Goal: Task Accomplishment & Management: Manage account settings

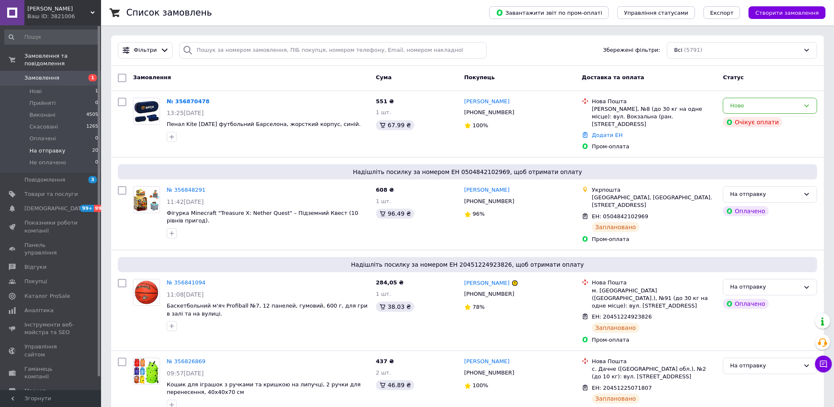
click at [80, 145] on li "На отправку 20" at bounding box center [51, 151] width 103 height 12
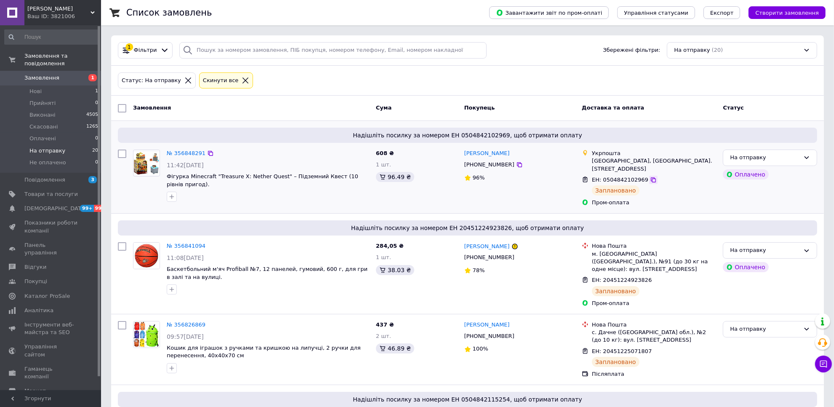
click at [650, 176] on icon at bounding box center [653, 179] width 7 height 7
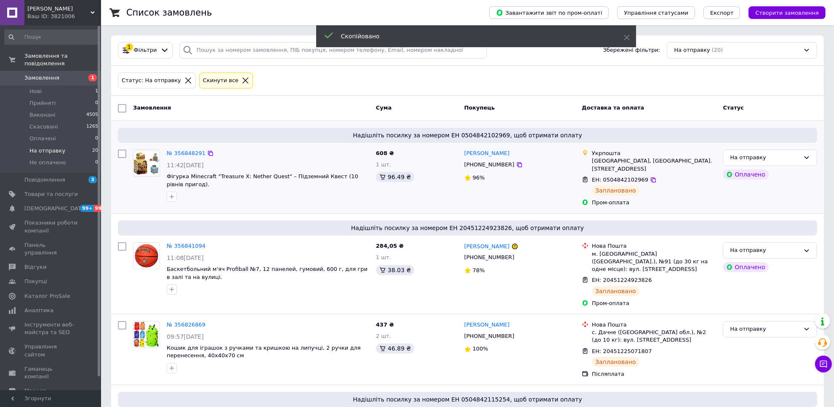
click at [490, 167] on span "+380999330268" at bounding box center [489, 164] width 50 height 6
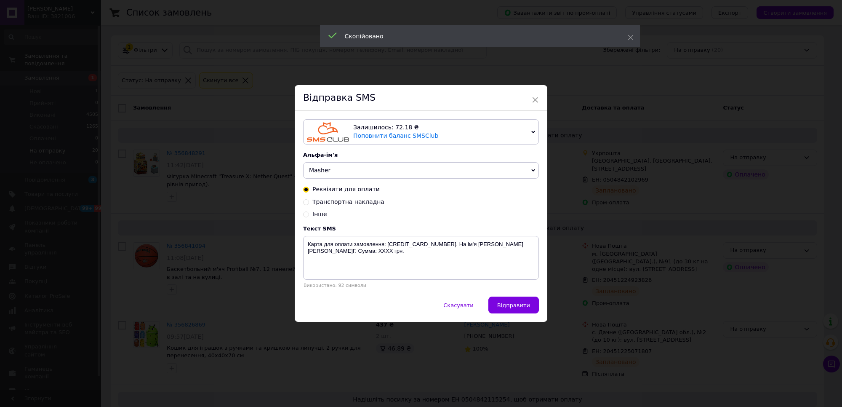
click at [335, 203] on span "Транспортна накладна" at bounding box center [348, 201] width 72 height 7
click at [309, 203] on input "Транспортна накладна" at bounding box center [306, 201] width 6 height 6
radio input "true"
radio input "false"
click at [415, 244] on textarea "Ваше замовлення відправлено. ТТН ХХХХХХХХХХХХХХХХ. https://masher.com.ua" at bounding box center [421, 258] width 236 height 44
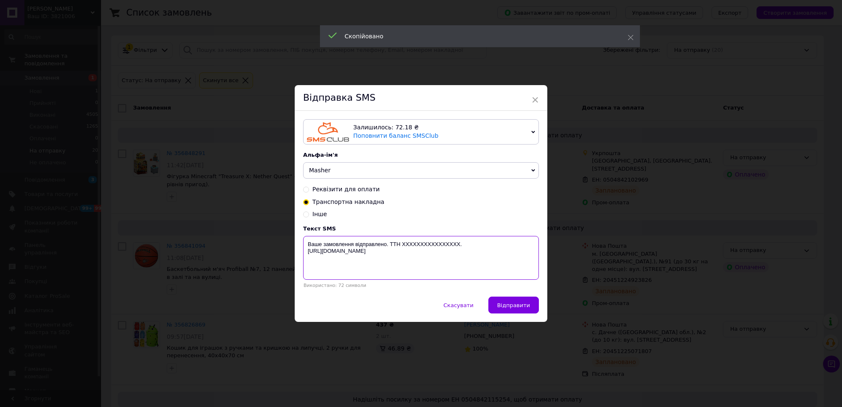
click at [415, 244] on textarea "Ваше замовлення відправлено. ТТН ХХХХХХХХХХХХХХХХ. https://masher.com.ua" at bounding box center [421, 258] width 236 height 44
paste textarea "0504842102969"
type textarea "Ваше замовлення відправлено. ТТН 0504842102969. https://masher.com.ua"
click at [508, 310] on button "Відправити" at bounding box center [513, 304] width 50 height 17
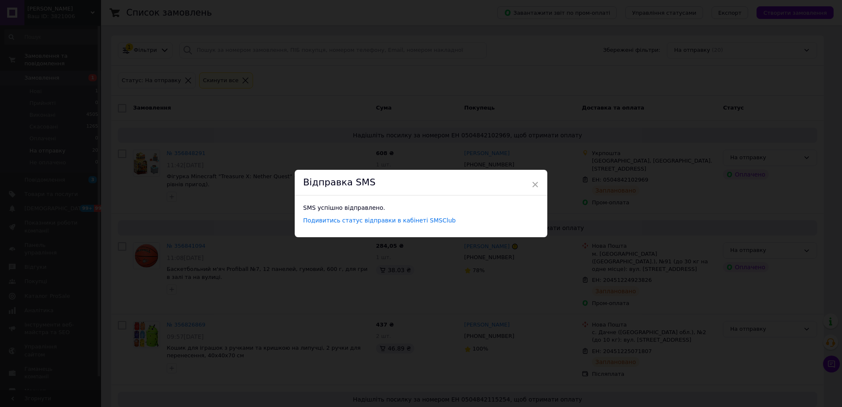
click at [642, 240] on div "× Відправка SMS SMS успішно відправлено. Подивитись статус відправки в кабінеті…" at bounding box center [421, 203] width 842 height 407
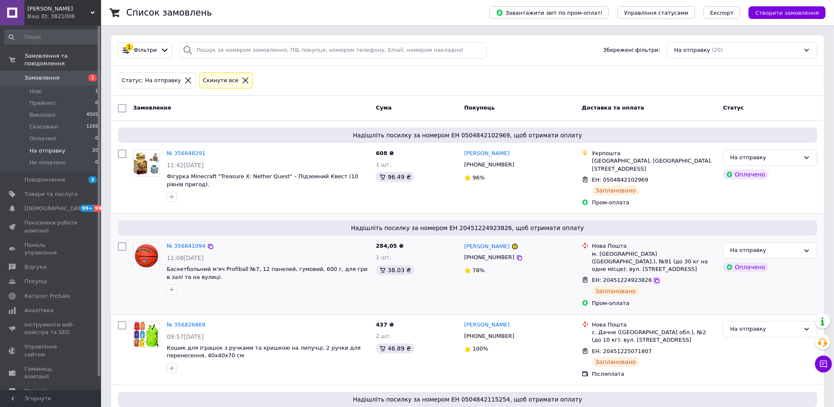
click at [653, 277] on icon at bounding box center [656, 280] width 7 height 7
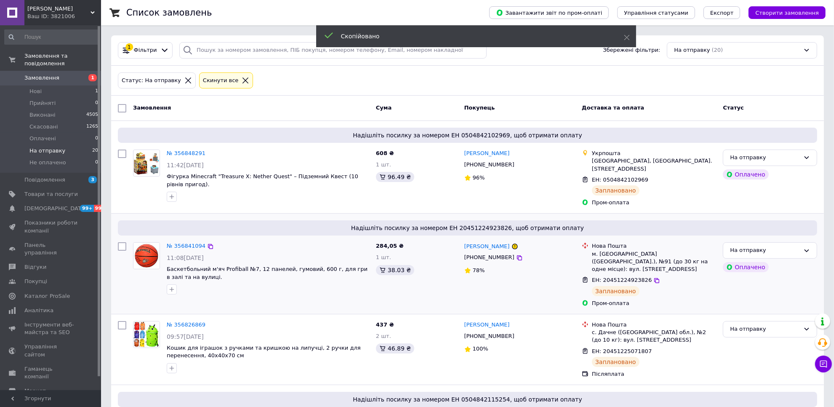
click at [493, 256] on span "+380636899793" at bounding box center [489, 257] width 50 height 6
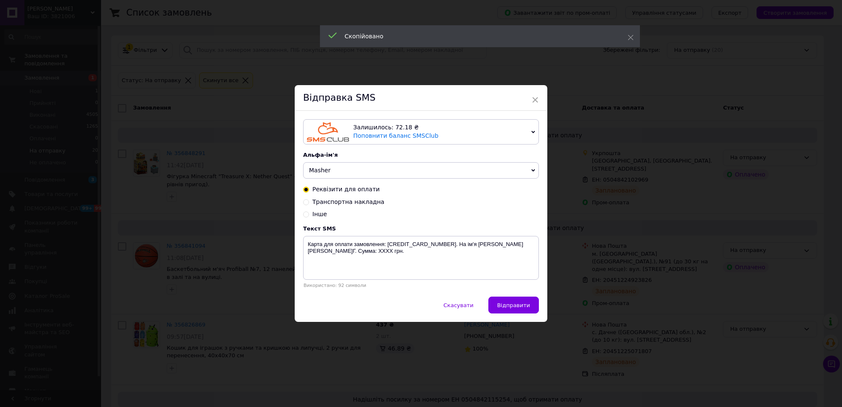
click at [319, 203] on span "Транспортна накладна" at bounding box center [348, 201] width 72 height 7
click at [309, 203] on input "Транспортна накладна" at bounding box center [306, 201] width 6 height 6
radio input "true"
radio input "false"
click at [435, 247] on textarea "Ваше замовлення відправлено. ТТН ХХХХХХХХХХХХХХХХ. https://masher.com.ua" at bounding box center [421, 258] width 236 height 44
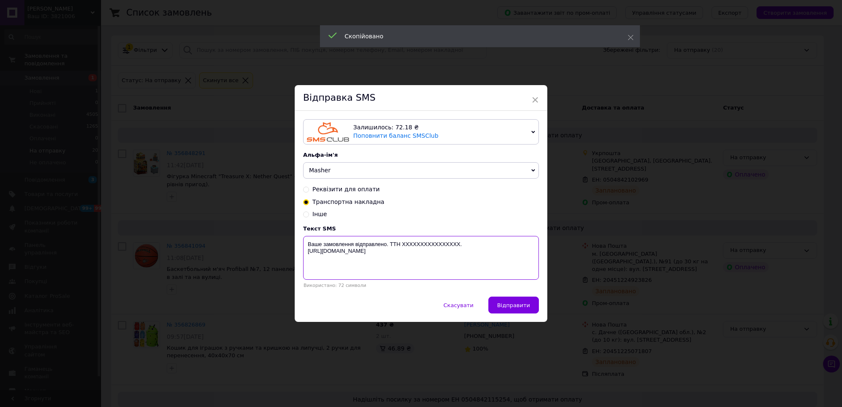
click at [434, 247] on textarea "Ваше замовлення відправлено. ТТН ХХХХХХХХХХХХХХХХ. https://masher.com.ua" at bounding box center [421, 258] width 236 height 44
paste textarea "20451224923826"
type textarea "Ваше замовлення відправлено. ТТН 20451224923826. https://masher.com.ua"
click at [514, 298] on button "Відправити" at bounding box center [513, 304] width 50 height 17
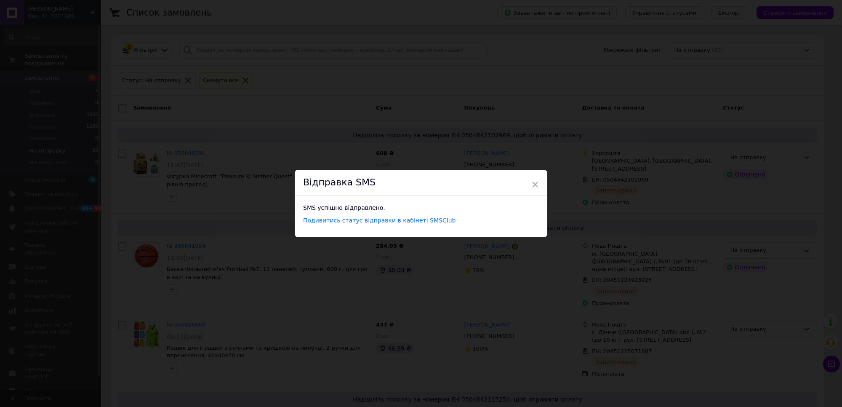
click at [666, 285] on div "× Відправка SMS SMS успішно відправлено. Подивитись статус відправки в кабінеті…" at bounding box center [421, 203] width 842 height 407
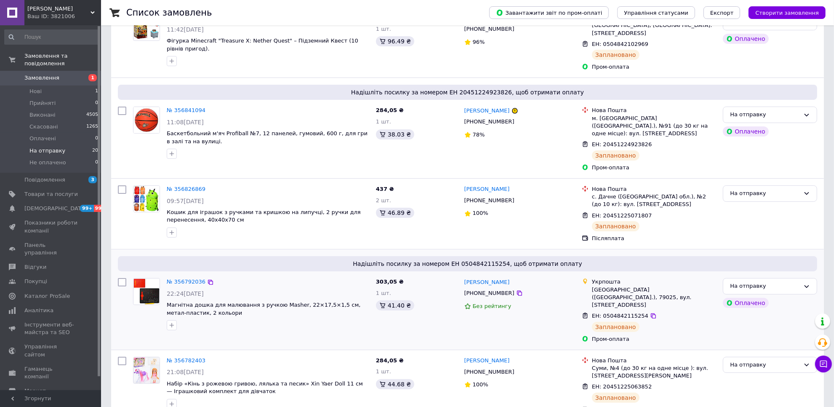
scroll to position [158, 0]
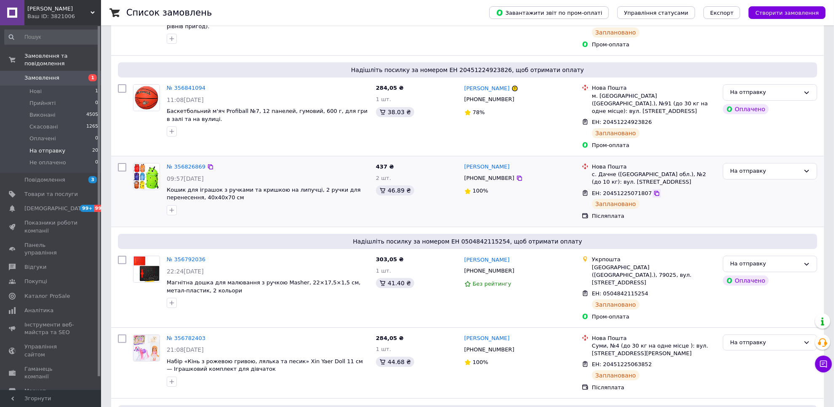
click at [653, 190] on icon at bounding box center [656, 193] width 7 height 7
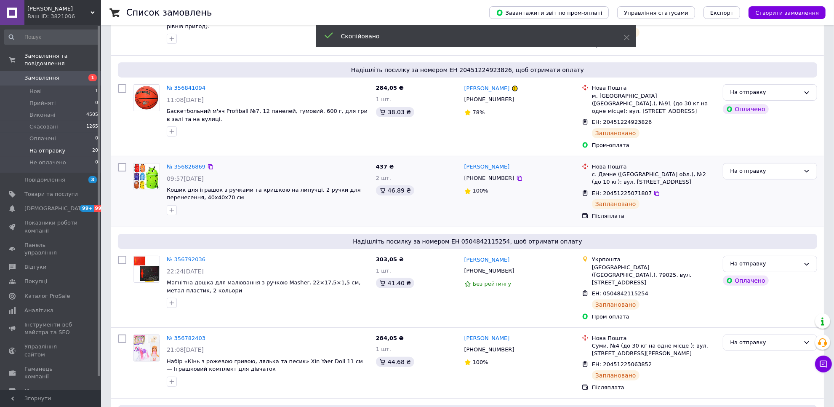
click at [497, 175] on span "+380674875739" at bounding box center [489, 178] width 50 height 6
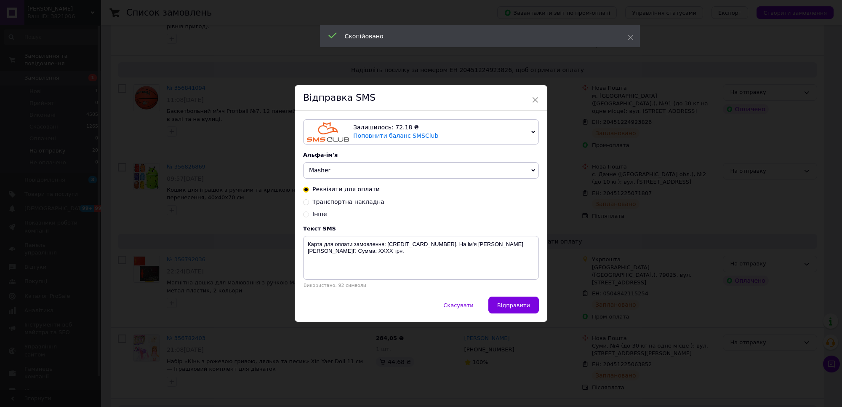
click at [362, 202] on span "Транспортна накладна" at bounding box center [348, 201] width 72 height 7
click at [309, 202] on input "Транспортна накладна" at bounding box center [306, 201] width 6 height 6
radio input "true"
radio input "false"
click at [424, 244] on textarea "Ваше замовлення відправлено. ТТН ХХХХХХХХХХХХХХХХ. https://masher.com.ua" at bounding box center [421, 258] width 236 height 44
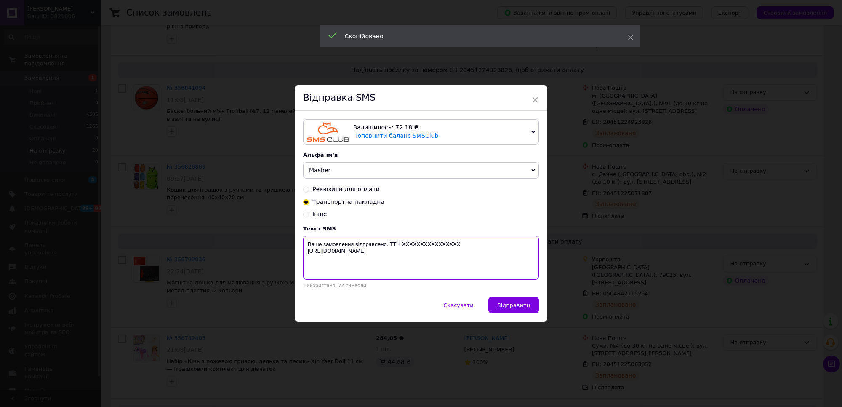
click at [424, 244] on textarea "Ваше замовлення відправлено. ТТН ХХХХХХХХХХХХХХХХ. https://masher.com.ua" at bounding box center [421, 258] width 236 height 44
paste textarea "20451225071807"
type textarea "Ваше замовлення відправлено. ТТН 20451225071807. https://masher.com.ua"
click at [501, 300] on button "Відправити" at bounding box center [513, 304] width 50 height 17
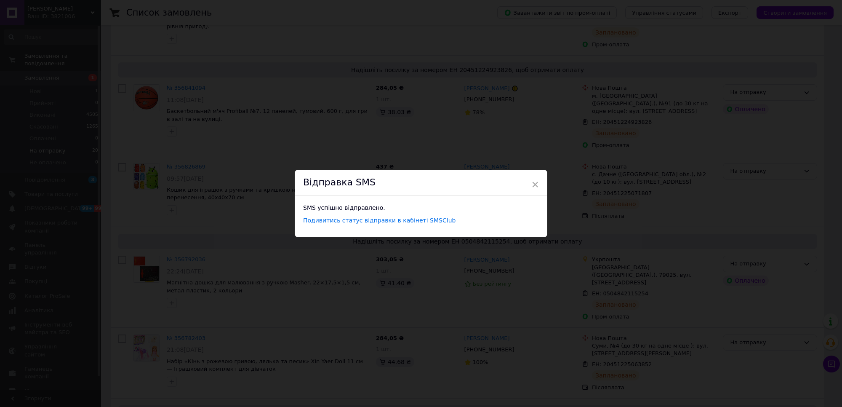
click at [617, 298] on div "× Відправка SMS SMS успішно відправлено. Подивитись статус відправки в кабінеті…" at bounding box center [421, 203] width 842 height 407
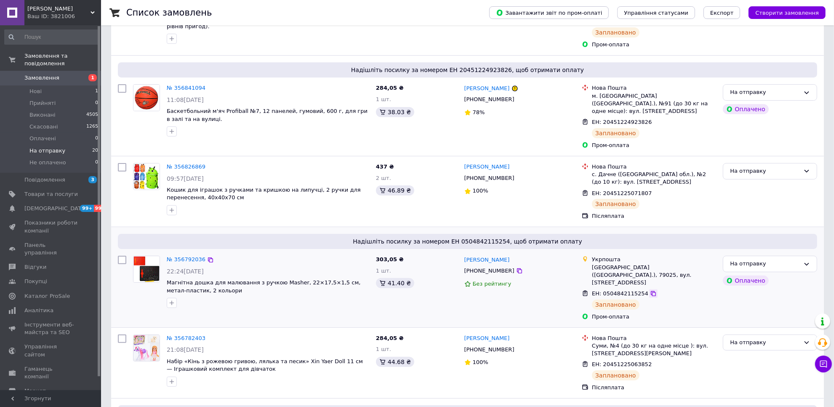
click at [650, 290] on icon at bounding box center [653, 293] width 7 height 7
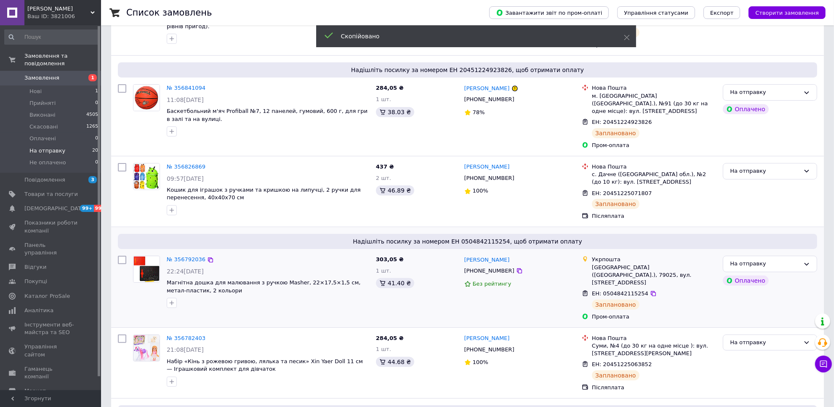
click at [495, 267] on span "[PHONE_NUMBER]" at bounding box center [489, 270] width 50 height 6
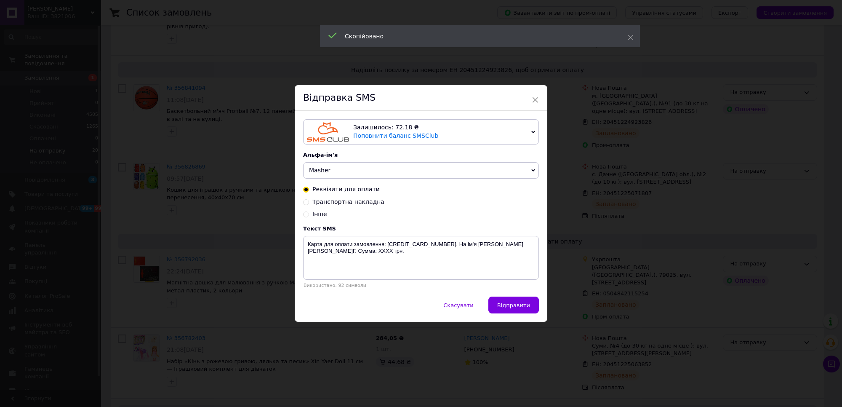
click at [350, 202] on span "Транспортна накладна" at bounding box center [348, 201] width 72 height 7
click at [309, 202] on input "Транспортна накладна" at bounding box center [306, 201] width 6 height 6
radio input "true"
radio input "false"
click at [433, 247] on textarea "Ваше замовлення відправлено. ТТН ХХХХХХХХХХХХХХХХ. https://masher.com.ua" at bounding box center [421, 258] width 236 height 44
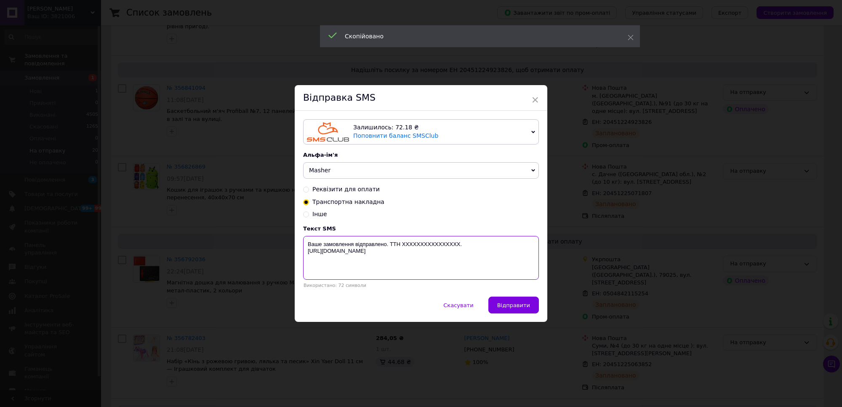
click at [433, 247] on textarea "Ваше замовлення відправлено. ТТН ХХХХХХХХХХХХХХХХ. https://masher.com.ua" at bounding box center [421, 258] width 236 height 44
paste textarea "0504842115254"
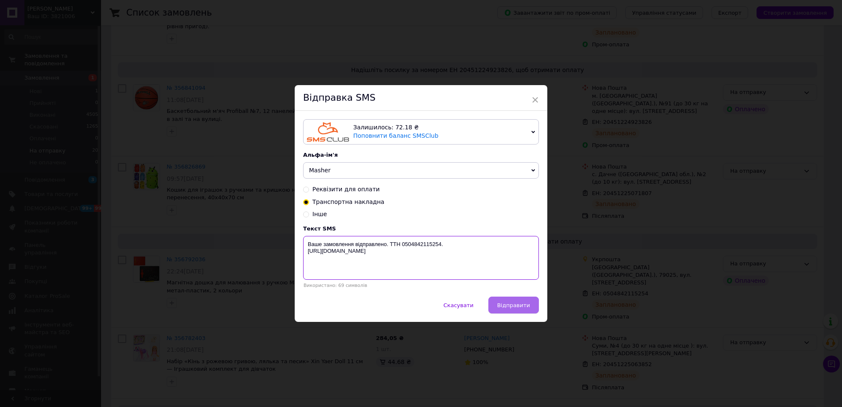
type textarea "Ваше замовлення відправлено. ТТН 0504842115254. https://masher.com.ua"
click at [505, 307] on span "Відправити" at bounding box center [513, 305] width 33 height 6
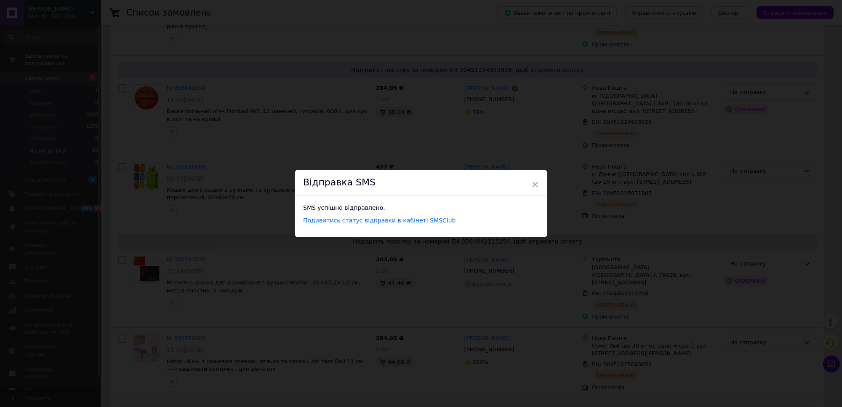
click at [680, 291] on div "× Відправка SMS SMS успішно відправлено. Подивитись статус відправки в кабінеті…" at bounding box center [421, 203] width 842 height 407
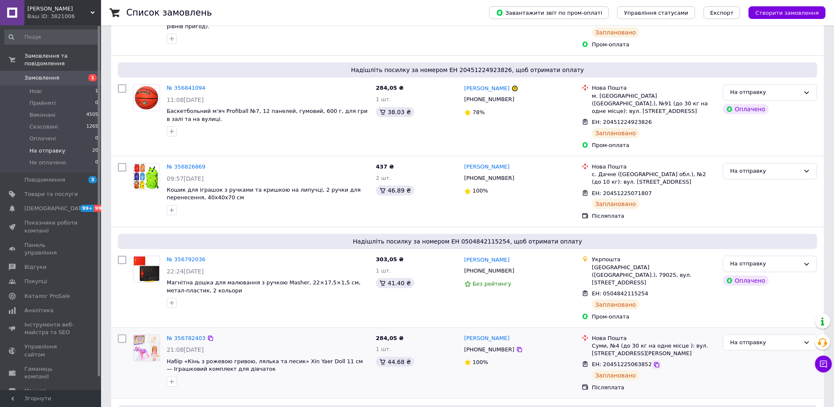
click at [653, 361] on icon at bounding box center [656, 364] width 7 height 7
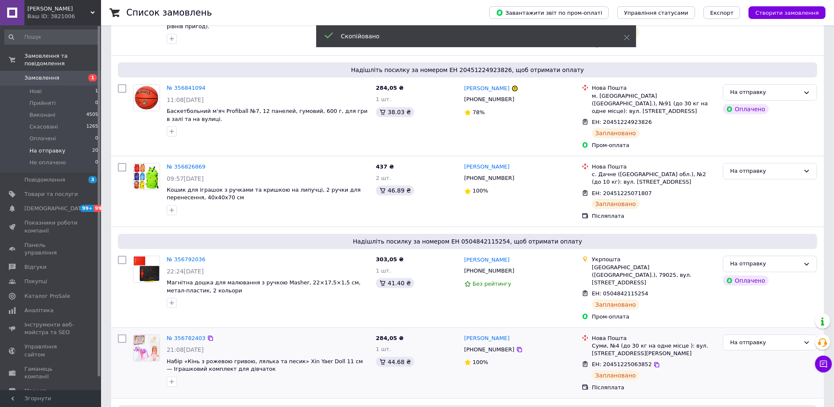
click at [491, 346] on span "+380990026955" at bounding box center [489, 349] width 50 height 6
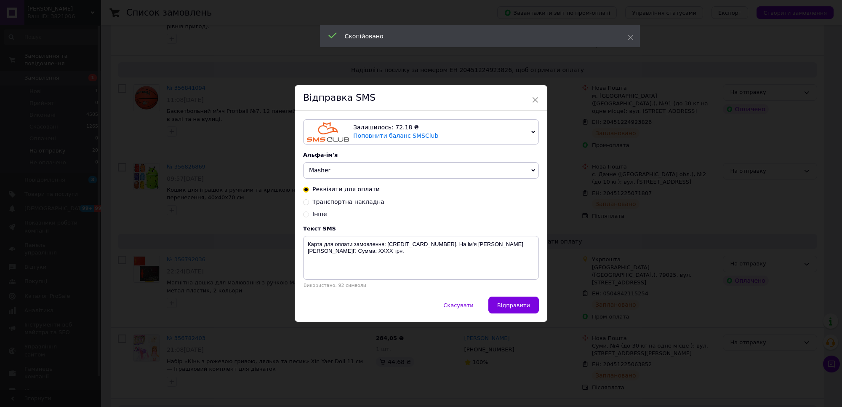
click at [365, 203] on span "Транспортна накладна" at bounding box center [348, 201] width 72 height 7
click at [309, 203] on input "Транспортна накладна" at bounding box center [306, 201] width 6 height 6
radio input "true"
radio input "false"
click at [432, 244] on textarea "Ваше замовлення відправлено. ТТН ХХХХХХХХХХХХХХХХ. https://masher.com.ua" at bounding box center [421, 258] width 236 height 44
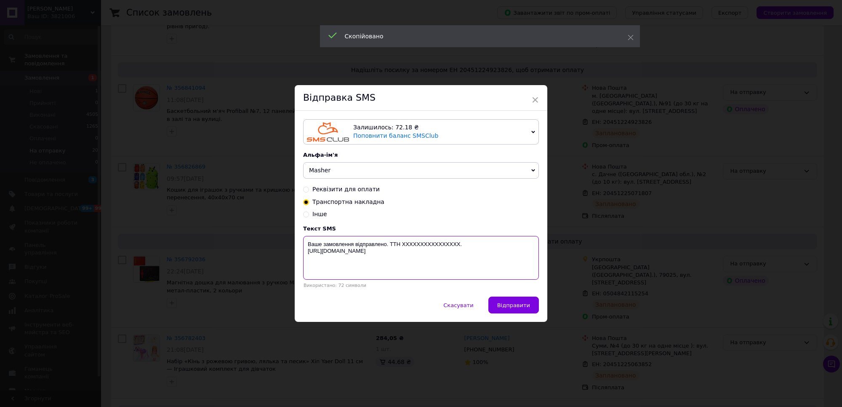
click at [432, 244] on textarea "Ваше замовлення відправлено. ТТН ХХХХХХХХХХХХХХХХ. https://masher.com.ua" at bounding box center [421, 258] width 236 height 44
paste textarea "20451225063852"
type textarea "Ваше замовлення відправлено. ТТН 20451225063852. https://masher.com.ua"
click at [503, 306] on span "Відправити" at bounding box center [513, 305] width 33 height 6
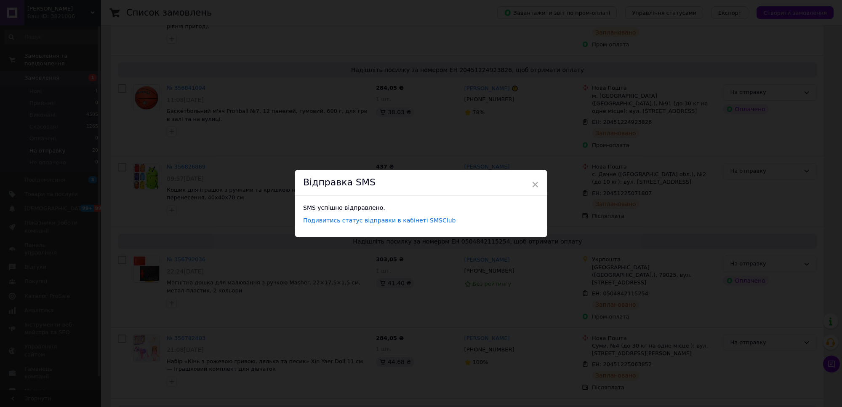
click at [633, 299] on div "× Відправка SMS SMS успішно відправлено. Подивитись статус відправки в кабінеті…" at bounding box center [421, 203] width 842 height 407
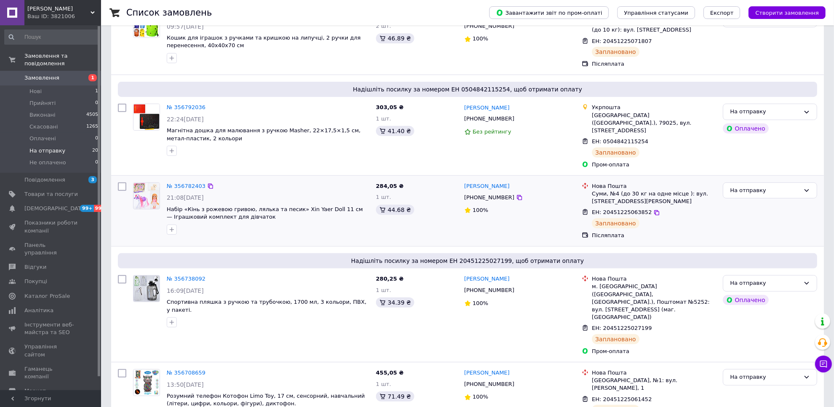
scroll to position [316, 0]
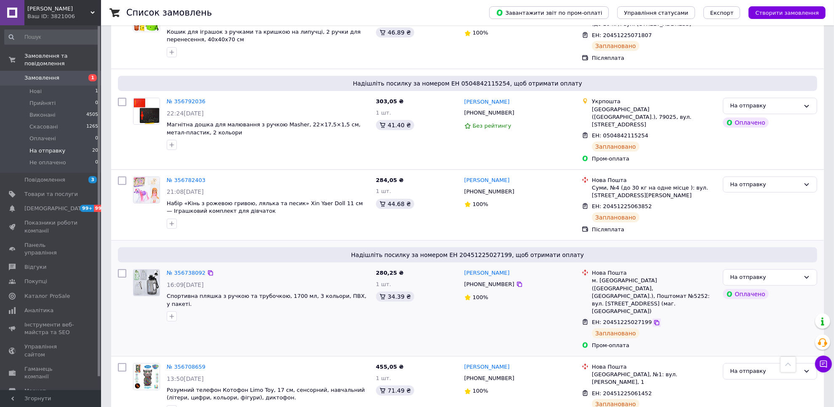
click at [653, 319] on icon at bounding box center [656, 322] width 7 height 7
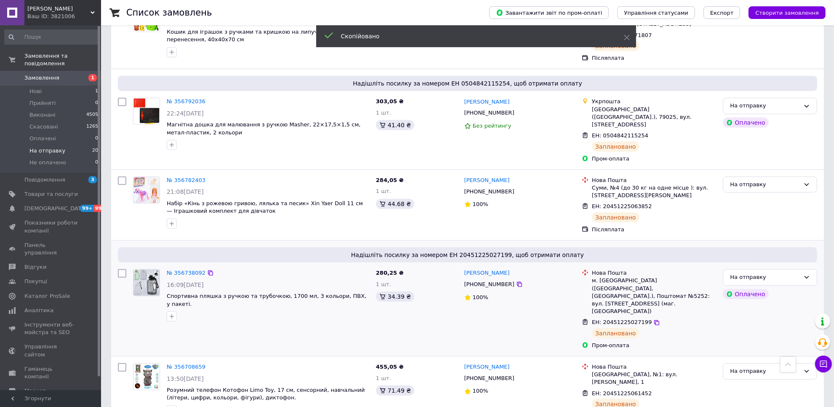
click at [497, 281] on span "+380662258977" at bounding box center [489, 284] width 50 height 6
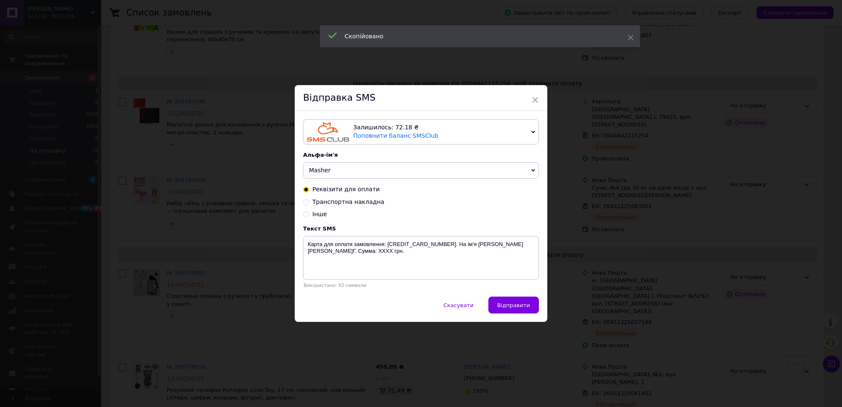
click at [358, 204] on span "Транспортна накладна" at bounding box center [348, 201] width 72 height 7
click at [309, 204] on input "Транспортна накладна" at bounding box center [306, 201] width 6 height 6
radio input "true"
radio input "false"
click at [433, 244] on textarea "Ваше замовлення відправлено. ТТН ХХХХХХХХХХХХХХХХ. https://masher.com.ua" at bounding box center [421, 258] width 236 height 44
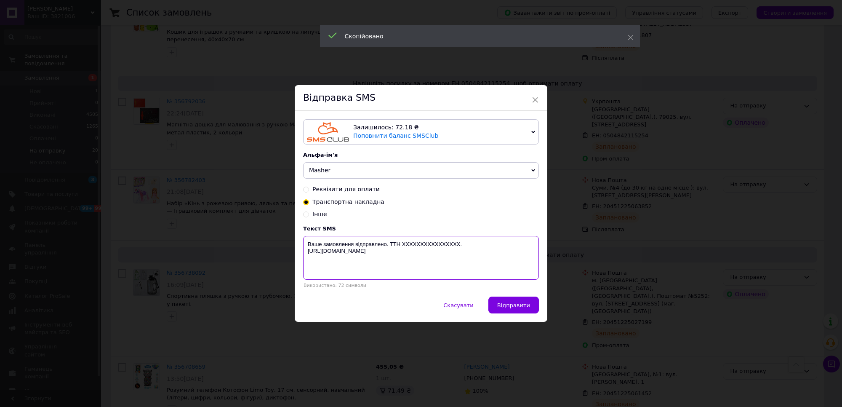
click at [433, 244] on textarea "Ваше замовлення відправлено. ТТН ХХХХХХХХХХХХХХХХ. https://masher.com.ua" at bounding box center [421, 258] width 236 height 44
paste textarea "20451225027199"
type textarea "Ваше замовлення відправлено. ТТН 20451225027199. https://masher.com.ua"
click at [526, 310] on button "Відправити" at bounding box center [513, 304] width 50 height 17
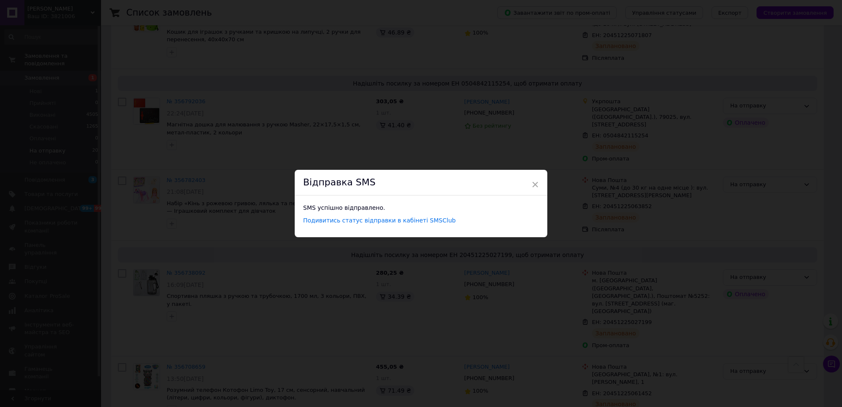
click at [651, 307] on div "× Відправка SMS SMS успішно відправлено. Подивитись статус відправки в кабінеті…" at bounding box center [421, 203] width 842 height 407
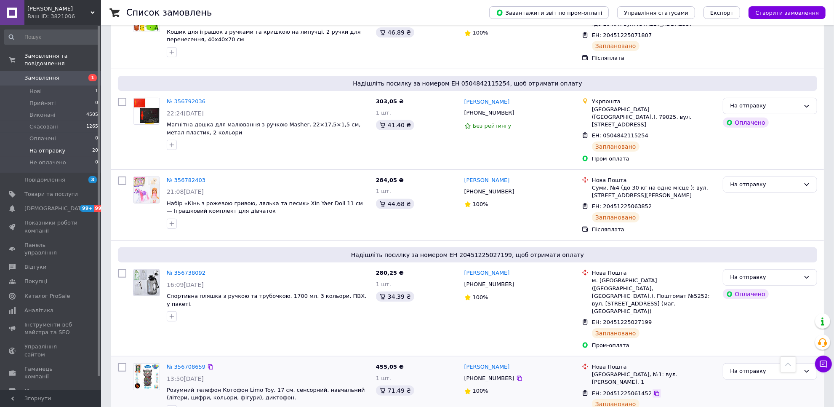
click at [653, 390] on icon at bounding box center [656, 393] width 7 height 7
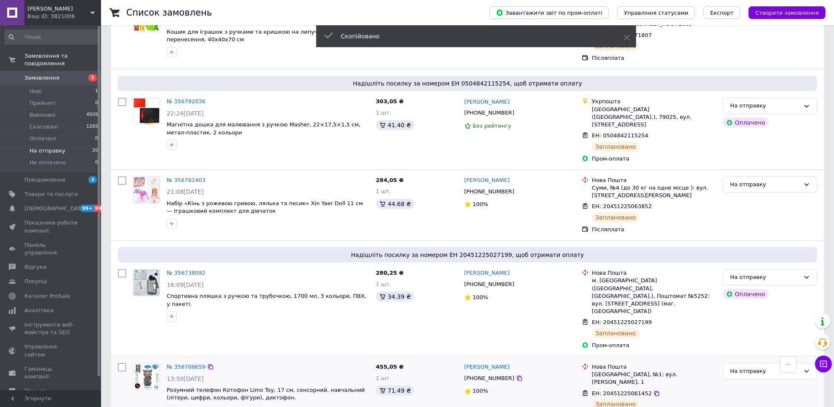
click at [499, 375] on span "[PHONE_NUMBER]" at bounding box center [489, 378] width 50 height 6
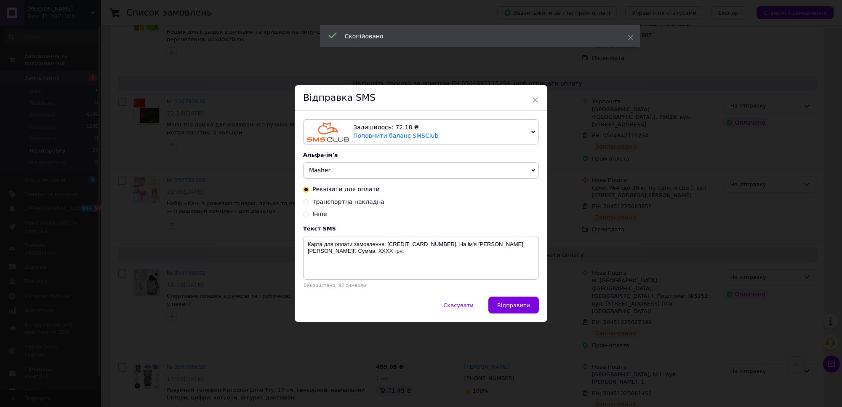
click at [364, 201] on span "Транспортна накладна" at bounding box center [348, 201] width 72 height 7
click at [309, 201] on input "Транспортна накладна" at bounding box center [306, 201] width 6 height 6
radio input "true"
radio input "false"
click at [434, 246] on textarea "Ваше замовлення відправлено. ТТН ХХХХХХХХХХХХХХХХ. https://masher.com.ua" at bounding box center [421, 258] width 236 height 44
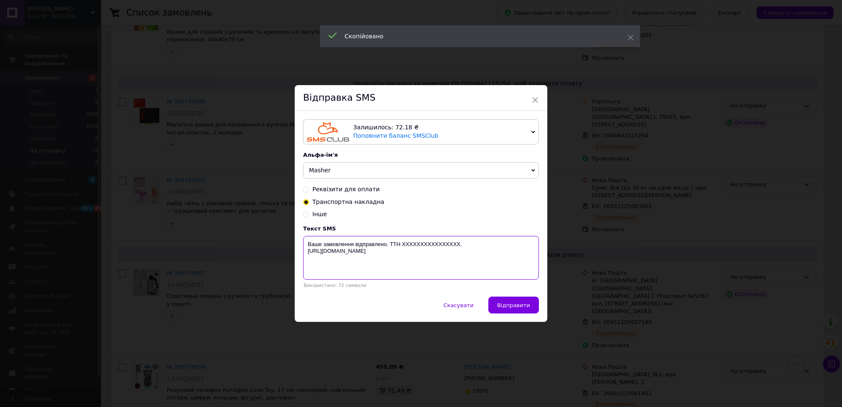
click at [434, 246] on textarea "Ваше замовлення відправлено. ТТН ХХХХХХХХХХХХХХХХ. https://masher.com.ua" at bounding box center [421, 258] width 236 height 44
paste textarea "20451225061452"
type textarea "Ваше замовлення відправлено. ТТН 20451225061452. https://masher.com.ua"
click at [503, 308] on span "Відправити" at bounding box center [513, 305] width 33 height 6
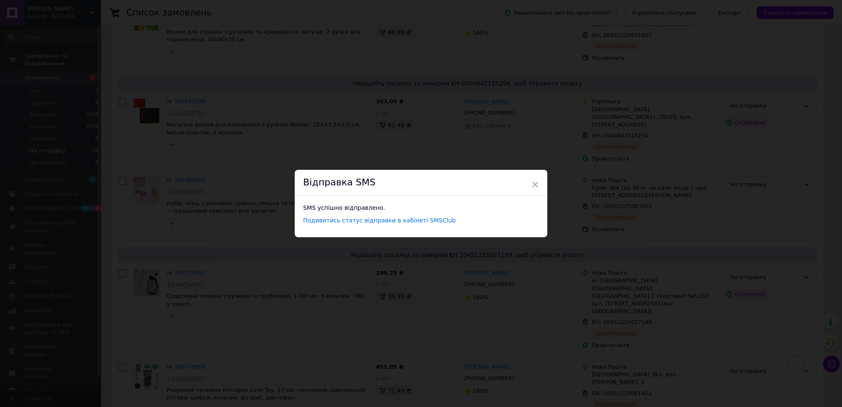
click at [664, 306] on div "× Відправка SMS SMS успішно відправлено. Подивитись статус відправки в кабінеті…" at bounding box center [421, 203] width 842 height 407
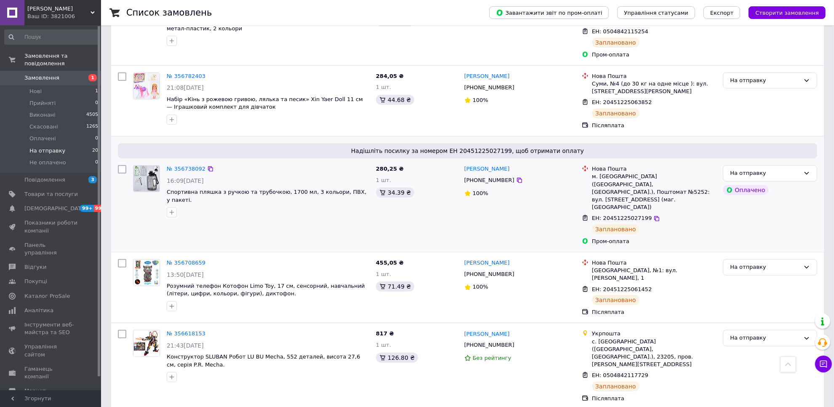
scroll to position [421, 0]
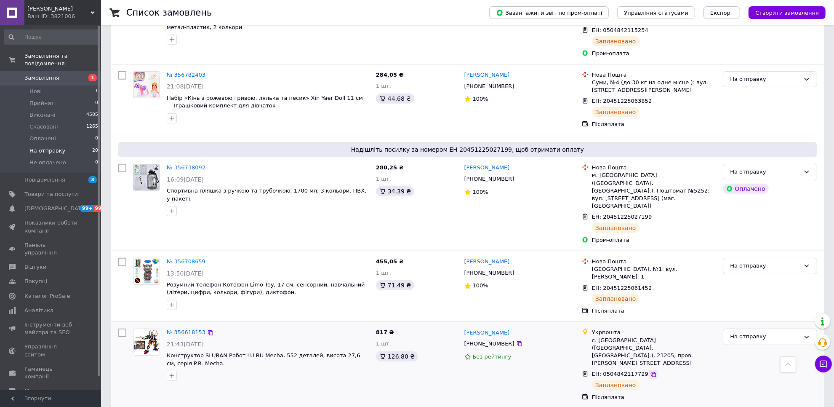
click at [650, 371] on icon at bounding box center [653, 374] width 7 height 7
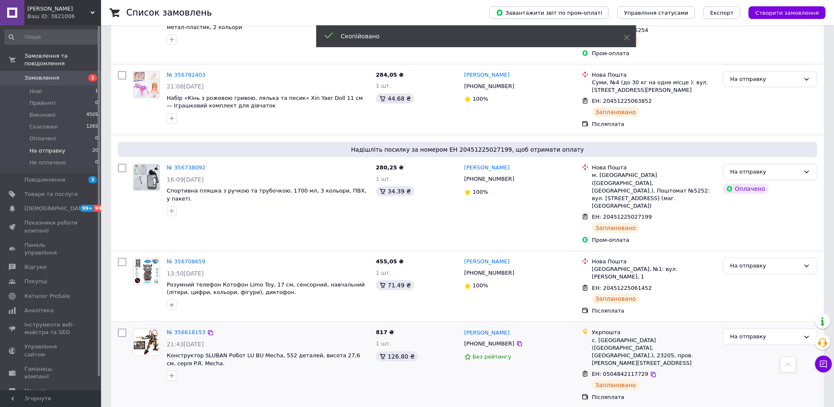
click at [497, 340] on span "+380636849048" at bounding box center [489, 343] width 50 height 6
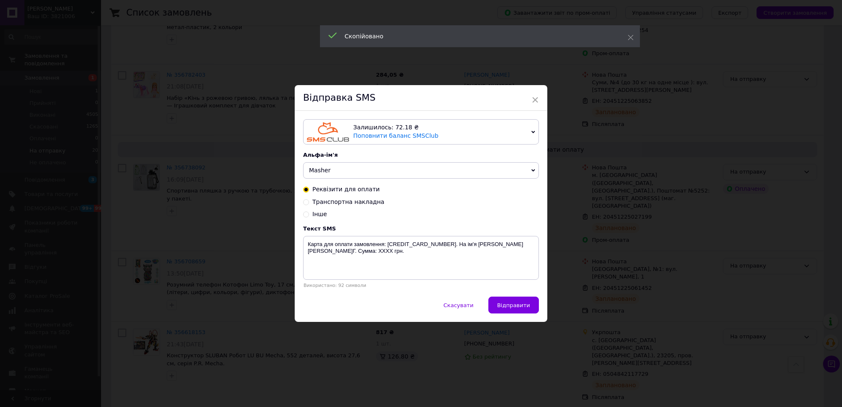
click at [353, 204] on span "Транспортна накладна" at bounding box center [348, 201] width 72 height 7
click at [309, 204] on input "Транспортна накладна" at bounding box center [306, 201] width 6 height 6
radio input "true"
radio input "false"
click at [427, 246] on textarea "Ваше замовлення відправлено. ТТН ХХХХХХХХХХХХХХХХ. https://masher.com.ua" at bounding box center [421, 258] width 236 height 44
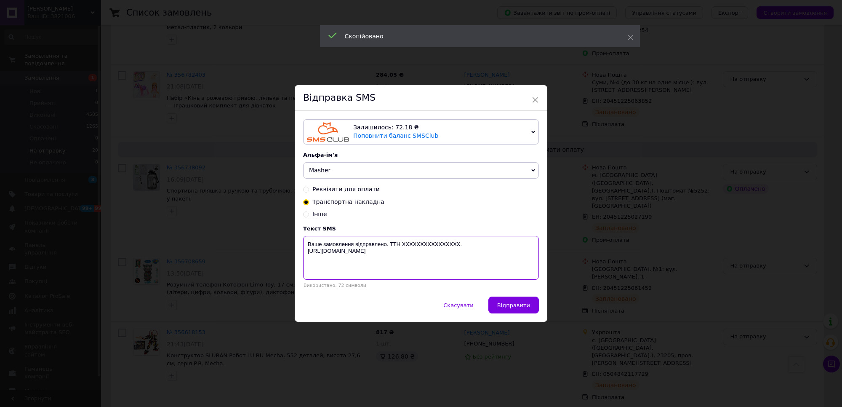
click at [427, 246] on textarea "Ваше замовлення відправлено. ТТН ХХХХХХХХХХХХХХХХ. https://masher.com.ua" at bounding box center [421, 258] width 236 height 44
paste textarea "0504842117729"
type textarea "Ваше замовлення відправлено. ТТН 0504842117729. https://masher.com.ua"
click at [513, 305] on span "Відправити" at bounding box center [513, 305] width 33 height 6
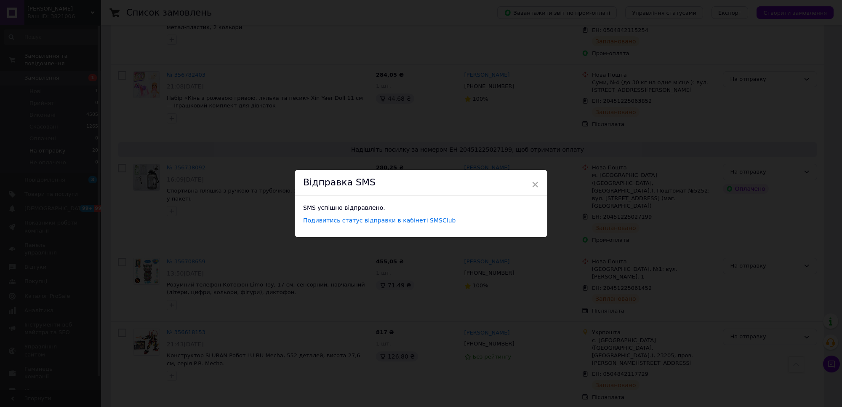
click at [659, 313] on div "× Відправка SMS SMS успішно відправлено. Подивитись статус відправки в кабінеті…" at bounding box center [421, 203] width 842 height 407
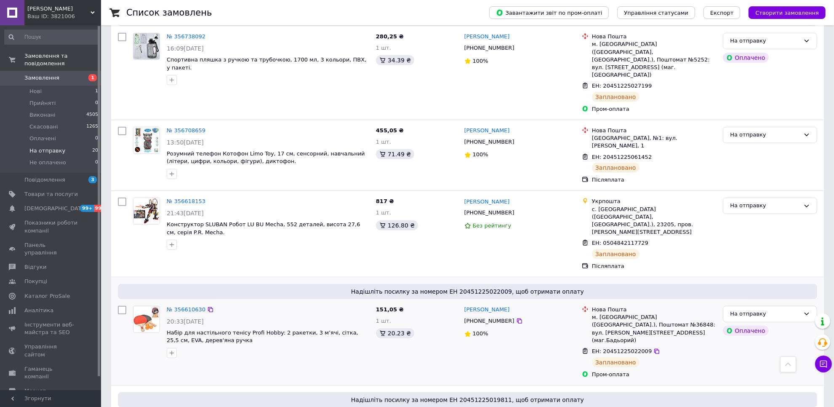
scroll to position [579, 0]
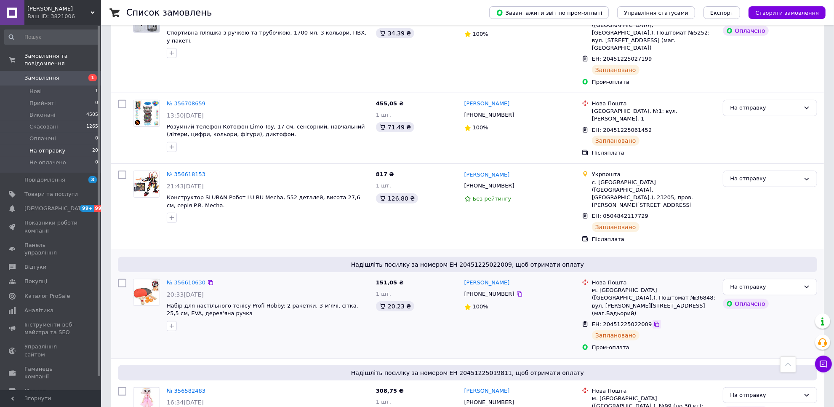
click at [653, 321] on icon at bounding box center [656, 324] width 7 height 7
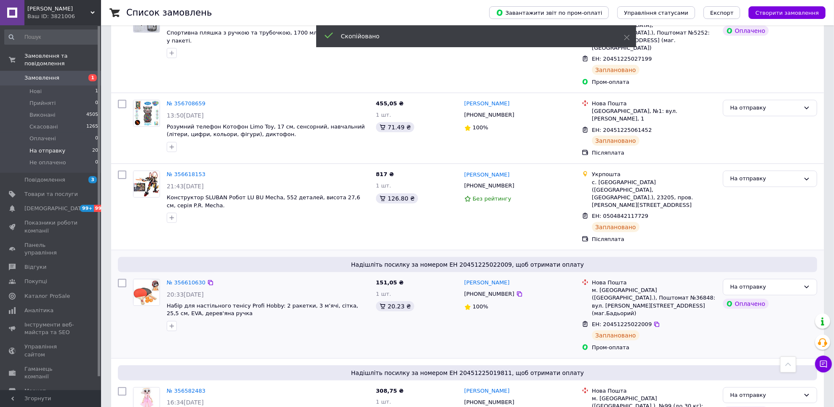
click at [500, 290] on span "+380931174664" at bounding box center [489, 293] width 50 height 6
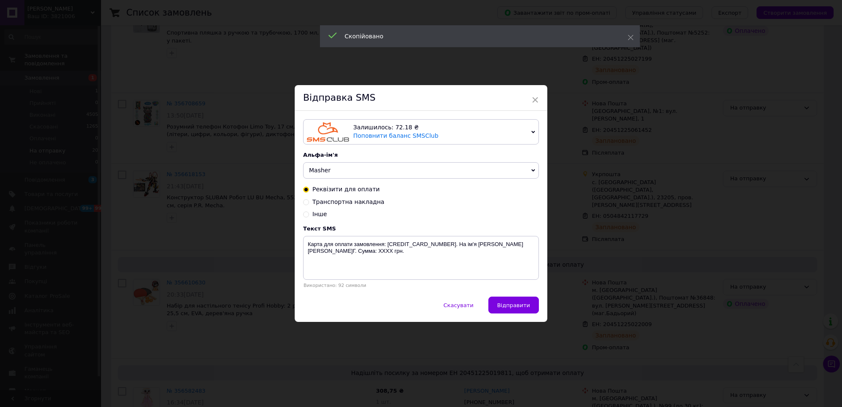
click at [359, 202] on span "Транспортна накладна" at bounding box center [348, 201] width 72 height 7
click at [309, 202] on input "Транспортна накладна" at bounding box center [306, 201] width 6 height 6
radio input "true"
radio input "false"
click at [431, 244] on textarea "Ваше замовлення відправлено. ТТН ХХХХХХХХХХХХХХХХ. https://masher.com.ua" at bounding box center [421, 258] width 236 height 44
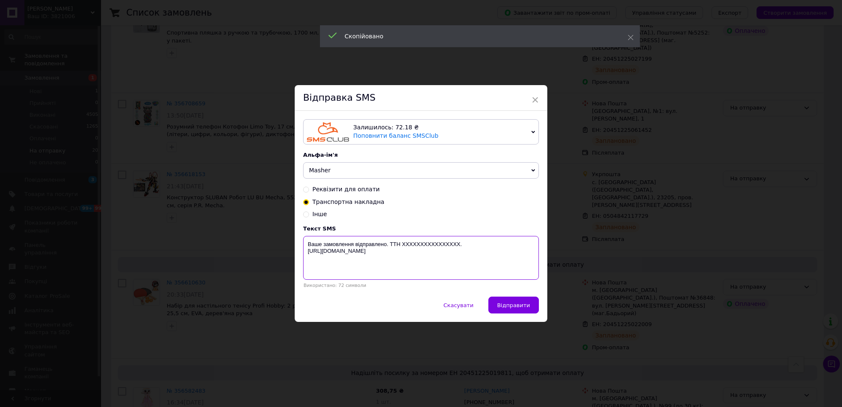
click at [431, 244] on textarea "Ваше замовлення відправлено. ТТН ХХХХХХХХХХХХХХХХ. https://masher.com.ua" at bounding box center [421, 258] width 236 height 44
paste textarea "20451225022009"
type textarea "Ваше замовлення відправлено. ТТН 20451225022009. https://masher.com.ua"
click at [516, 308] on span "Відправити" at bounding box center [513, 305] width 33 height 6
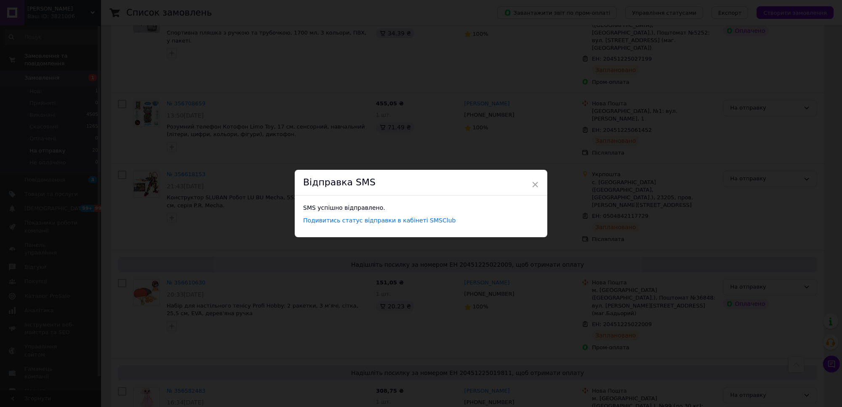
click at [662, 282] on div "× Відправка SMS SMS успішно відправлено. Подивитись статус відправки в кабінеті…" at bounding box center [421, 203] width 842 height 407
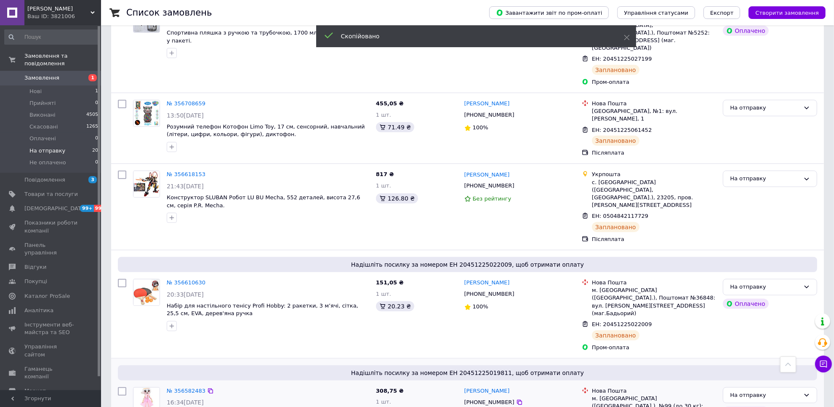
click at [476, 399] on span "+380969035822" at bounding box center [489, 402] width 50 height 6
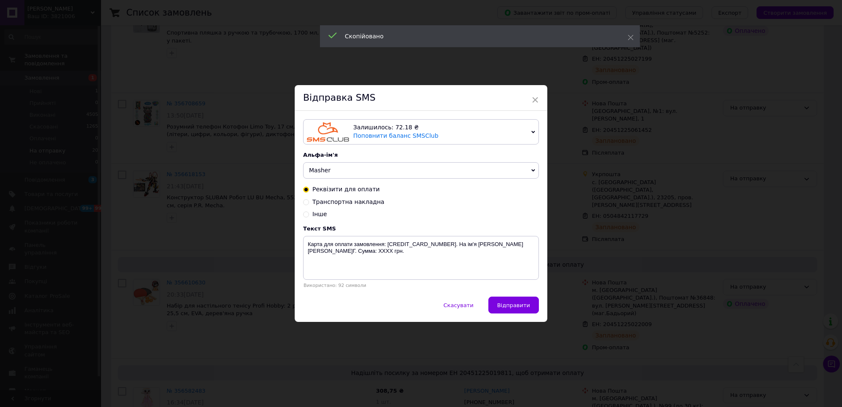
click at [361, 202] on span "Транспортна накладна" at bounding box center [348, 201] width 72 height 7
click at [309, 202] on input "Транспортна накладна" at bounding box center [306, 201] width 6 height 6
radio input "true"
radio input "false"
click at [413, 245] on textarea "Ваше замовлення відправлено. ТТН ХХХХХХХХХХХХХХХХ. https://masher.com.ua" at bounding box center [421, 258] width 236 height 44
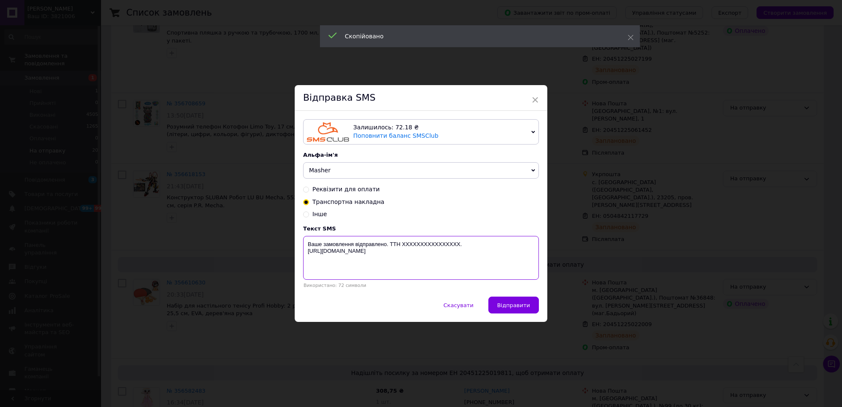
click at [413, 245] on textarea "Ваше замовлення відправлено. ТТН ХХХХХХХХХХХХХХХХ. https://masher.com.ua" at bounding box center [421, 258] width 236 height 44
paste textarea "20451225019811"
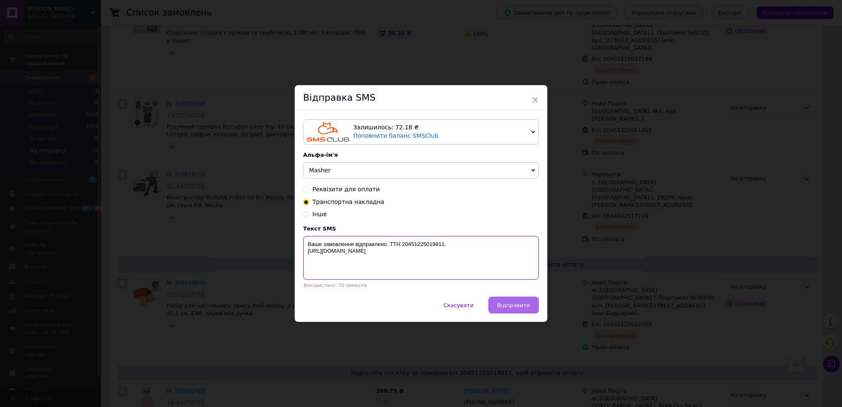
type textarea "Ваше замовлення відправлено. ТТН 20451225019811. https://masher.com.ua"
click at [518, 306] on span "Відправити" at bounding box center [513, 305] width 33 height 6
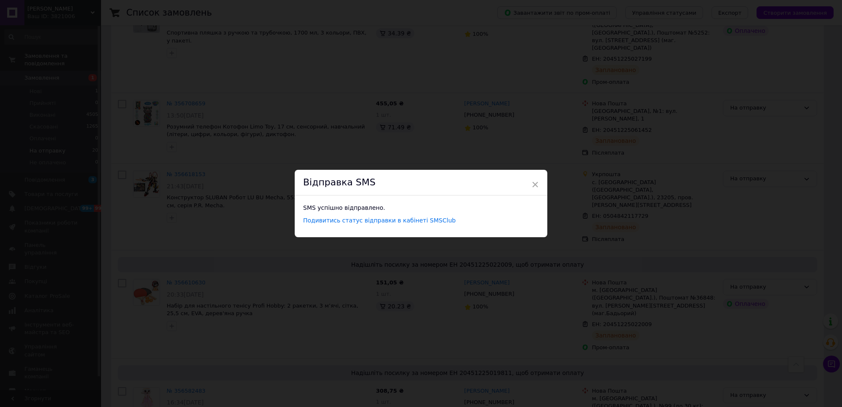
click at [625, 284] on div "× Відправка SMS SMS успішно відправлено. Подивитись статус відправки в кабінеті…" at bounding box center [421, 203] width 842 height 407
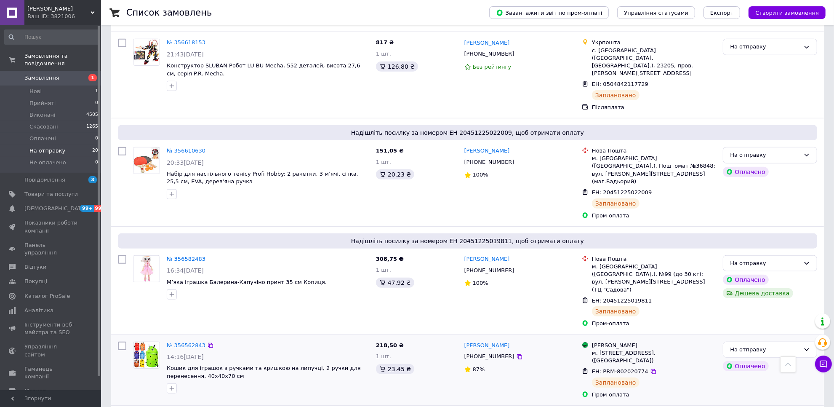
scroll to position [736, 0]
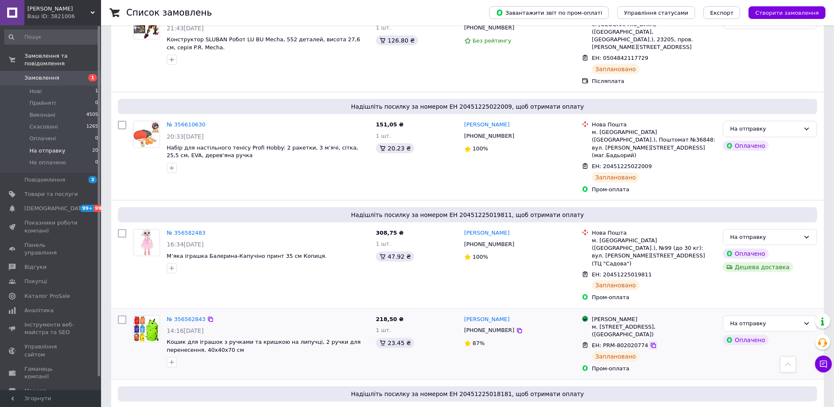
click at [650, 342] on icon at bounding box center [653, 345] width 7 height 7
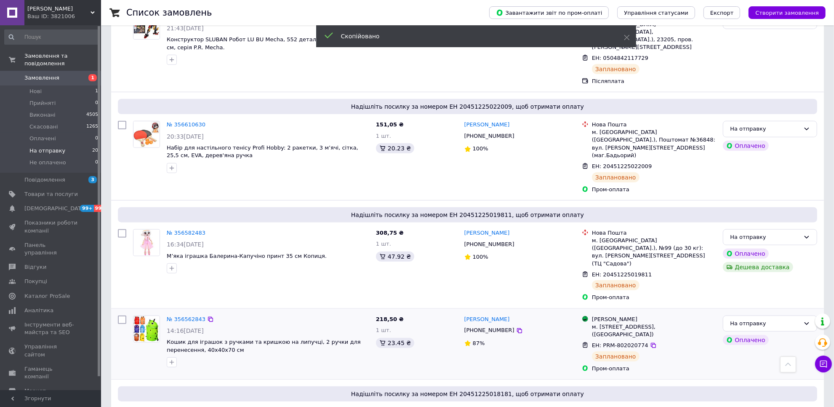
click at [486, 327] on span "+380982226852" at bounding box center [489, 330] width 50 height 6
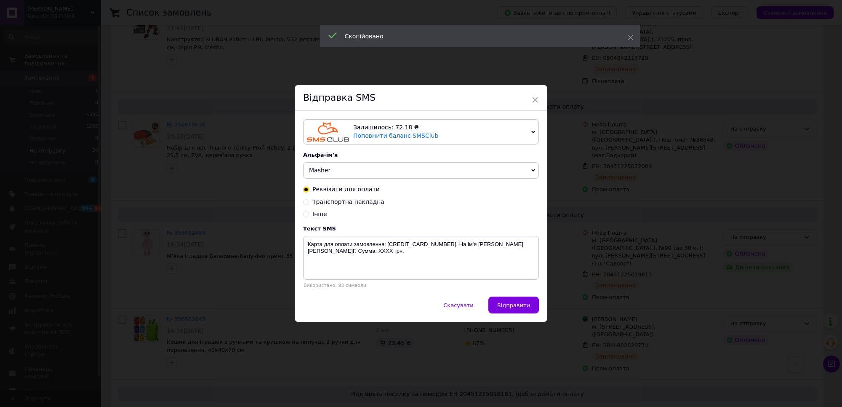
click at [358, 205] on span "Транспортна накладна" at bounding box center [348, 201] width 72 height 7
click at [309, 204] on input "Транспортна накладна" at bounding box center [306, 201] width 6 height 6
radio input "true"
radio input "false"
click at [441, 247] on textarea "Ваше замовлення відправлено. ТТН ХХХХХХХХХХХХХХХХ. https://masher.com.ua" at bounding box center [421, 258] width 236 height 44
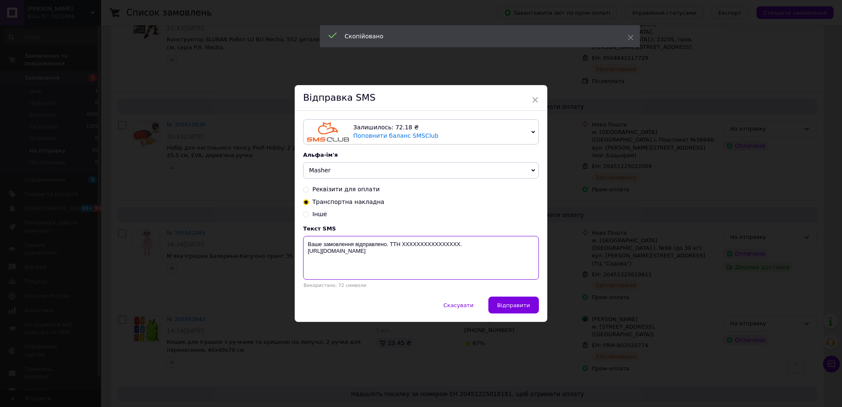
click at [441, 247] on textarea "Ваше замовлення відправлено. ТТН ХХХХХХХХХХХХХХХХ. https://masher.com.ua" at bounding box center [421, 258] width 236 height 44
paste textarea "PRM-802020774"
type textarea "Ваше замовлення відправлено. ТТН PRM-802020774. https://masher.com.ua"
click at [518, 303] on span "Відправити" at bounding box center [513, 305] width 33 height 6
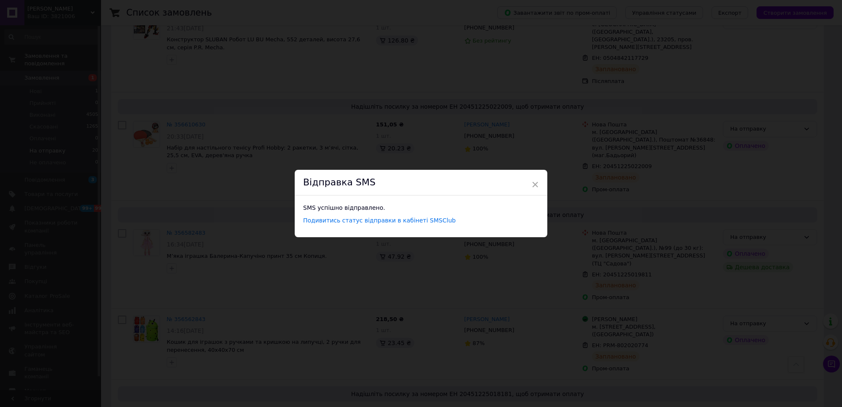
click at [672, 289] on div "× Відправка SMS SMS успішно відправлено. Подивитись статус відправки в кабінеті…" at bounding box center [421, 203] width 842 height 407
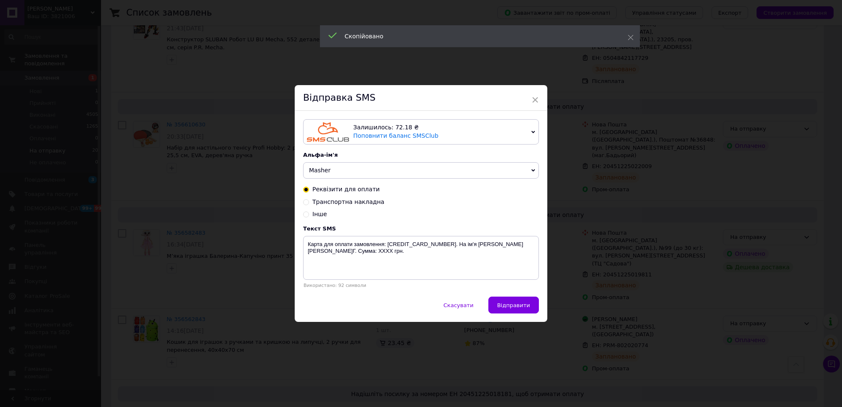
click at [367, 203] on span "Транспортна накладна" at bounding box center [348, 201] width 72 height 7
click at [309, 203] on input "Транспортна накладна" at bounding box center [306, 201] width 6 height 6
radio input "true"
radio input "false"
click at [417, 247] on textarea "Ваше замовлення відправлено. ТТН ХХХХХХХХХХХХХХХХ. https://masher.com.ua" at bounding box center [421, 258] width 236 height 44
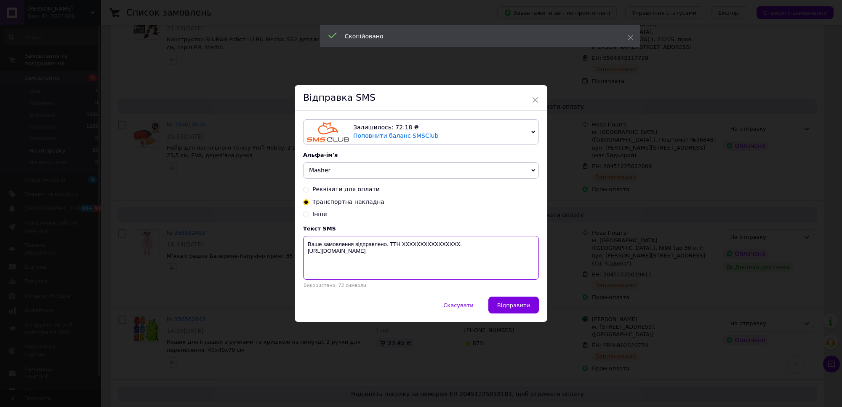
click at [417, 247] on textarea "Ваше замовлення відправлено. ТТН ХХХХХХХХХХХХХХХХ. https://masher.com.ua" at bounding box center [421, 258] width 236 height 44
paste textarea "20451225018181"
type textarea "Ваше замовлення відправлено. ТТН 20451225018181. https://masher.com.ua"
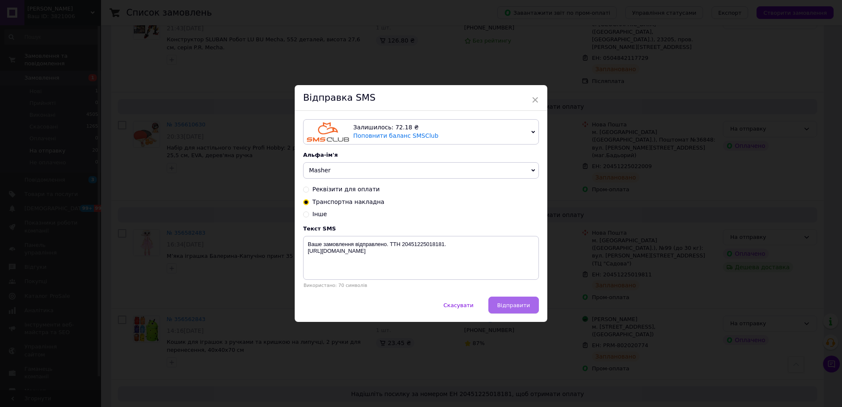
click at [516, 312] on button "Відправити" at bounding box center [513, 304] width 50 height 17
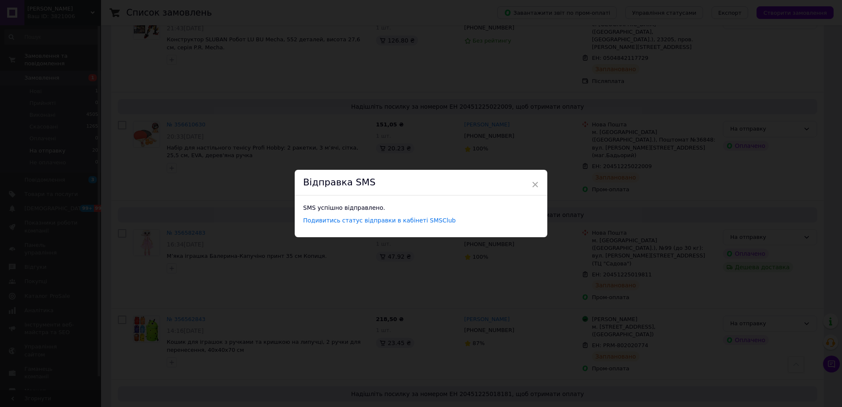
click at [646, 295] on div "× Відправка SMS SMS успішно відправлено. Подивитись статус відправки в кабінеті…" at bounding box center [421, 203] width 842 height 407
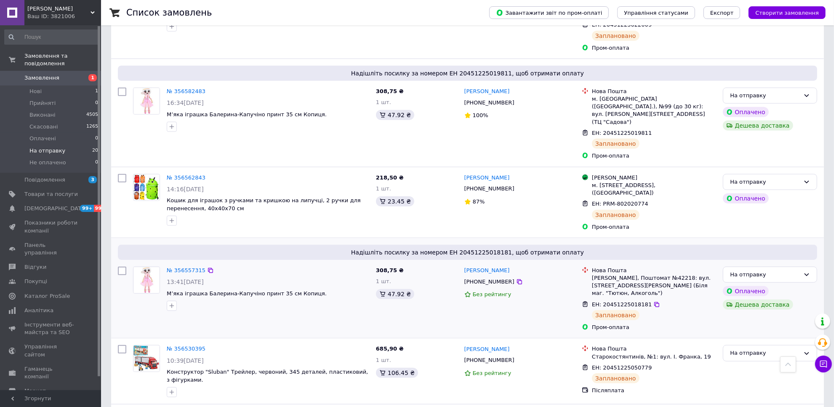
scroll to position [894, 0]
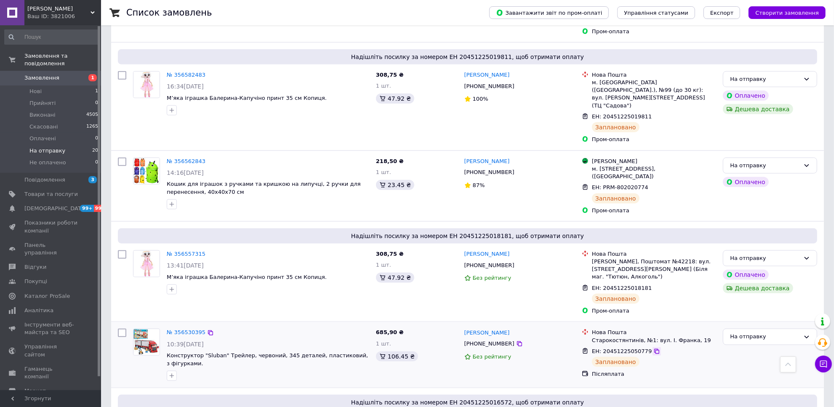
click at [654, 348] on icon at bounding box center [656, 350] width 5 height 5
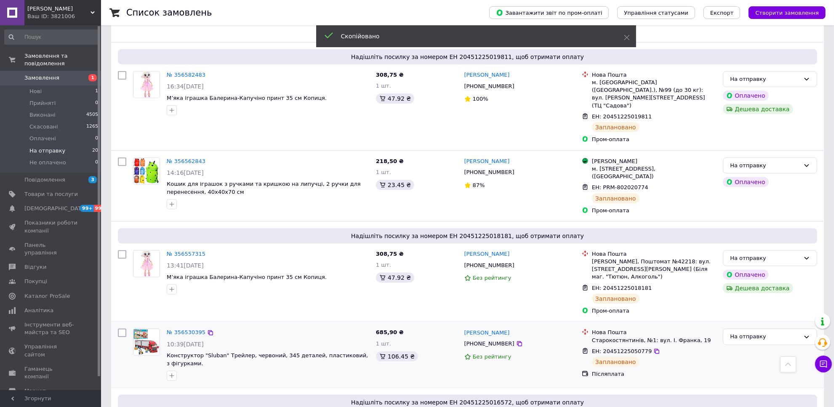
click at [494, 340] on span "+380982567423" at bounding box center [489, 343] width 50 height 6
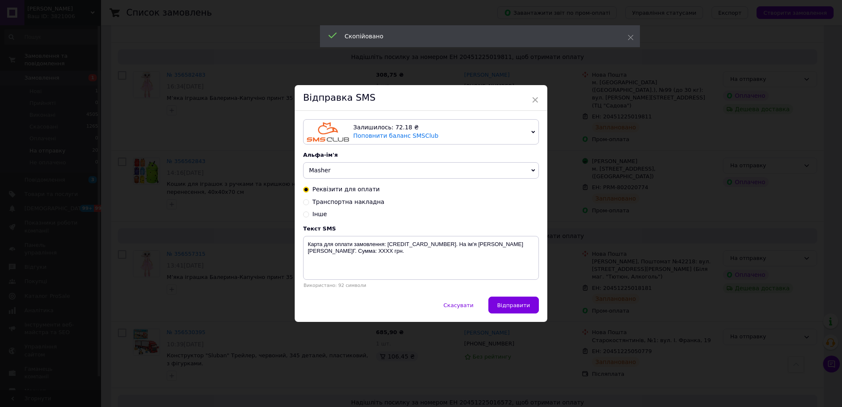
click at [362, 202] on span "Транспортна накладна" at bounding box center [348, 201] width 72 height 7
click at [309, 202] on input "Транспортна накладна" at bounding box center [306, 201] width 6 height 6
radio input "true"
radio input "false"
click at [416, 243] on textarea "Ваше замовлення відправлено. ТТН ХХХХХХХХХХХХХХХХ. https://masher.com.ua" at bounding box center [421, 258] width 236 height 44
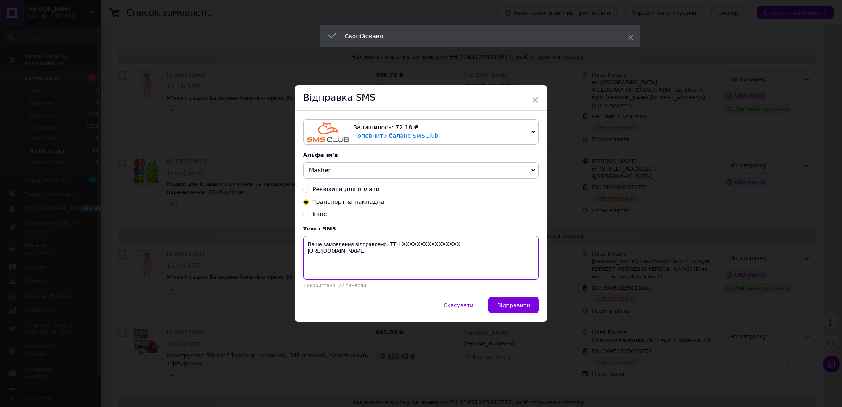
click at [416, 243] on textarea "Ваше замовлення відправлено. ТТН ХХХХХХХХХХХХХХХХ. https://masher.com.ua" at bounding box center [421, 258] width 236 height 44
paste textarea "20451225050779"
type textarea "Ваше замовлення відправлено. ТТН 20451225050779. https://masher.com.ua"
click at [506, 306] on span "Відправити" at bounding box center [513, 305] width 33 height 6
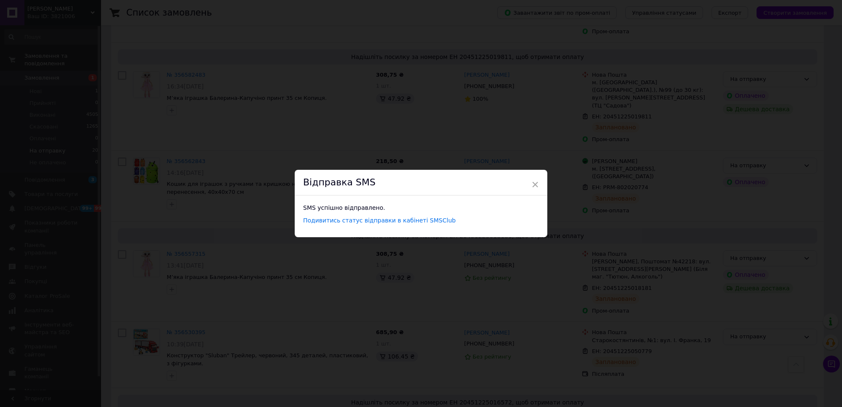
click at [633, 288] on div "× Відправка SMS SMS успішно відправлено. Подивитись статус відправки в кабінеті…" at bounding box center [421, 203] width 842 height 407
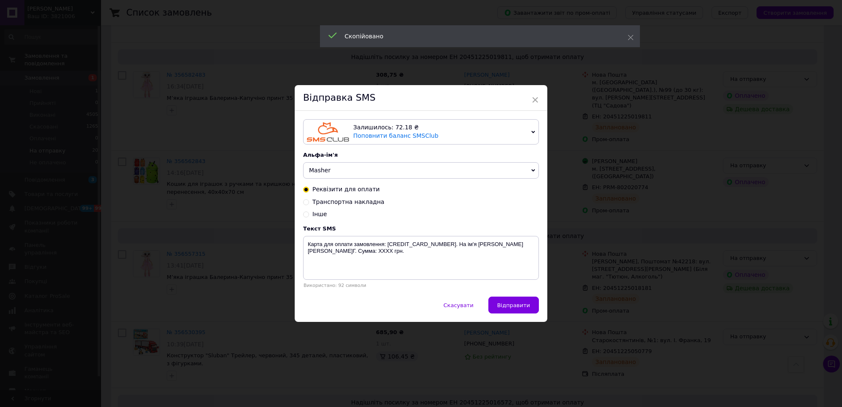
click at [348, 202] on span "Транспортна накладна" at bounding box center [348, 201] width 72 height 7
click at [309, 202] on input "Транспортна накладна" at bounding box center [306, 201] width 6 height 6
radio input "true"
radio input "false"
click at [417, 244] on textarea "Ваше замовлення відправлено. ТТН ХХХХХХХХХХХХХХХХ. https://masher.com.ua" at bounding box center [421, 258] width 236 height 44
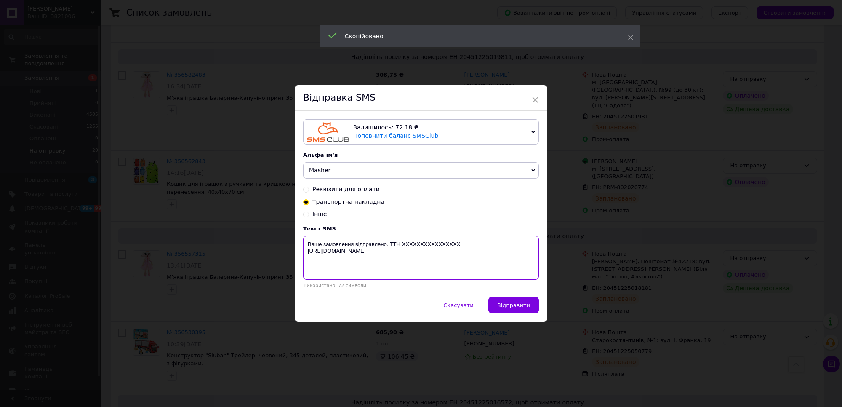
click at [417, 244] on textarea "Ваше замовлення відправлено. ТТН ХХХХХХХХХХХХХХХХ. https://masher.com.ua" at bounding box center [421, 258] width 236 height 44
paste textarea "20451225016572"
type textarea "Ваше замовлення відправлено. ТТН 20451225016572. https://masher.com.ua"
click at [497, 301] on button "Відправити" at bounding box center [513, 304] width 50 height 17
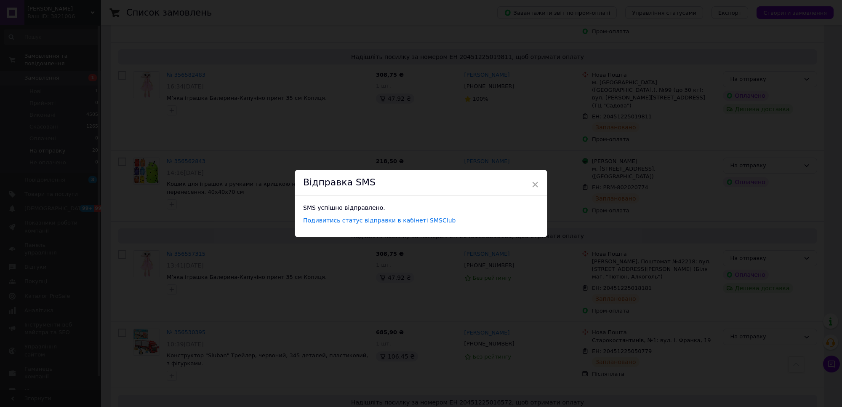
click at [660, 295] on div "× Відправка SMS SMS успішно відправлено. Подивитись статус відправки в кабінеті…" at bounding box center [421, 203] width 842 height 407
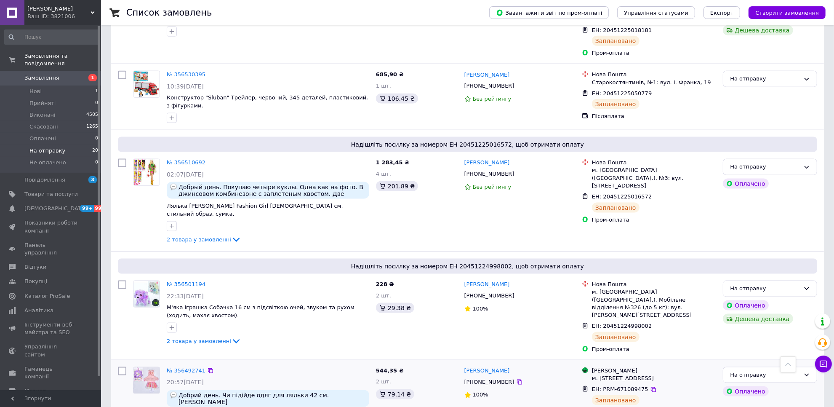
scroll to position [1157, 0]
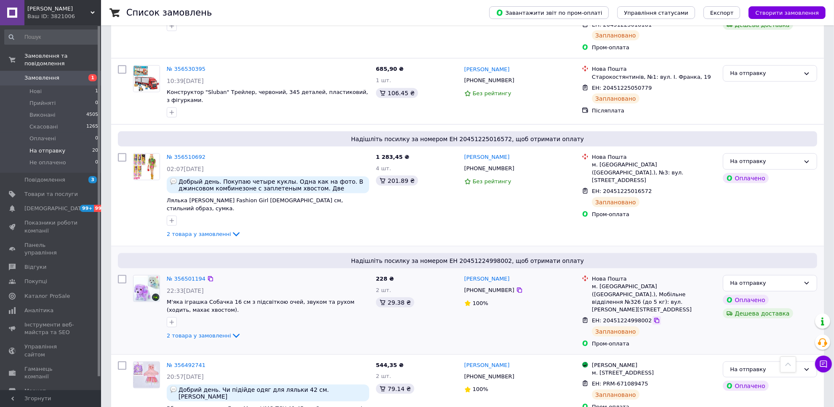
click at [654, 318] on icon at bounding box center [656, 320] width 5 height 5
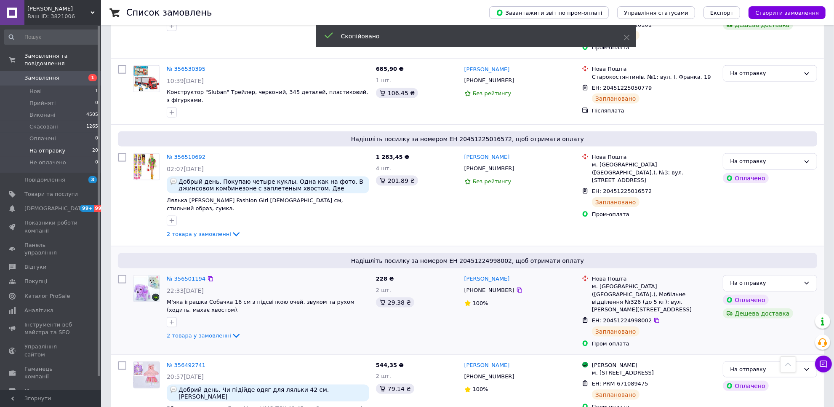
click at [494, 287] on span "+380977481176" at bounding box center [489, 290] width 50 height 6
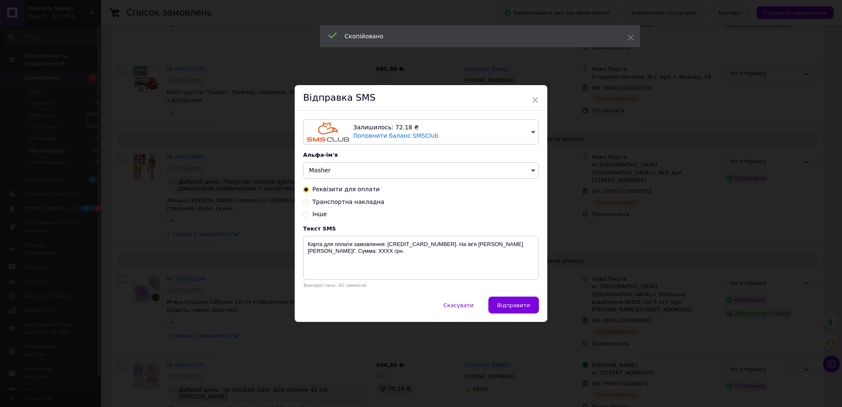
click at [362, 202] on span "Транспортна накладна" at bounding box center [348, 201] width 72 height 7
click at [309, 202] on input "Транспортна накладна" at bounding box center [306, 201] width 6 height 6
radio input "true"
radio input "false"
click at [428, 245] on textarea "Ваше замовлення відправлено. ТТН ХХХХХХХХХХХХХХХХ. https://masher.com.ua" at bounding box center [421, 258] width 236 height 44
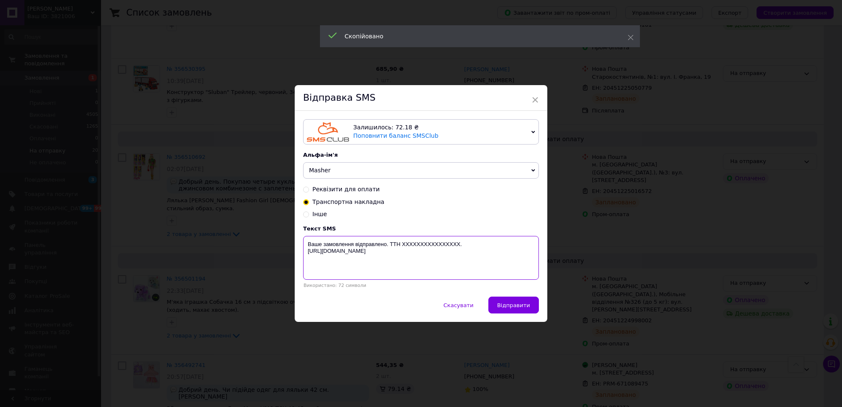
click at [428, 245] on textarea "Ваше замовлення відправлено. ТТН ХХХХХХХХХХХХХХХХ. https://masher.com.ua" at bounding box center [421, 258] width 236 height 44
paste textarea "20451224998002"
type textarea "Ваше замовлення відправлено. ТТН 20451224998002. https://masher.com.ua"
click at [502, 308] on span "Відправити" at bounding box center [513, 305] width 33 height 6
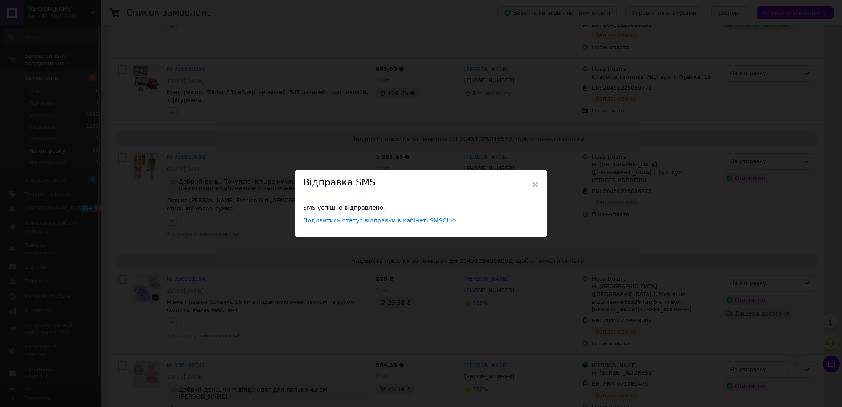
click at [657, 234] on div "× Відправка SMS SMS успішно відправлено. Подивитись статус відправки в кабінеті…" at bounding box center [421, 203] width 842 height 407
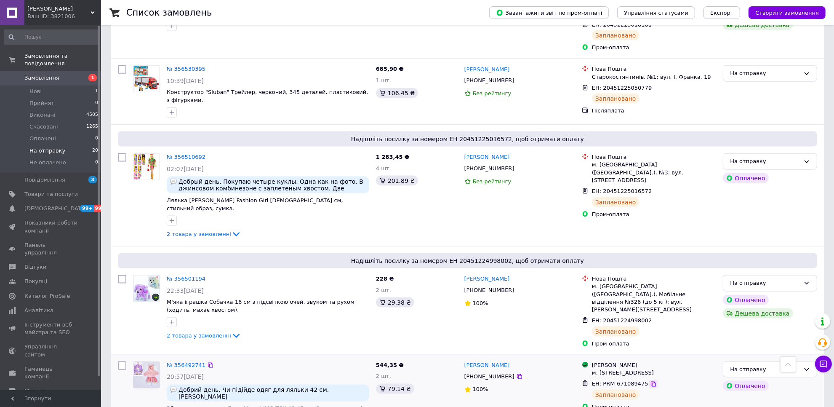
click at [650, 380] on icon at bounding box center [653, 383] width 7 height 7
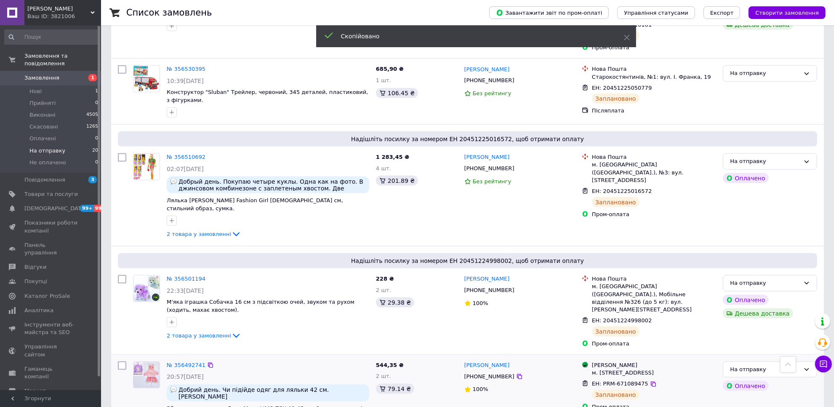
click at [499, 373] on span "+380997374368" at bounding box center [489, 376] width 50 height 6
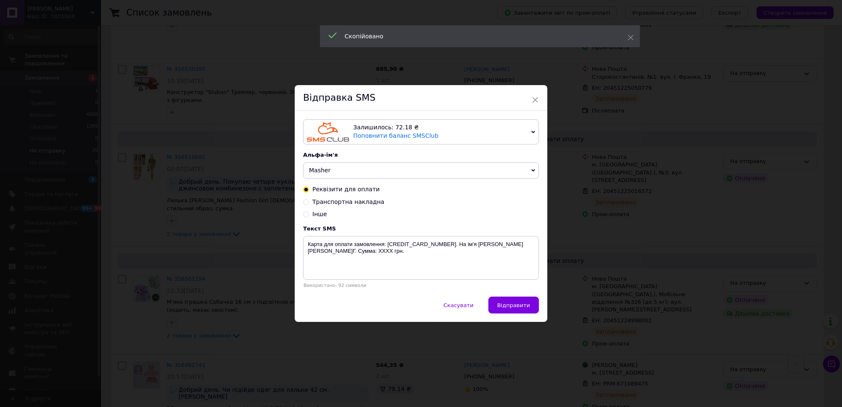
click at [358, 198] on span "Транспортна накладна" at bounding box center [348, 201] width 72 height 7
click at [309, 198] on input "Транспортна накладна" at bounding box center [306, 201] width 6 height 6
radio input "true"
radio input "false"
click at [414, 241] on textarea "Ваше замовлення відправлено. ТТН ХХХХХХХХХХХХХХХХ. https://masher.com.ua" at bounding box center [421, 258] width 236 height 44
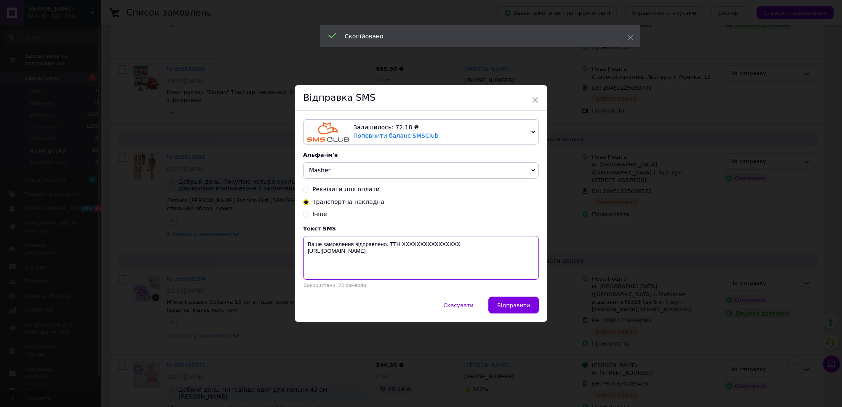
click at [414, 241] on textarea "Ваше замовлення відправлено. ТТН ХХХХХХХХХХХХХХХХ. https://masher.com.ua" at bounding box center [421, 258] width 236 height 44
paste textarea "PRM-671089475"
type textarea "Ваше замовлення відправлено. ТТН PRM-671089475. https://masher.com.ua"
click at [539, 310] on div "Скасувати   Відправити" at bounding box center [421, 308] width 252 height 25
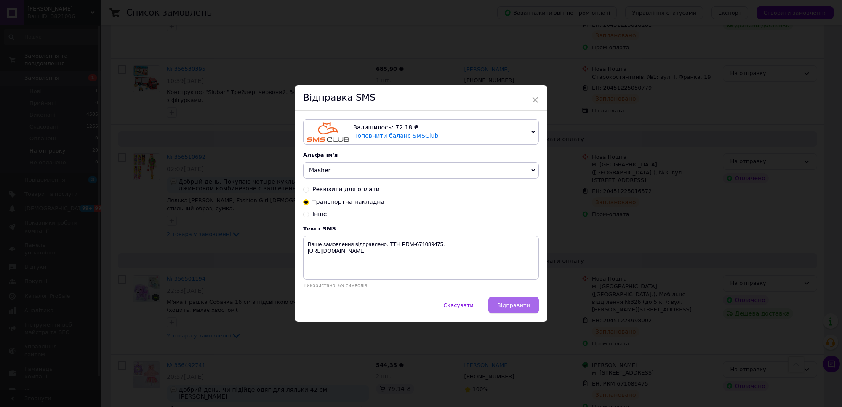
click at [524, 301] on button "Відправити" at bounding box center [513, 304] width 50 height 17
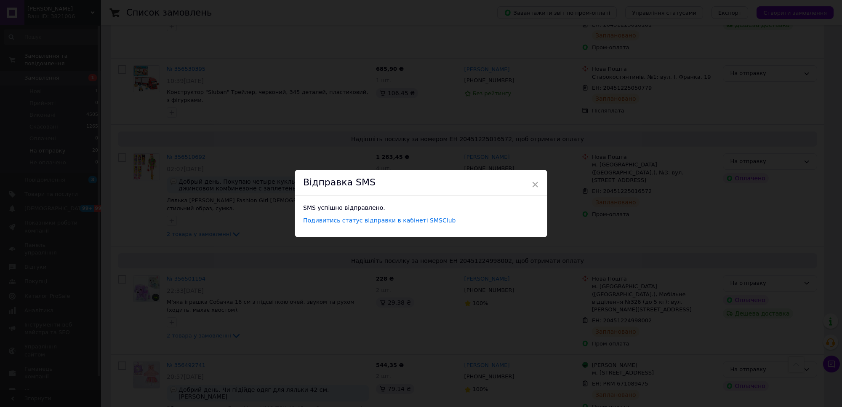
click at [645, 303] on div "× Відправка SMS SMS успішно відправлено. Подивитись статус відправки в кабінеті…" at bounding box center [421, 203] width 842 height 407
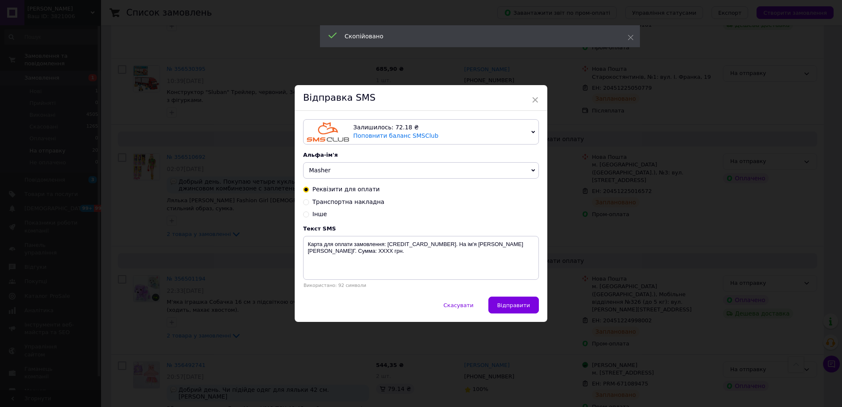
click at [361, 201] on span "Транспортна накладна" at bounding box center [348, 201] width 72 height 7
click at [309, 201] on input "Транспортна накладна" at bounding box center [306, 201] width 6 height 6
radio input "true"
radio input "false"
click at [421, 247] on textarea "Ваше замовлення відправлено. ТТН ХХХХХХХХХХХХХХХХ. https://masher.com.ua" at bounding box center [421, 258] width 236 height 44
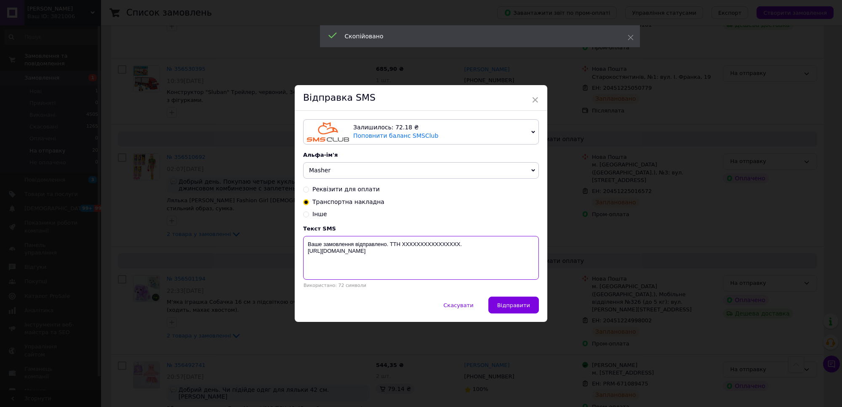
click at [421, 247] on textarea "Ваше замовлення відправлено. ТТН ХХХХХХХХХХХХХХХХ. https://masher.com.ua" at bounding box center [421, 258] width 236 height 44
paste textarea "20451225048247"
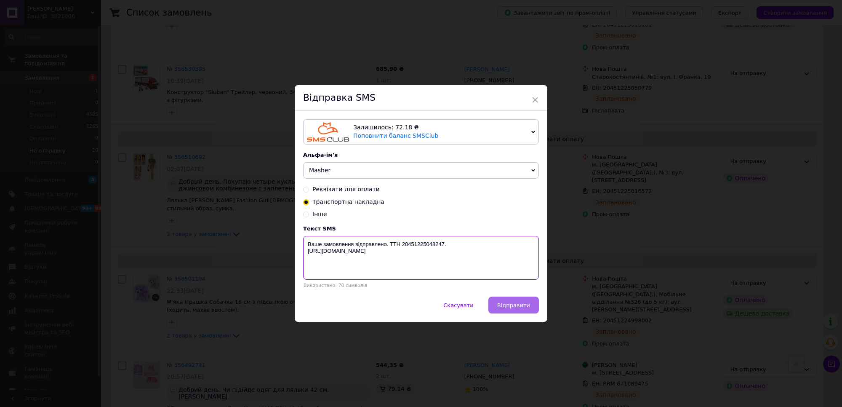
type textarea "Ваше замовлення відправлено. ТТН 20451225048247. https://masher.com.ua"
click at [506, 303] on span "Відправити" at bounding box center [513, 305] width 33 height 6
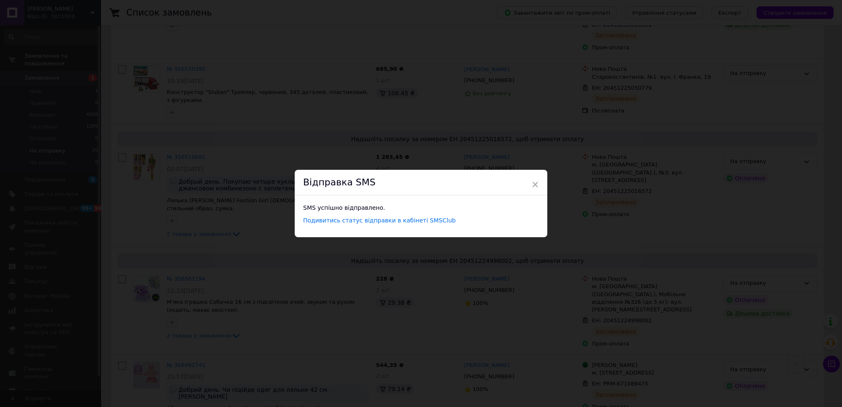
click at [604, 318] on div "× Відправка SMS SMS успішно відправлено. Подивитись статус відправки в кабінеті…" at bounding box center [421, 203] width 842 height 407
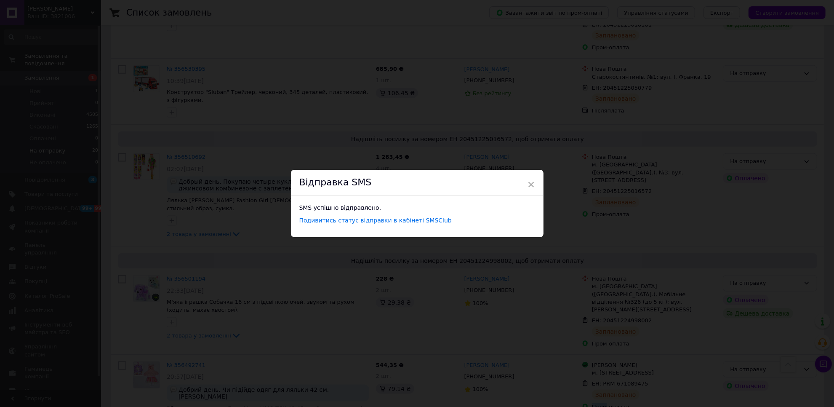
click at [604, 358] on div "Магазини Rozetka м. Київ (Київська обл.), Івасюка просп., 49 ЕН: PRM-671089475 …" at bounding box center [648, 404] width 141 height 93
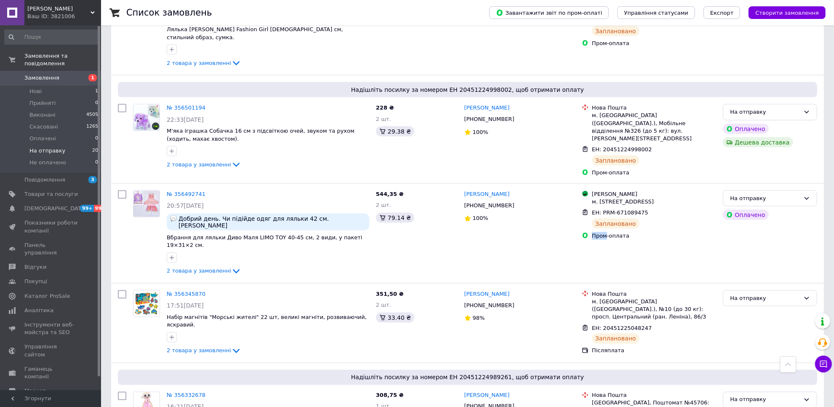
scroll to position [1420, 0]
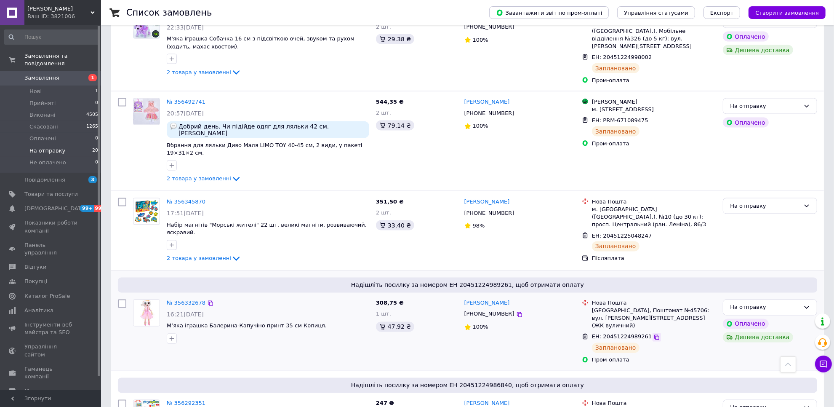
click at [653, 334] on icon at bounding box center [656, 337] width 7 height 7
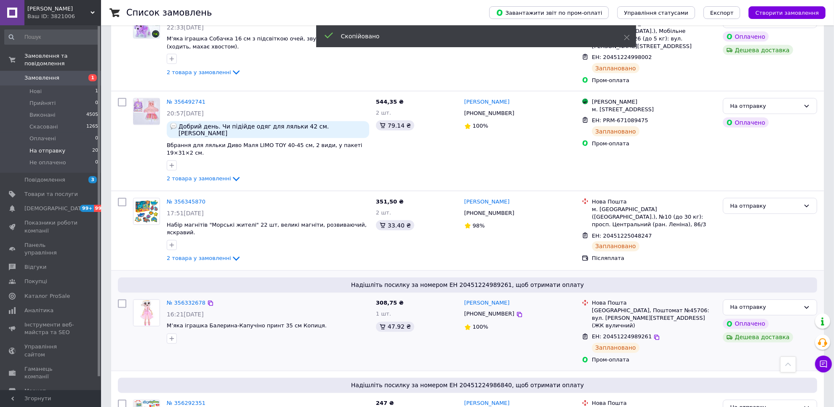
click at [496, 311] on span "+380680247271" at bounding box center [489, 314] width 50 height 6
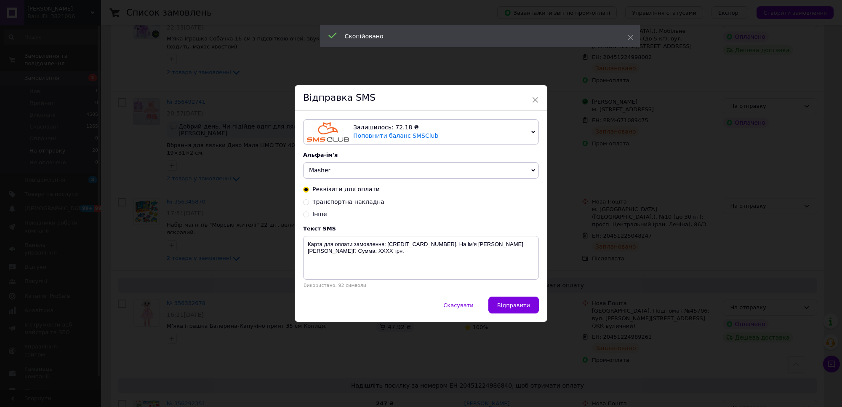
click at [370, 202] on span "Транспортна накладна" at bounding box center [348, 201] width 72 height 7
click at [309, 202] on input "Транспортна накладна" at bounding box center [306, 201] width 6 height 6
radio input "true"
radio input "false"
click at [421, 243] on textarea "Ваше замовлення відправлено. ТТН ХХХХХХХХХХХХХХХХ. https://masher.com.ua" at bounding box center [421, 258] width 236 height 44
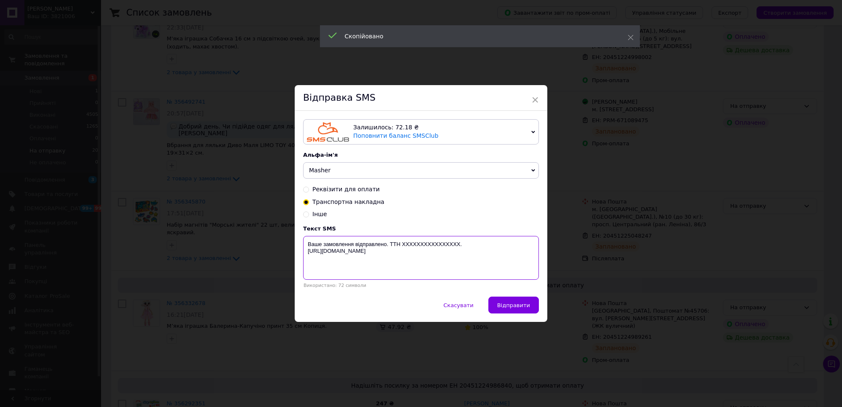
click at [421, 243] on textarea "Ваше замовлення відправлено. ТТН ХХХХХХХХХХХХХХХХ. https://masher.com.ua" at bounding box center [421, 258] width 236 height 44
paste textarea "20451224989261"
type textarea "Ваше замовлення відправлено. ТТН 20451224989261. https://masher.com.ua"
click at [507, 303] on span "Відправити" at bounding box center [513, 305] width 33 height 6
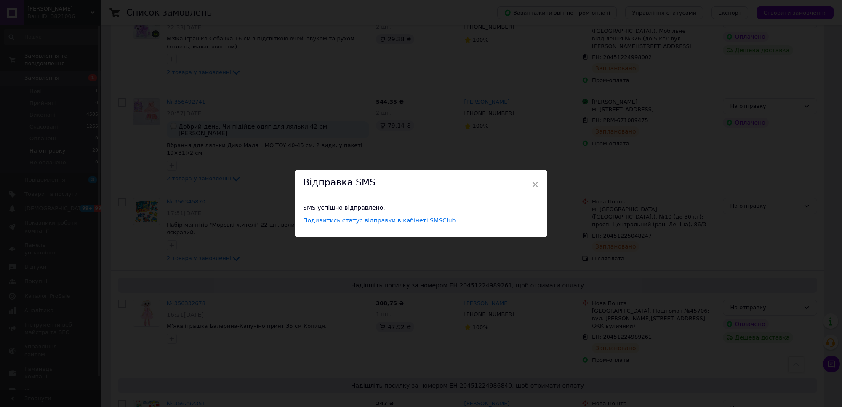
click at [653, 311] on div "× Відправка SMS SMS успішно відправлено. Подивитись статус відправки в кабінеті…" at bounding box center [421, 203] width 842 height 407
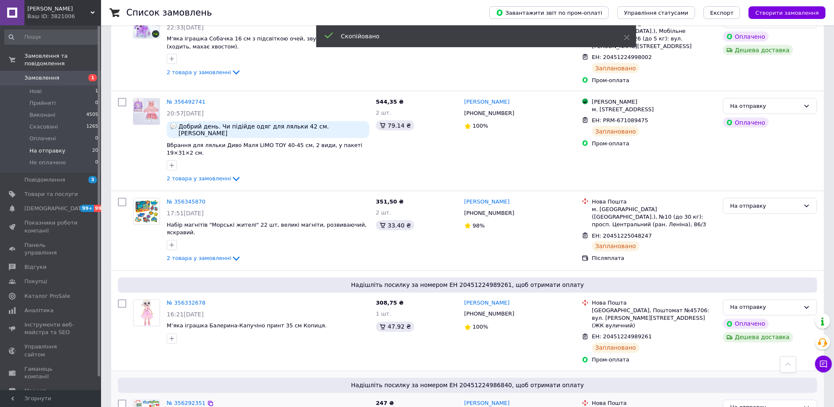
click at [489, 406] on span "+380680748792" at bounding box center [489, 414] width 50 height 6
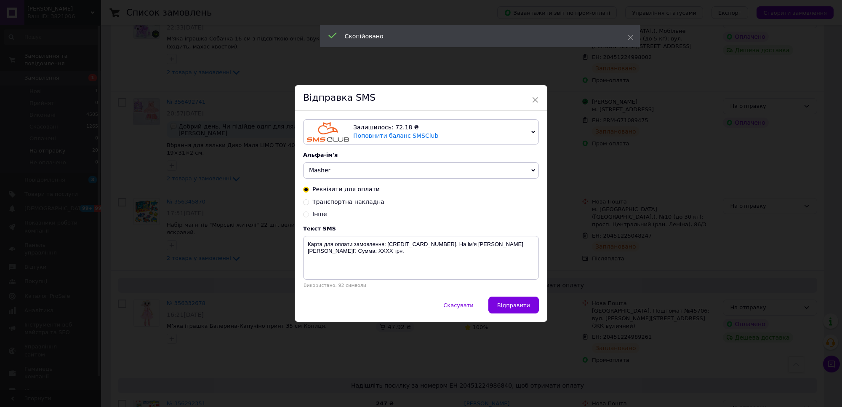
click at [357, 203] on span "Транспортна накладна" at bounding box center [348, 201] width 72 height 7
click at [309, 203] on input "Транспортна накладна" at bounding box center [306, 201] width 6 height 6
radio input "true"
radio input "false"
click at [417, 245] on textarea "Ваше замовлення відправлено. ТТН ХХХХХХХХХХХХХХХХ. https://masher.com.ua" at bounding box center [421, 258] width 236 height 44
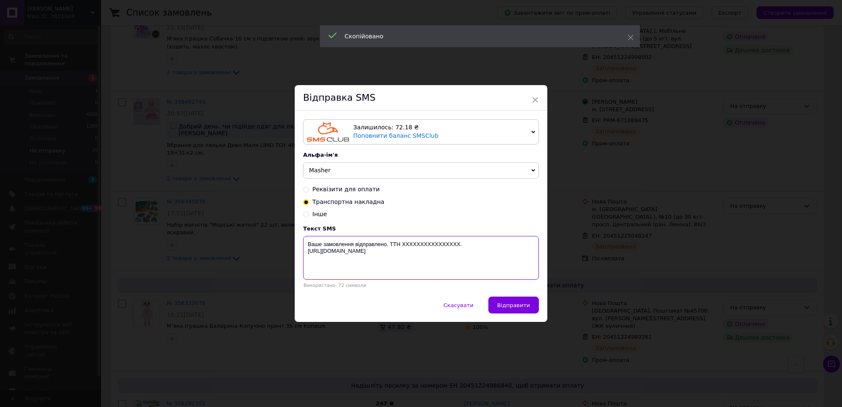
click at [417, 245] on textarea "Ваше замовлення відправлено. ТТН ХХХХХХХХХХХХХХХХ. https://masher.com.ua" at bounding box center [421, 258] width 236 height 44
paste textarea "20451224986840"
type textarea "Ваше замовлення відправлено. ТТН 20451224986840. https://masher.com.ua"
click at [526, 306] on span "Відправити" at bounding box center [513, 305] width 33 height 6
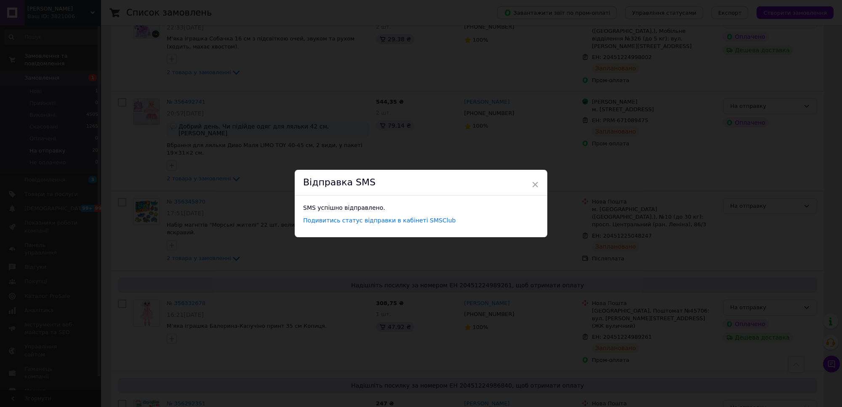
click at [682, 323] on div "× Відправка SMS SMS успішно відправлено. Подивитись статус відправки в кабінеті…" at bounding box center [421, 203] width 842 height 407
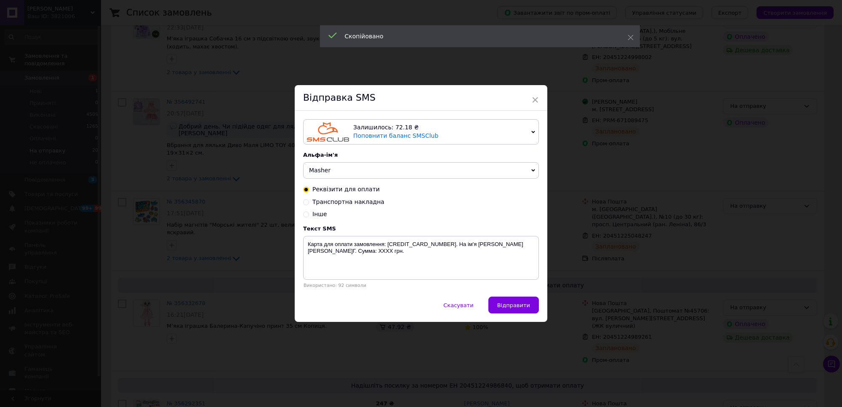
click at [357, 205] on span "Транспортна накладна" at bounding box center [348, 201] width 72 height 7
click at [309, 204] on input "Транспортна накладна" at bounding box center [306, 201] width 6 height 6
radio input "true"
radio input "false"
click at [432, 244] on textarea "Ваше замовлення відправлено. ТТН ХХХХХХХХХХХХХХХХ. https://masher.com.ua" at bounding box center [421, 258] width 236 height 44
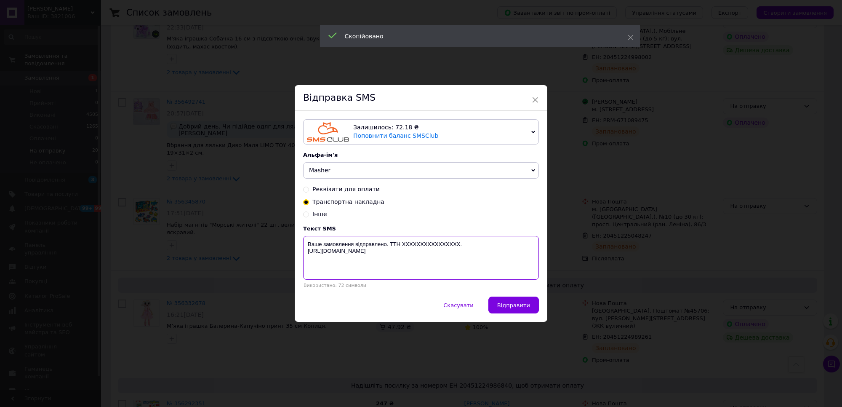
click at [432, 244] on textarea "Ваше замовлення відправлено. ТТН ХХХХХХХХХХХХХХХХ. https://masher.com.ua" at bounding box center [421, 258] width 236 height 44
paste textarea "20451225039290"
type textarea "Ваше замовлення відправлено. ТТН 20451225039290. https://masher.com.ua"
click at [514, 306] on span "Відправити" at bounding box center [513, 305] width 33 height 6
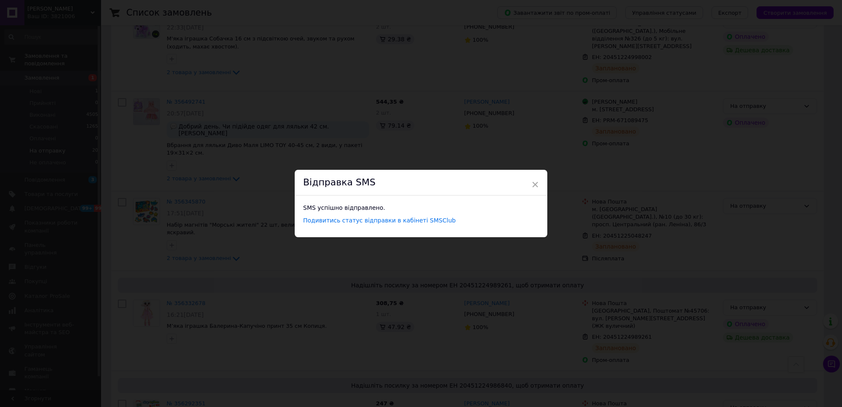
click at [650, 322] on div "× Відправка SMS SMS успішно відправлено. Подивитись статус відправки в кабінеті…" at bounding box center [421, 203] width 842 height 407
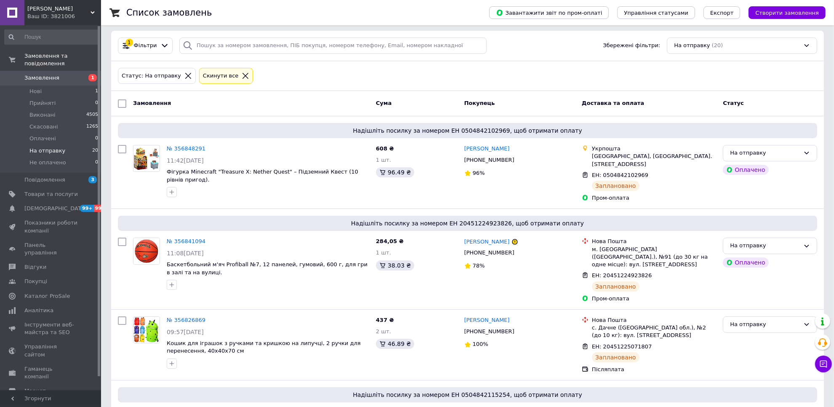
scroll to position [0, 0]
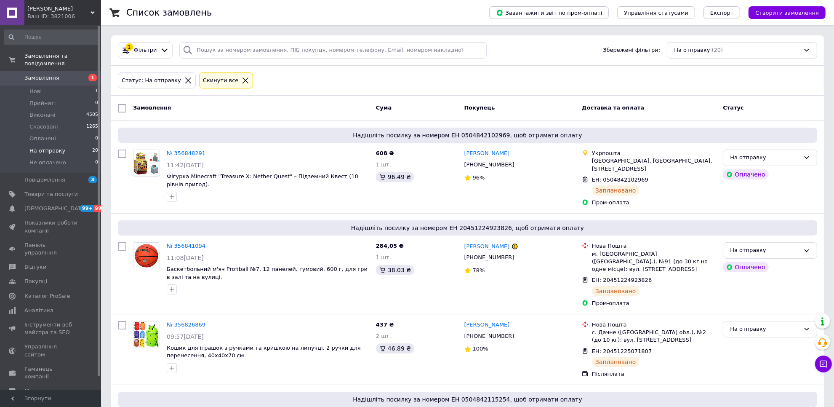
click at [121, 109] on input "checkbox" at bounding box center [122, 108] width 8 height 8
checkbox input "true"
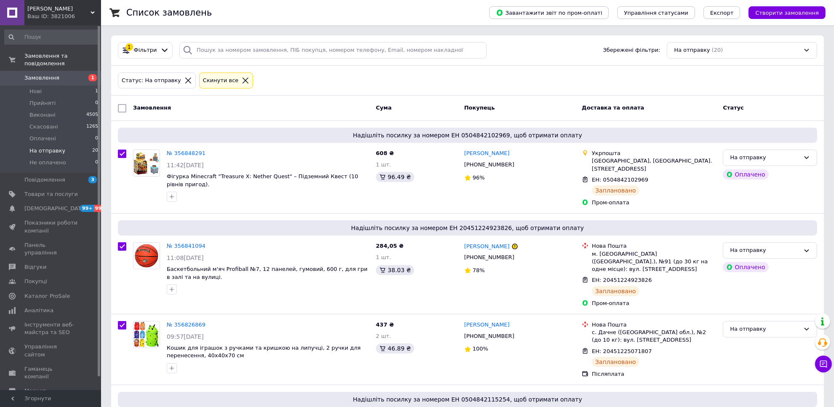
checkbox input "true"
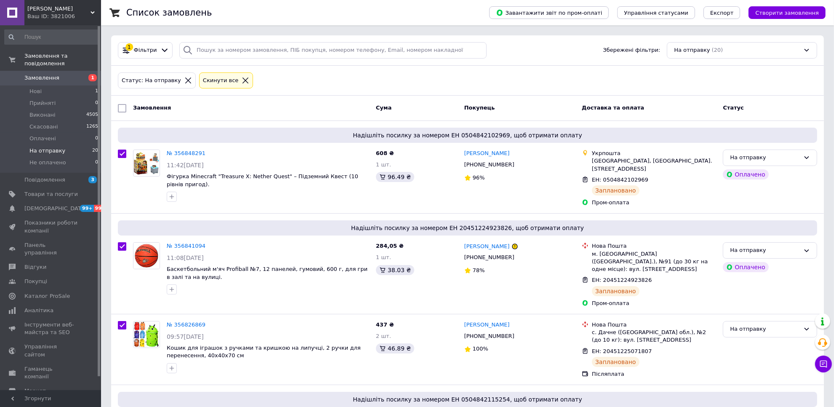
checkbox input "true"
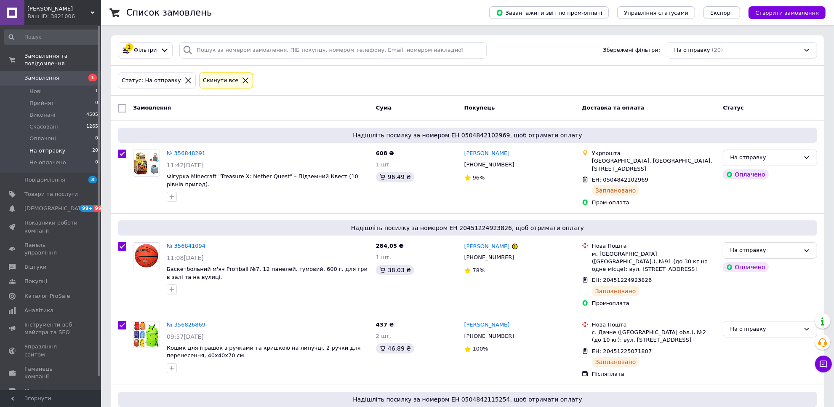
checkbox input "true"
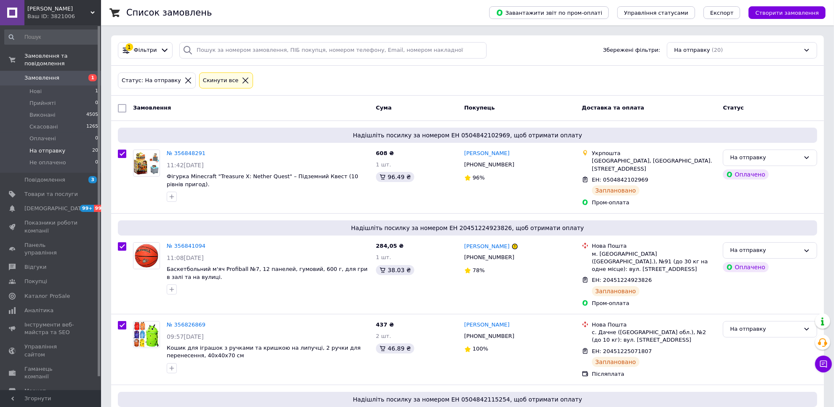
checkbox input "true"
click at [159, 109] on span "Дії для 20 замовлень" at bounding box center [163, 108] width 61 height 8
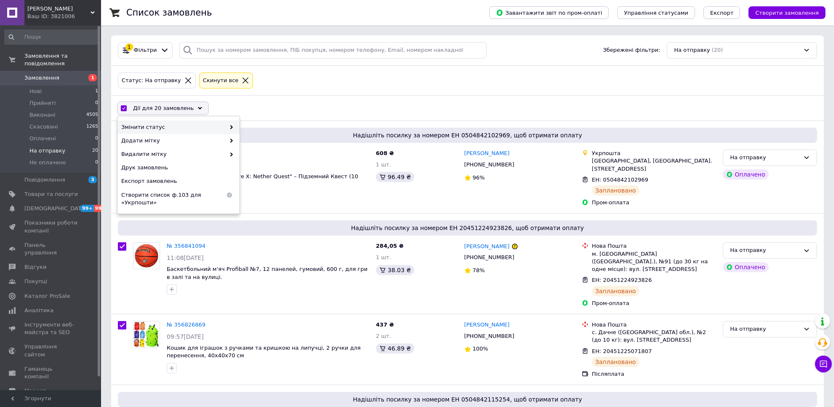
click at [175, 125] on span "Змінити статус" at bounding box center [173, 127] width 104 height 8
click at [248, 137] on div "Виконано" at bounding box center [300, 140] width 122 height 13
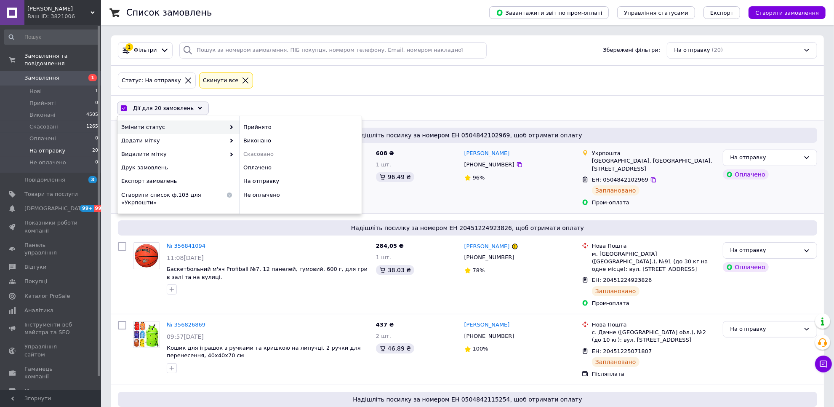
checkbox input "false"
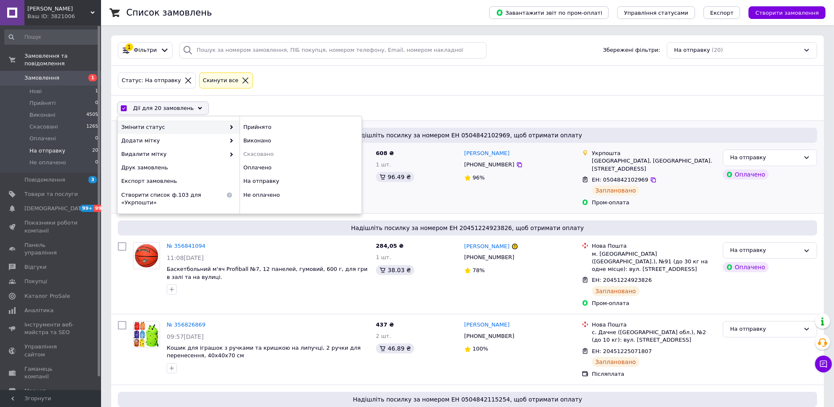
checkbox input "false"
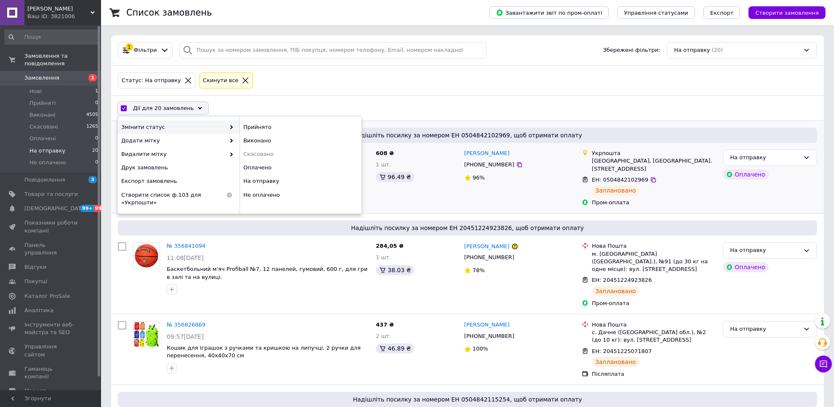
checkbox input "false"
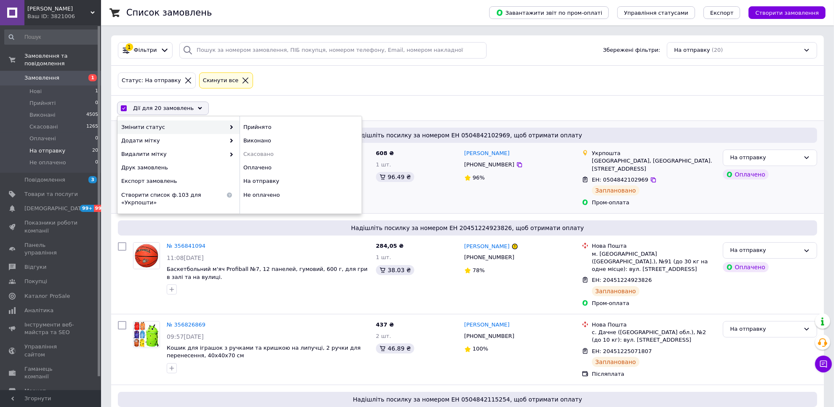
checkbox input "false"
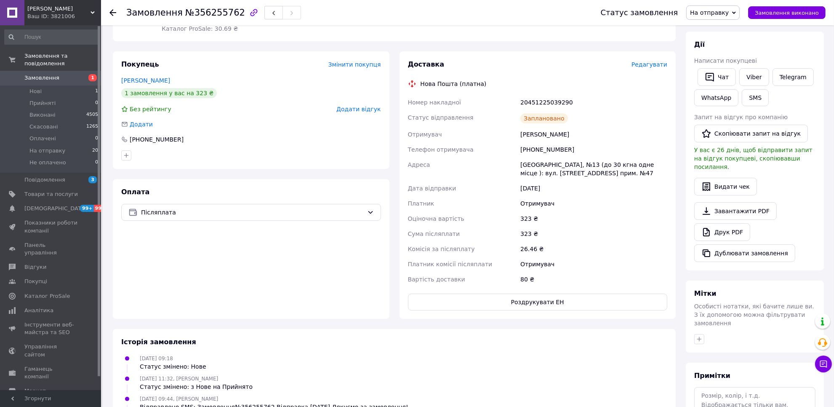
scroll to position [268, 0]
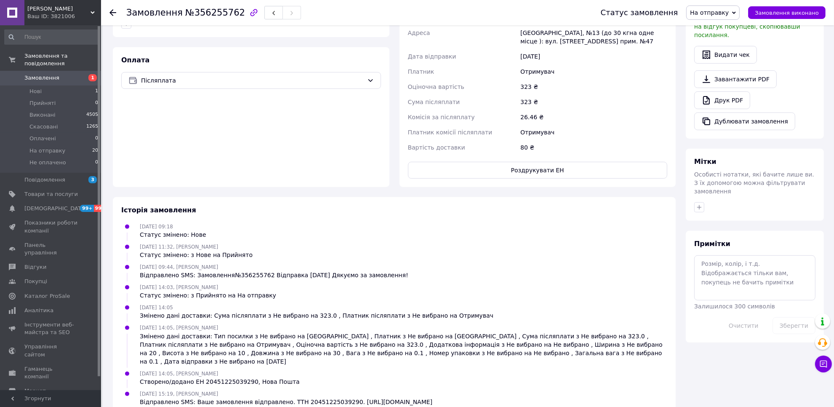
click at [327, 397] on div "Відправлено SMS: Ваше замовлення відправлено. ТТН 20451225039290. https://mashe…" at bounding box center [286, 401] width 292 height 8
copy div "Відправлено SMS: Ваше замовлення відправлено. ТТН 20451225039290. https://mashe…"
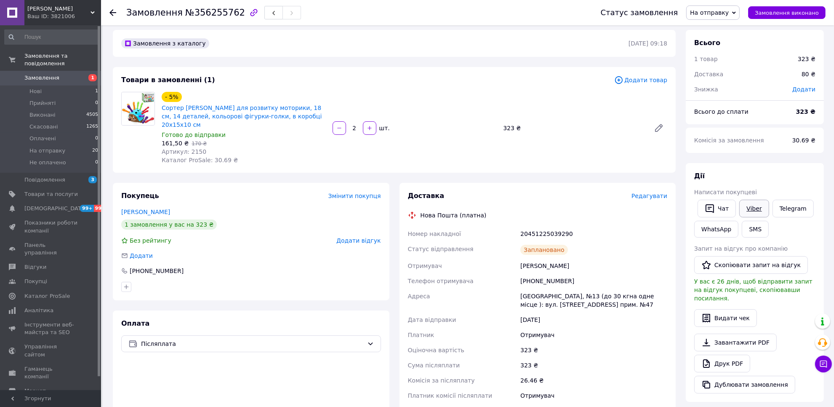
click at [752, 205] on link "Viber" at bounding box center [753, 208] width 29 height 18
click at [798, 181] on div "Дії Написати покупцеві   Чат Viber Telegram WhatsApp SMS Запит на відгук про ко…" at bounding box center [754, 282] width 121 height 222
click at [781, 205] on link "Telegram" at bounding box center [792, 208] width 41 height 18
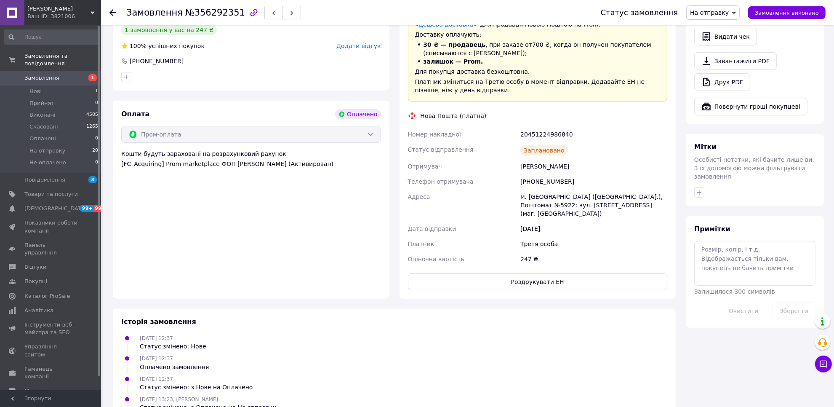
scroll to position [598, 0]
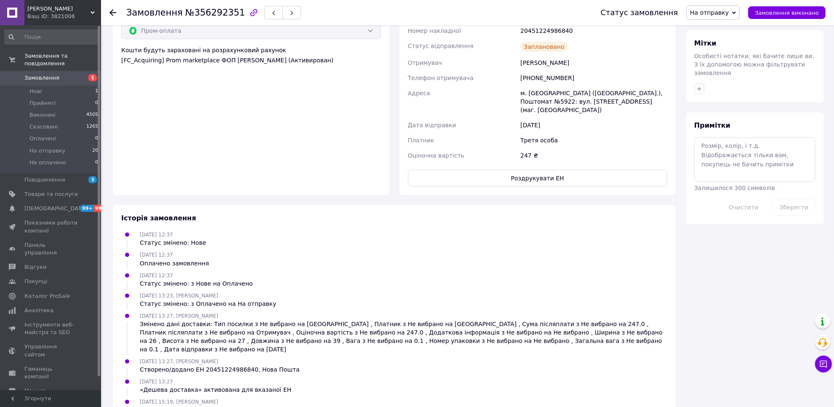
click at [317, 405] on div "Відправлено SMS: Ваше замовлення відправлено. ТТН 20451224986840. https://mashe…" at bounding box center [286, 409] width 292 height 8
copy div "Відправлено SMS: Ваше замовлення відправлено. ТТН 20451224986840. https://mashe…"
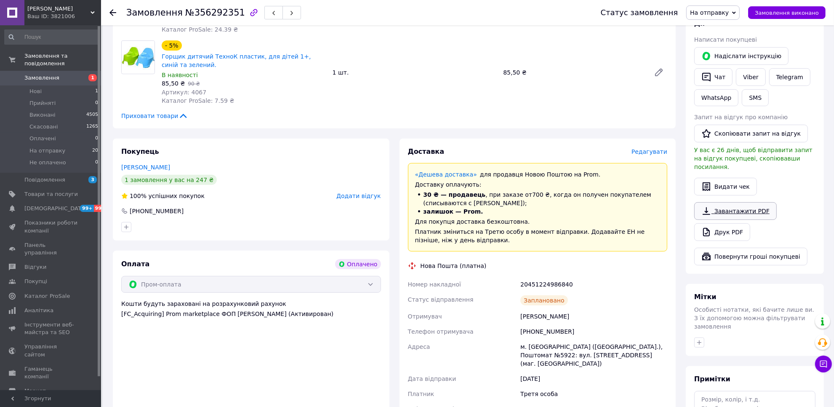
scroll to position [335, 0]
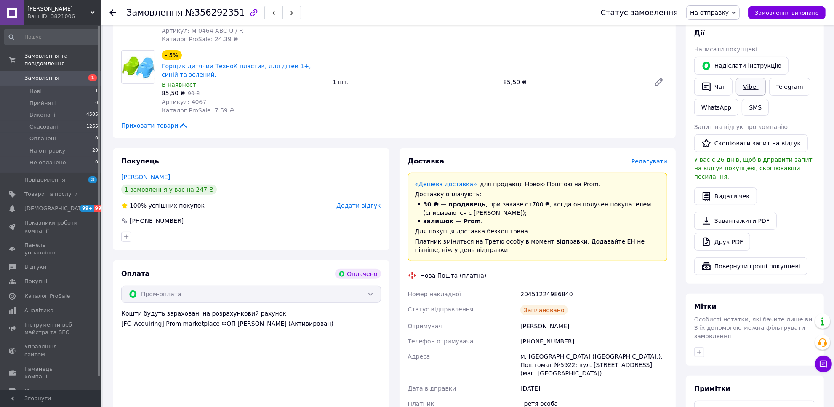
click at [758, 79] on link "Viber" at bounding box center [750, 87] width 29 height 18
click at [123, 135] on div "Замовлення з додатку Оплачено Дешева доставка 08.08.2025 | 12:37 Товари в замов…" at bounding box center [394, 302] width 573 height 768
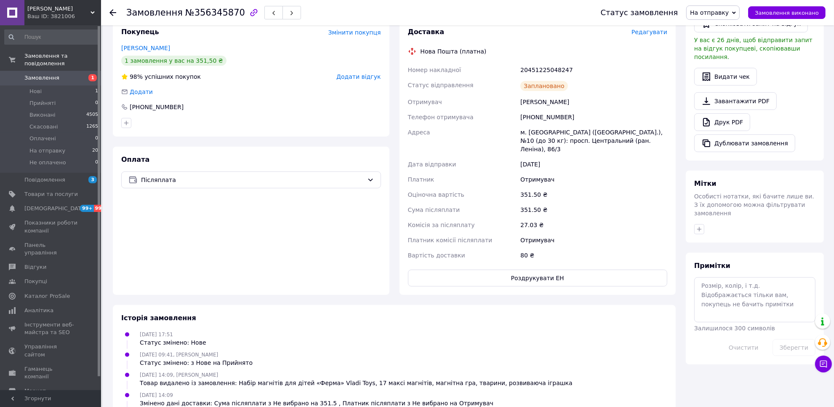
scroll to position [363, 0]
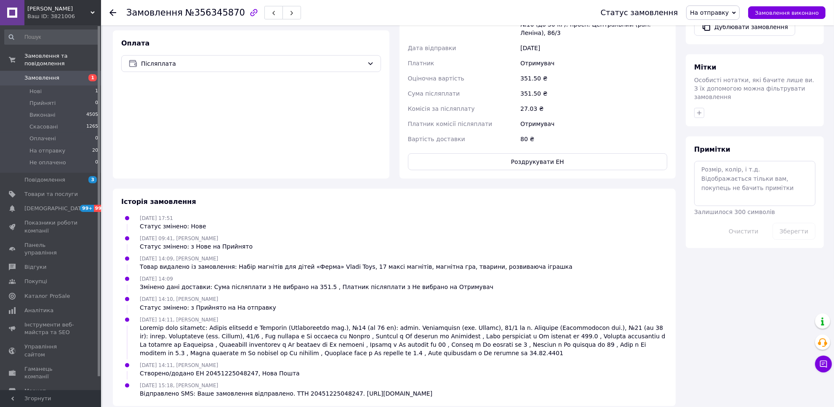
click at [292, 389] on div "Відправлено SMS: Ваше замовлення відправлено. ТТН 20451225048247. [URL][DOMAIN_…" at bounding box center [286, 393] width 292 height 8
copy div "Відправлено SMS: Ваше замовлення відправлено. ТТН 20451225048247. https://mashe…"
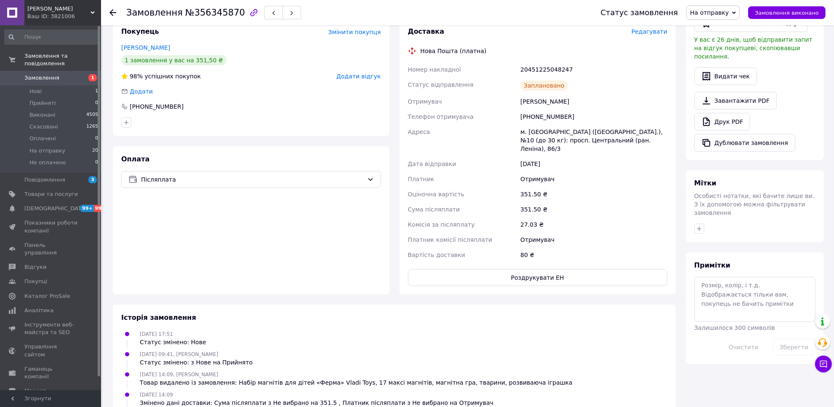
scroll to position [100, 0]
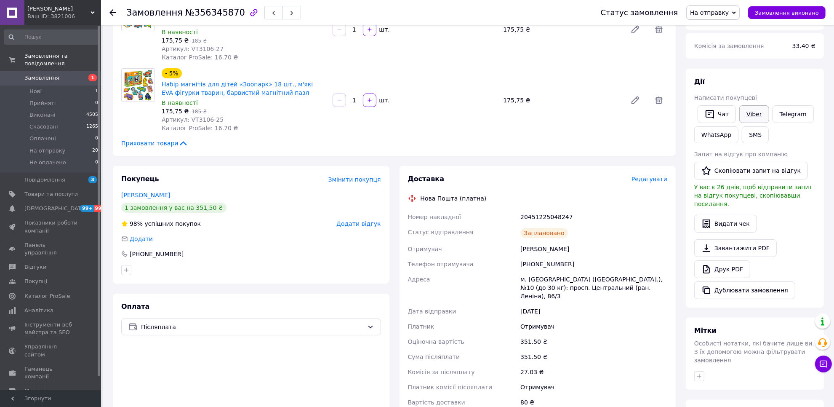
click at [745, 114] on link "Viber" at bounding box center [753, 114] width 29 height 18
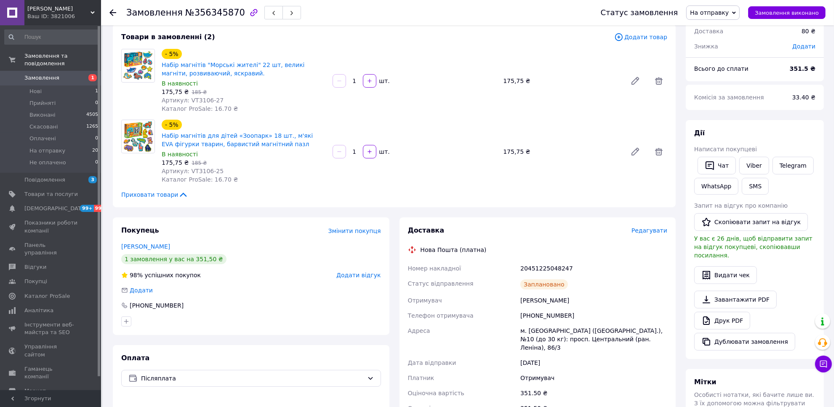
scroll to position [0, 0]
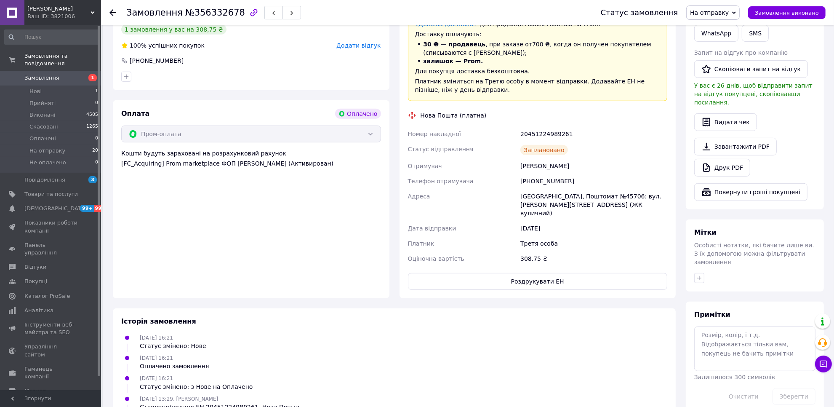
scroll to position [467, 0]
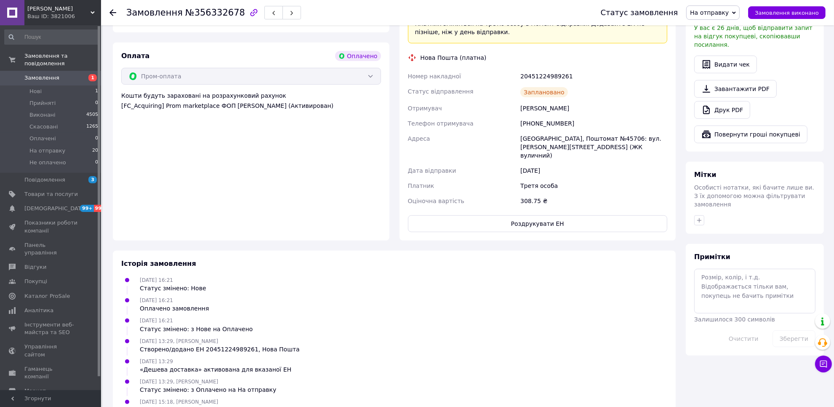
click at [323, 405] on div "Відправлено SMS: Ваше замовлення відправлено. ТТН 20451224989261. https://mashe…" at bounding box center [286, 409] width 292 height 8
copy div "Відправлено SMS: Ваше замовлення відправлено. ТТН 20451224989261. https://mashe…"
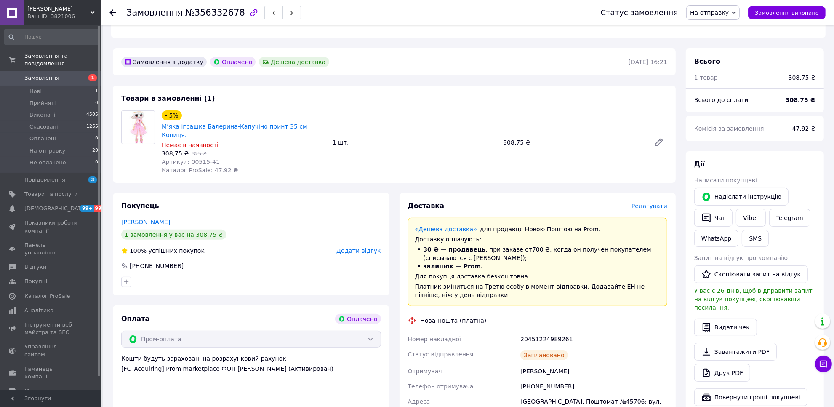
scroll to position [204, 0]
click at [750, 213] on link "Viber" at bounding box center [750, 218] width 29 height 18
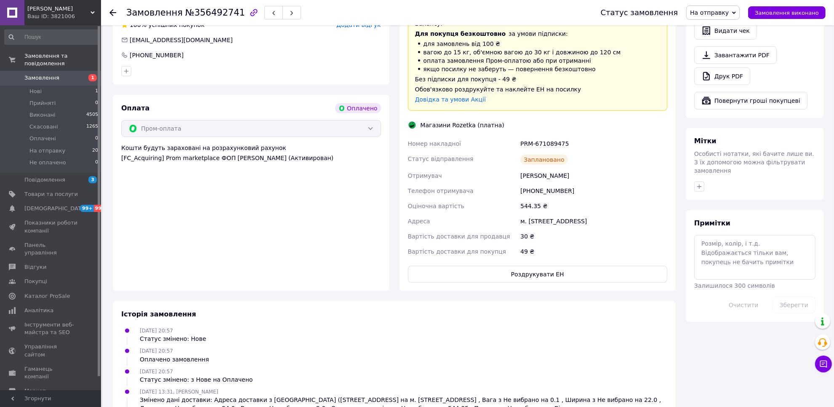
scroll to position [583, 0]
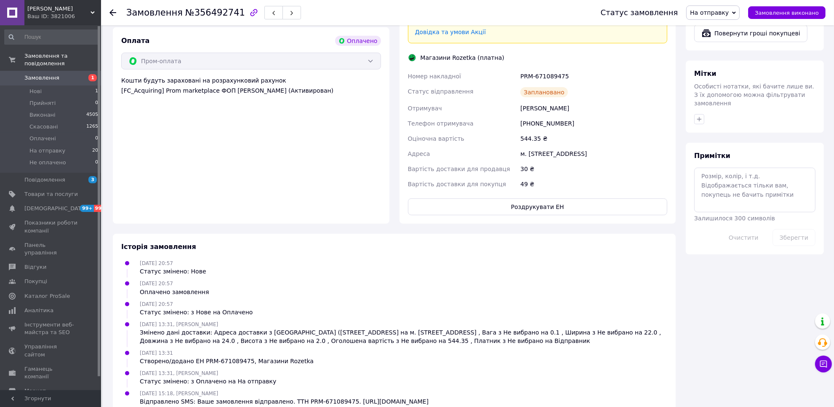
click at [298, 397] on div "Відправлено SMS: Ваше замовлення відправлено. ТТН PRM-671089475. [URL][DOMAIN_N…" at bounding box center [284, 401] width 289 height 8
click at [298, 397] on div "Відправлено SMS: Ваше замовлення відправлено. ТТН PRM-671089475. https://masher…" at bounding box center [284, 401] width 289 height 8
copy div "Відправлено SMS: Ваше замовлення відправлено. ТТН PRM-671089475. https://masher…"
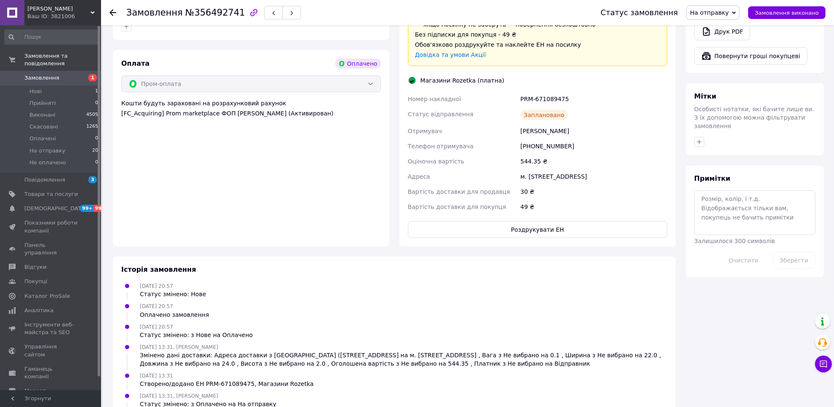
scroll to position [320, 0]
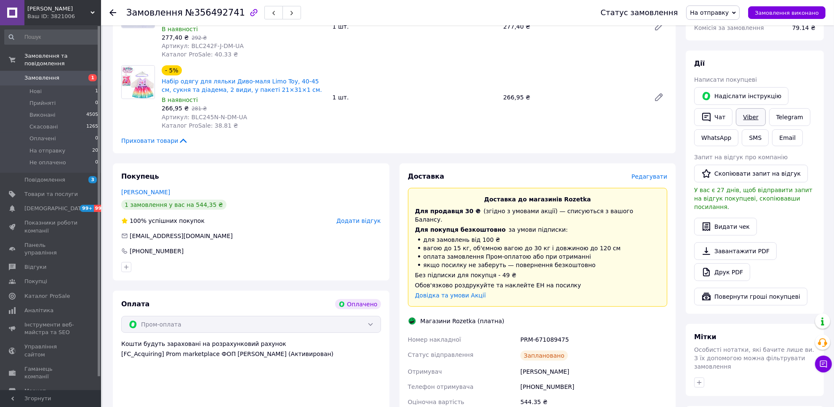
click at [744, 112] on link "Viber" at bounding box center [750, 117] width 29 height 18
click at [165, 163] on div "Покупець Фіц Вікторія 1 замовлення у вас на 544,35 ₴ 100% успішних покупок Дода…" at bounding box center [251, 221] width 276 height 117
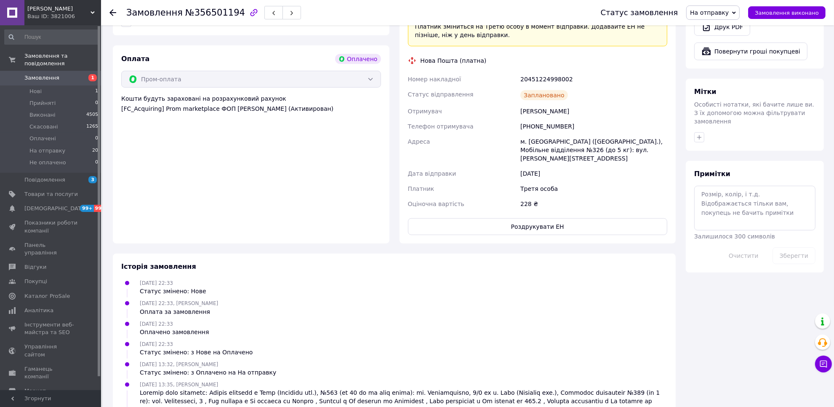
scroll to position [619, 0]
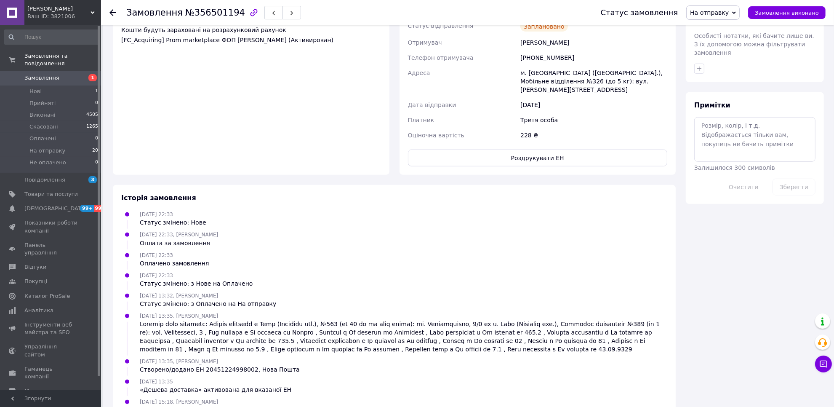
click at [306, 406] on div "Відправлено SMS: Ваше замовлення відправлено. ТТН 20451224998002. [URL][DOMAIN_…" at bounding box center [286, 410] width 292 height 8
copy div "Відправлено SMS: Ваше замовлення відправлено. ТТН 20451224998002. https://mashe…"
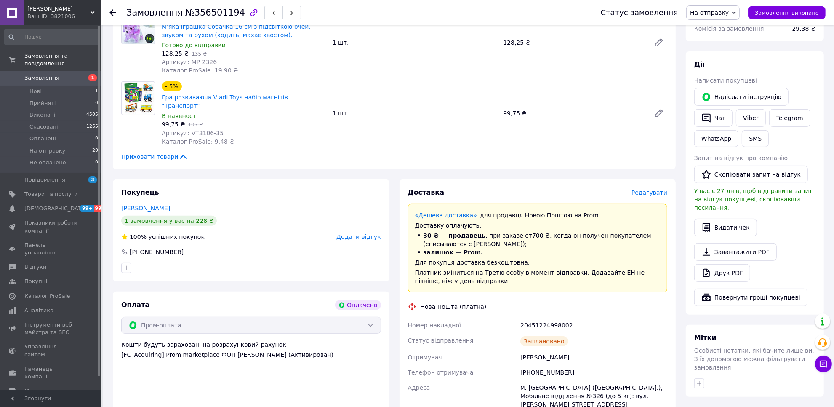
scroll to position [303, 0]
click at [745, 110] on link "Viber" at bounding box center [750, 119] width 29 height 18
click at [159, 181] on div "Покупець Кулікова Людмила 1 замовлення у вас на 228 ₴ 100% успішних покупок Дод…" at bounding box center [251, 232] width 276 height 102
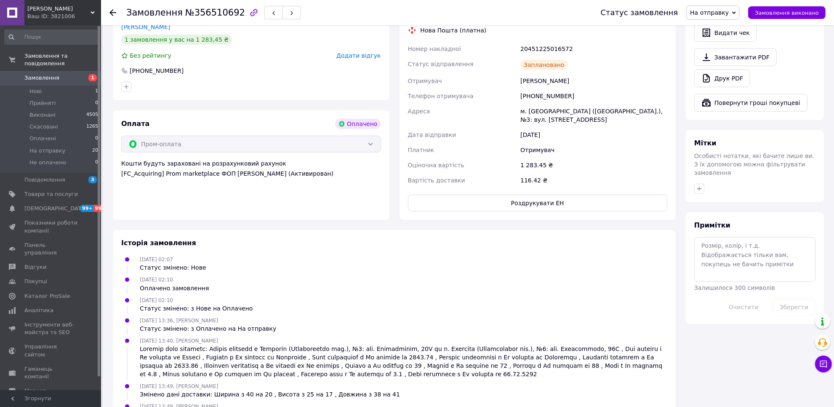
scroll to position [539, 0]
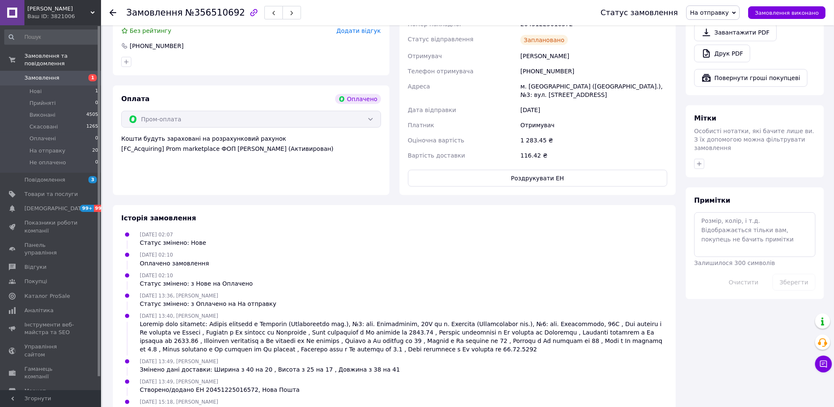
click at [307, 405] on div "Відправлено SMS: Ваше замовлення відправлено. ТТН 20451225016572. https://mashe…" at bounding box center [286, 409] width 292 height 8
copy div "Відправлено SMS: Ваше замовлення відправлено. ТТН 20451225016572. https://mashe…"
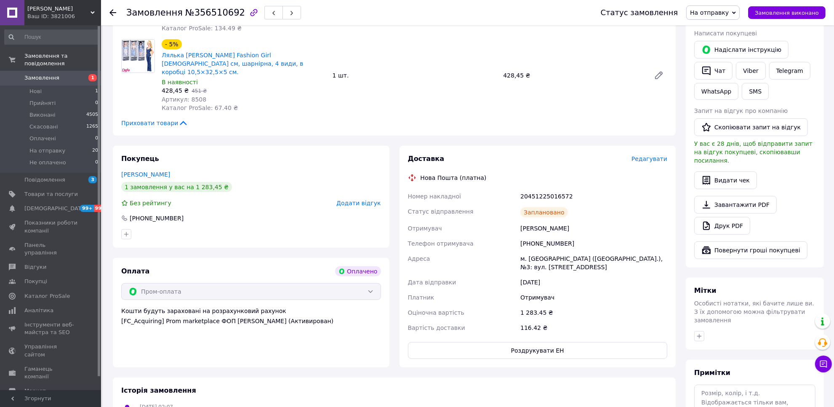
scroll to position [170, 0]
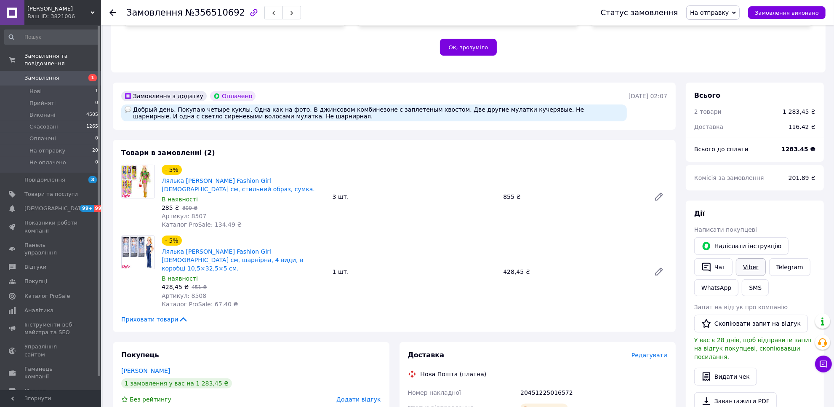
click at [749, 258] on link "Viber" at bounding box center [750, 267] width 29 height 18
drag, startPoint x: 154, startPoint y: 146, endPoint x: 173, endPoint y: 142, distance: 19.3
click at [154, 149] on span "Товари в замовленні (2)" at bounding box center [168, 153] width 94 height 8
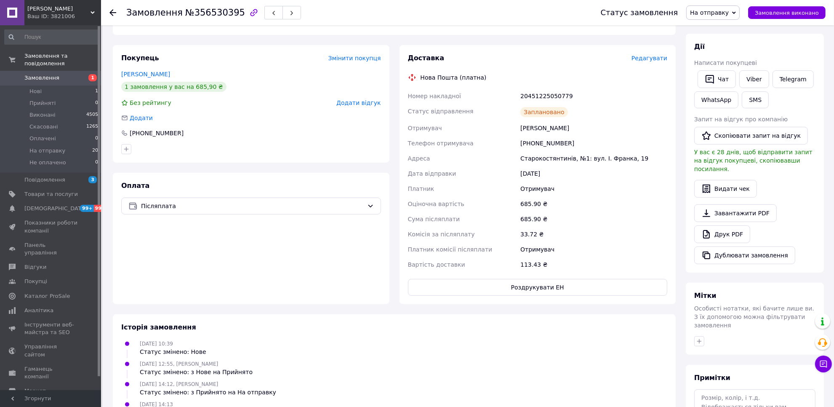
scroll to position [240, 0]
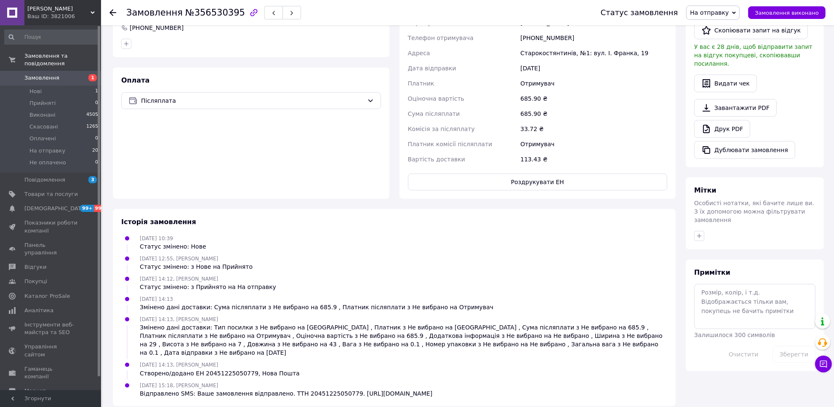
click at [306, 380] on div "[DATE] 15:18, [PERSON_NAME] Відправлено SMS: Ваше замовлення відправлено. ТТН 2…" at bounding box center [285, 388] width 299 height 17
click at [306, 380] on div "12.08.2025 15:18, Роман Машеровский Відправлено SMS: Ваше замовлення відправлен…" at bounding box center [285, 388] width 299 height 17
click at [306, 391] on div "Історія замовлення 10.08.2025 10:39 Статус змінено: Нове 10.08.2025 12:55, Рома…" at bounding box center [394, 307] width 563 height 197
click at [303, 389] on div "Відправлено SMS: Ваше замовлення відправлено. ТТН 20451225050779. https://mashe…" at bounding box center [286, 393] width 292 height 8
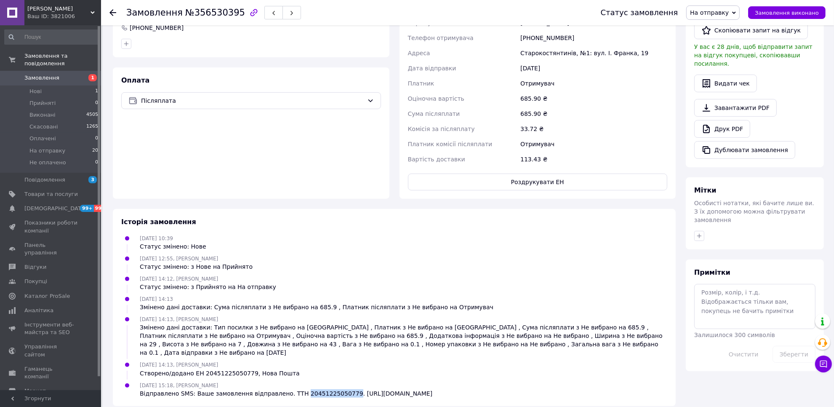
click at [303, 389] on div "Відправлено SMS: Ваше замовлення відправлено. ТТН 20451225050779. https://mashe…" at bounding box center [286, 393] width 292 height 8
copy div "Відправлено SMS: Ваше замовлення відправлено. ТТН 20451225050779. https://mashe…"
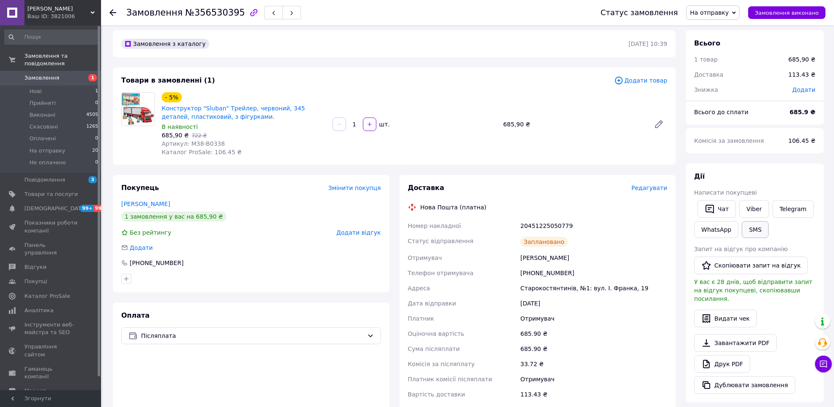
scroll to position [0, 0]
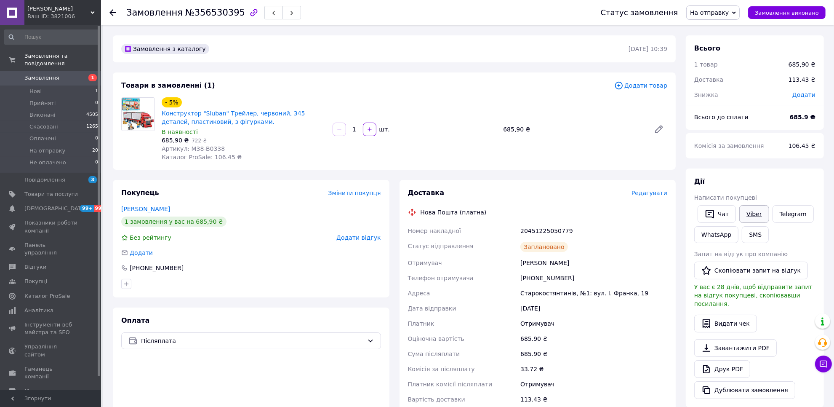
click at [751, 219] on link "Viber" at bounding box center [753, 214] width 29 height 18
click at [175, 175] on div "Замовлення з каталогу 10.08.2025 | 10:39 Товари в замовленні (1) Додати товар -…" at bounding box center [394, 340] width 573 height 610
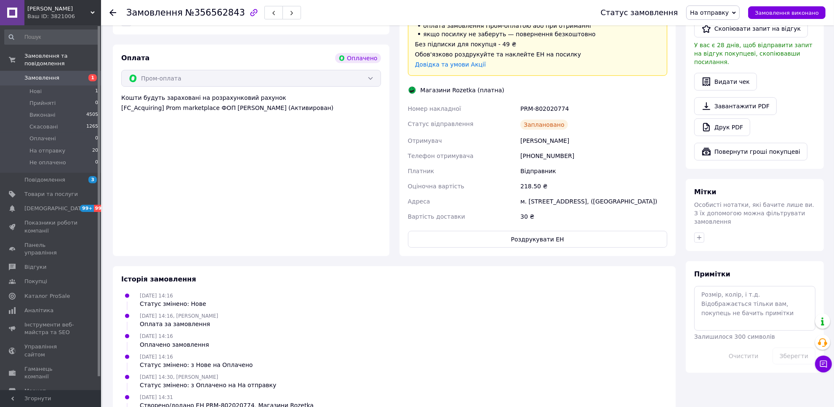
scroll to position [497, 0]
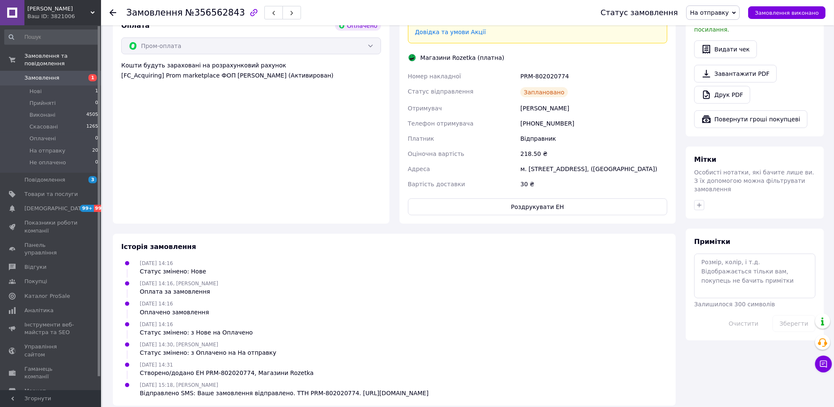
click at [287, 388] on div "Відправлено SMS: Ваше замовлення відправлено. ТТН PRM-802020774. https://masher…" at bounding box center [284, 392] width 289 height 8
copy div "Відправлено SMS: Ваше замовлення відправлено. ТТН PRM-802020774. https://masher…"
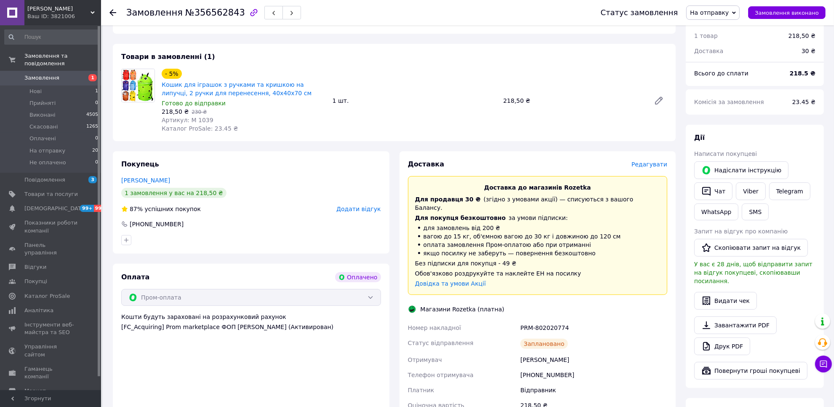
scroll to position [234, 0]
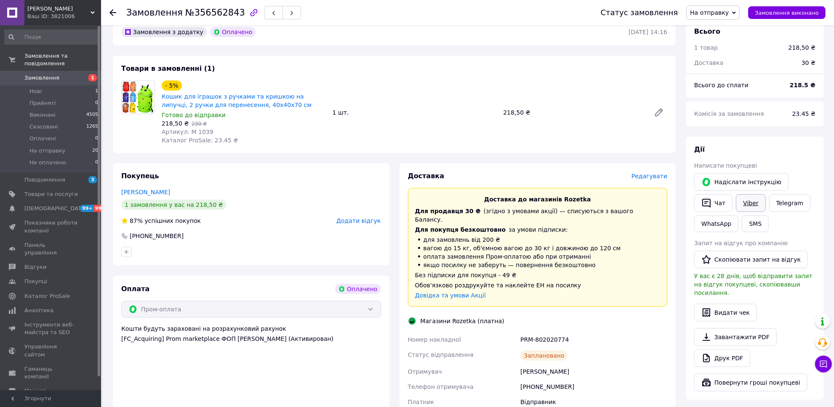
click at [746, 198] on link "Viber" at bounding box center [750, 203] width 29 height 18
click at [164, 146] on div "Замовлення з додатку Оплачено 10.08.2025 | 14:16 Товари в замовленні (1) - 5% К…" at bounding box center [394, 344] width 573 height 650
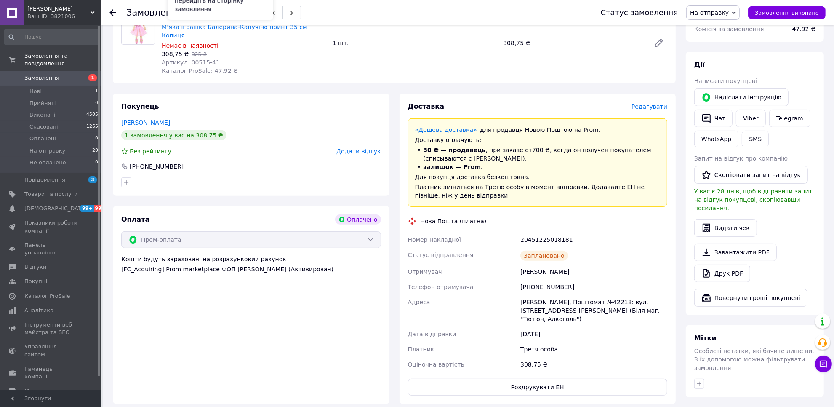
scroll to position [467, 0]
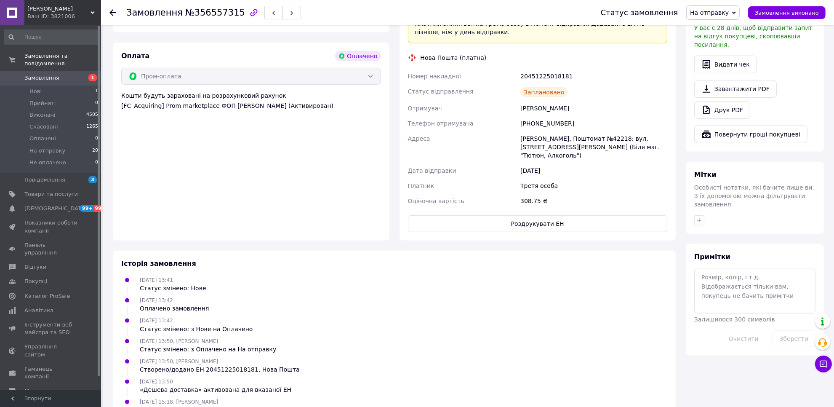
click at [307, 405] on div "Відправлено SMS: Ваше замовлення відправлено. ТТН 20451225018181. [URL][DOMAIN_…" at bounding box center [286, 409] width 292 height 8
copy div "Відправлено SMS: Ваше замовлення відправлено. ТТН 20451225018181. [URL][DOMAIN_…"
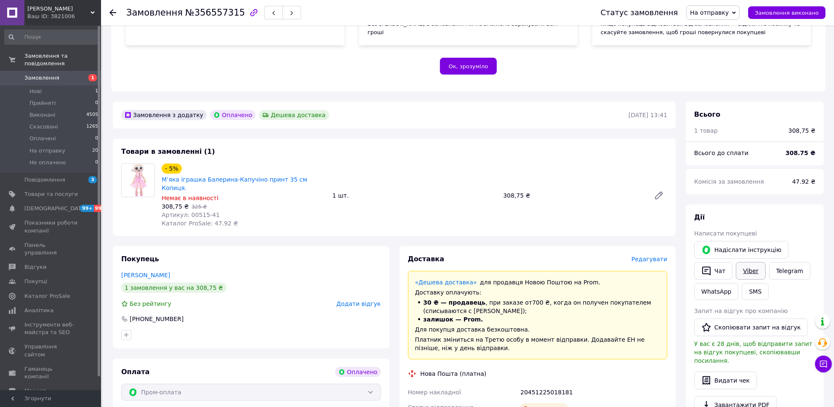
click at [754, 262] on link "Viber" at bounding box center [750, 271] width 29 height 18
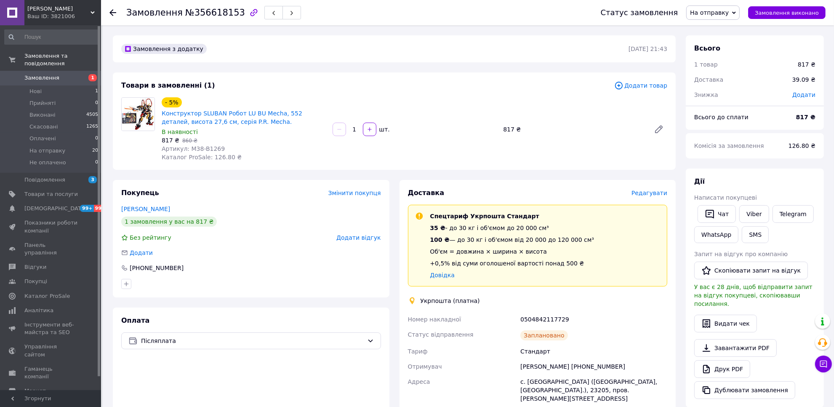
scroll to position [318, 0]
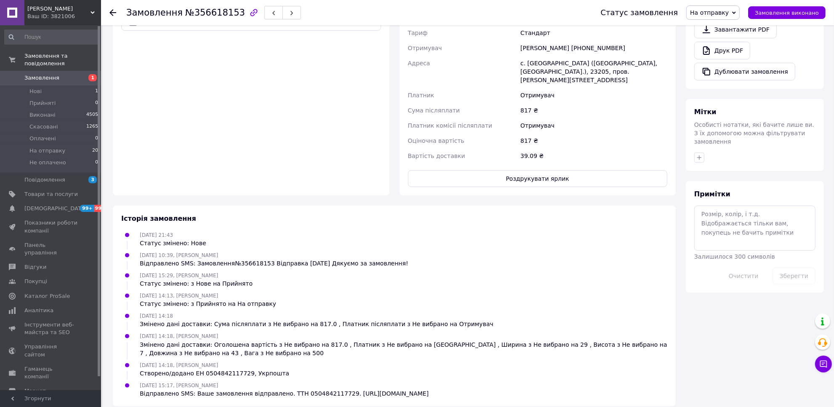
click at [278, 389] on div "Відправлено SMS: Ваше замовлення відправлено. ТТН 0504842117729. [URL][DOMAIN_N…" at bounding box center [284, 393] width 289 height 8
click at [278, 389] on div "Відправлено SMS: Ваше замовлення відправлено. ТТН 0504842117729. https://masher…" at bounding box center [284, 393] width 289 height 8
copy div "Відправлено SMS: Ваше замовлення відправлено. ТТН 0504842117729. https://masher…"
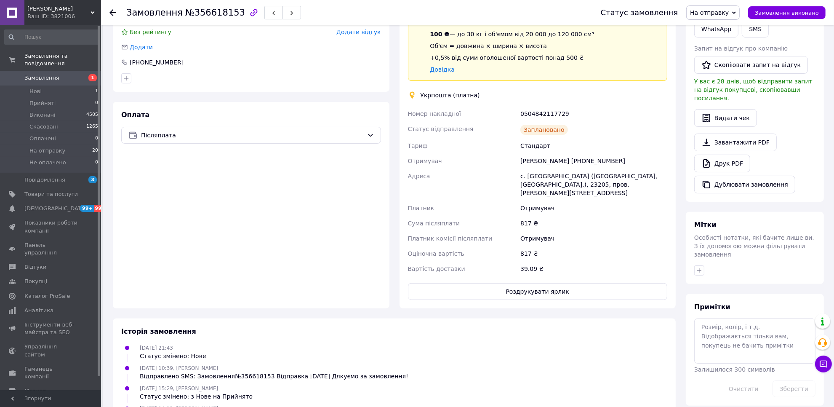
scroll to position [3, 0]
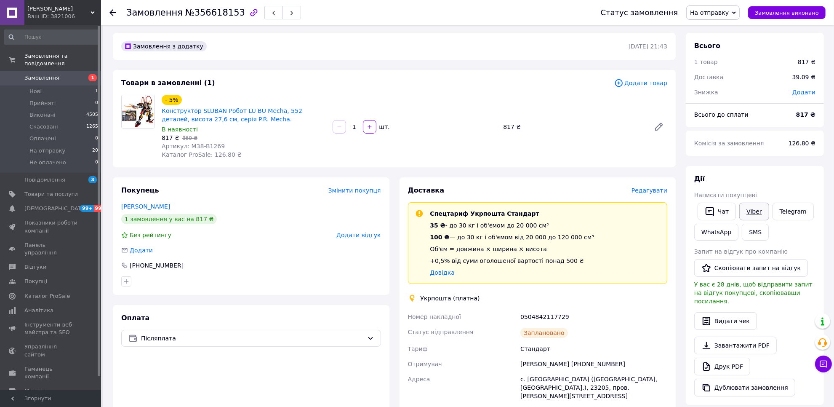
click at [760, 211] on link "Viber" at bounding box center [753, 211] width 29 height 18
click at [785, 207] on link "Telegram" at bounding box center [792, 211] width 41 height 18
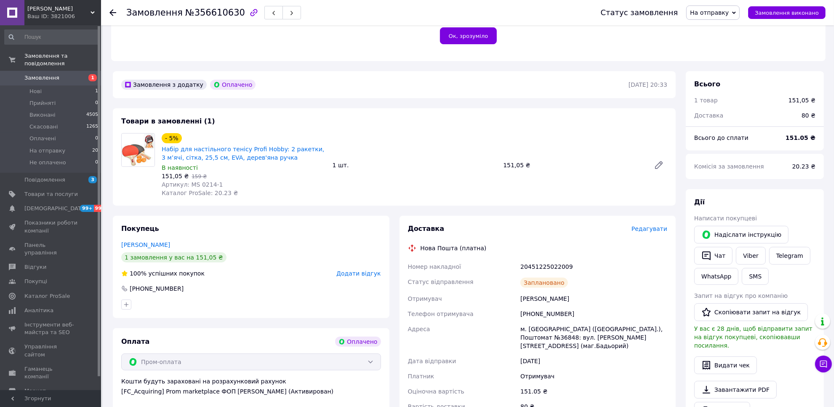
scroll to position [417, 0]
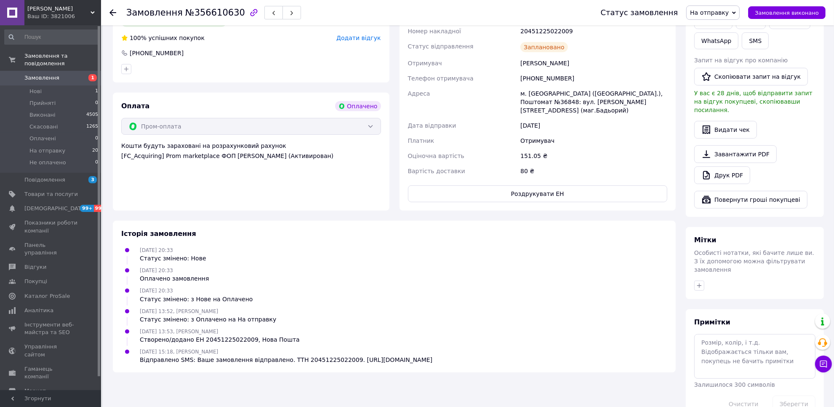
click at [304, 355] on div "Відправлено SMS: Ваше замовлення відправлено. ТТН 20451225022009. [URL][DOMAIN_…" at bounding box center [286, 359] width 292 height 8
click at [304, 355] on div "Відправлено SMS: Ваше замовлення відправлено. ТТН 20451225022009. https://mashe…" at bounding box center [286, 359] width 292 height 8
copy div "Відправлено SMS: Ваше замовлення відправлено. ТТН 20451225022009. https://mashe…"
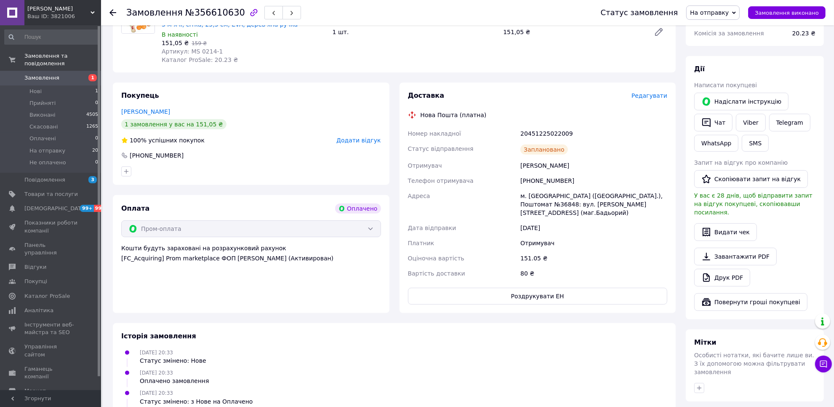
scroll to position [101, 0]
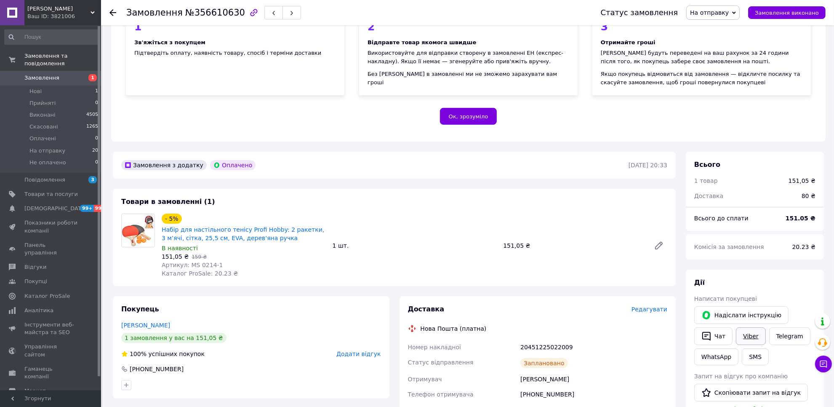
click at [749, 327] on link "Viber" at bounding box center [750, 336] width 29 height 18
click at [174, 169] on div "Замовлення з додатку Оплачено 10.08.2025 | 20:33" at bounding box center [394, 164] width 563 height 27
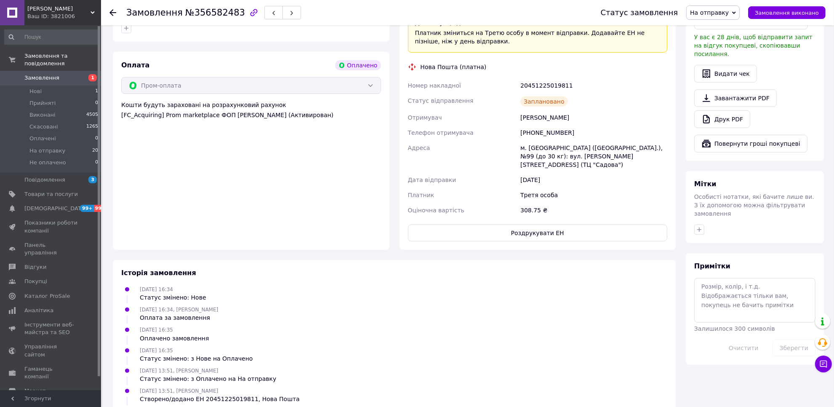
scroll to position [487, 0]
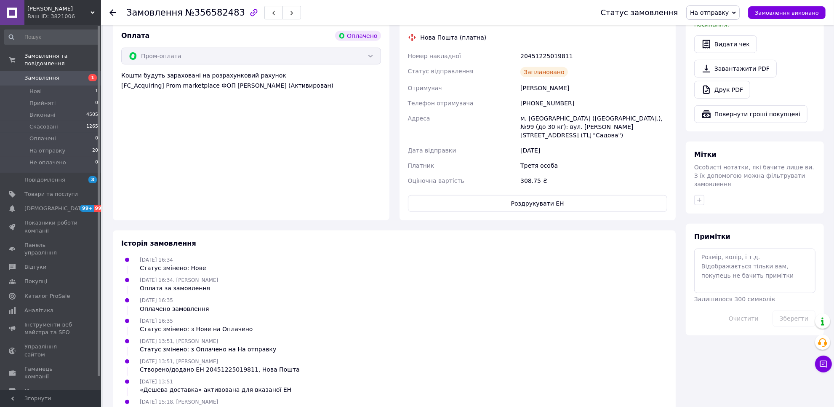
click at [310, 405] on div "Відправлено SMS: Ваше замовлення відправлено. ТТН 20451225019811. [URL][DOMAIN_…" at bounding box center [286, 409] width 292 height 8
copy div "Відправлено SMS: Ваше замовлення відправлено. ТТН 20451225019811. [URL][DOMAIN_…"
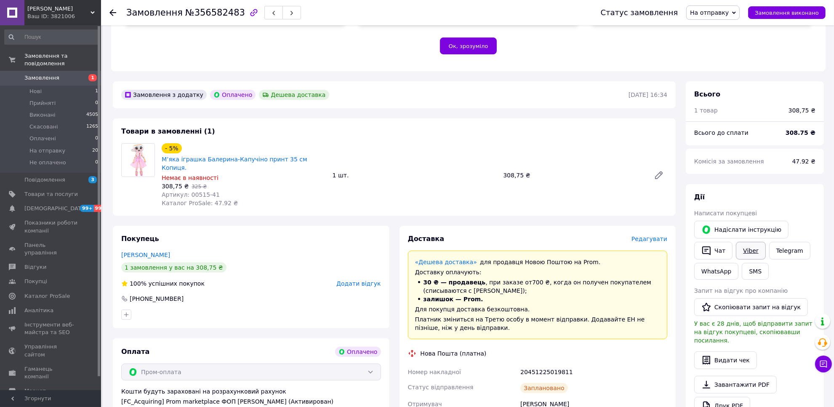
click at [750, 242] on link "Viber" at bounding box center [750, 251] width 29 height 18
click at [166, 201] on div "Замовлення з додатку Оплачено Дешева доставка [DATE] 16:34 Товари в замовленні …" at bounding box center [394, 409] width 573 height 656
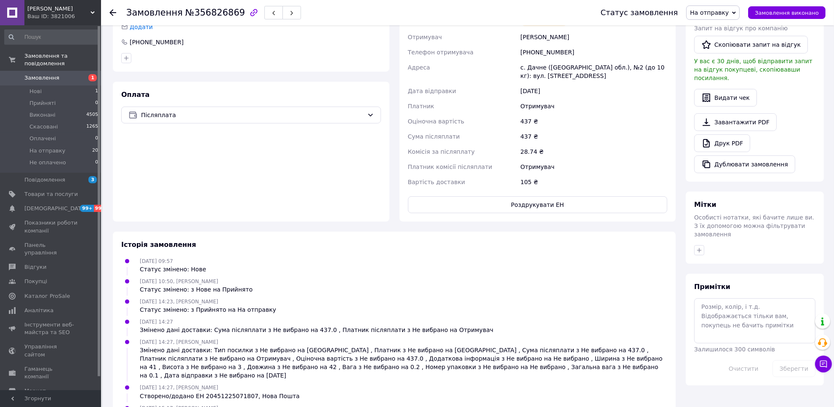
scroll to position [248, 0]
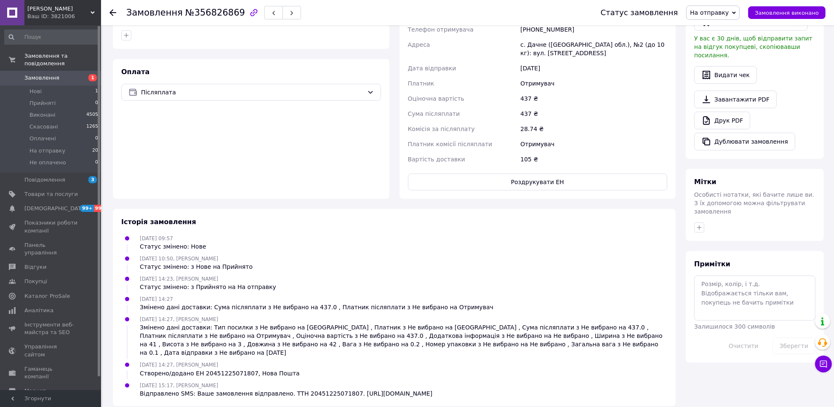
click at [304, 389] on div "Відправлено SMS: Ваше замовлення відправлено. ТТН 20451225071807. https://mashe…" at bounding box center [286, 393] width 292 height 8
copy div "Відправлено SMS: Ваше замовлення відправлено. ТТН 20451225071807. https://mashe…"
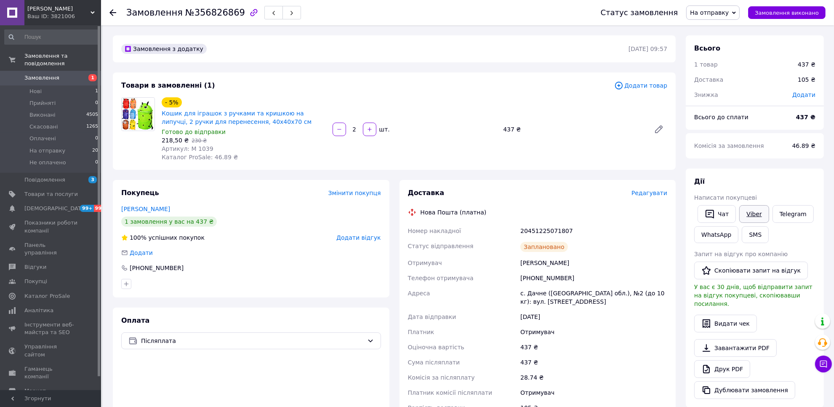
click at [753, 216] on link "Viber" at bounding box center [753, 214] width 29 height 18
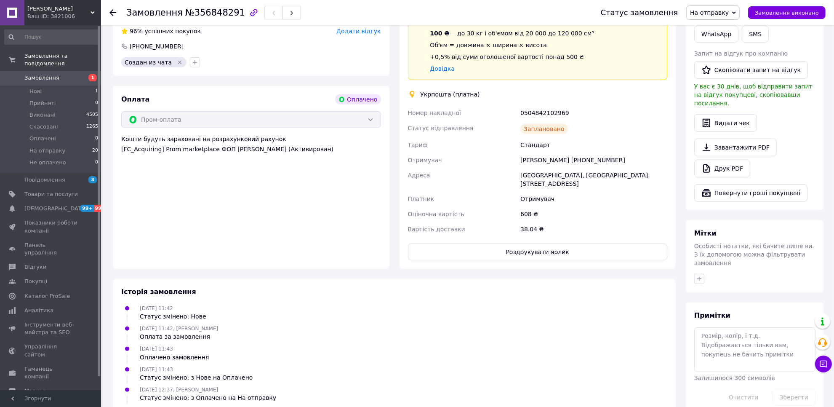
scroll to position [461, 0]
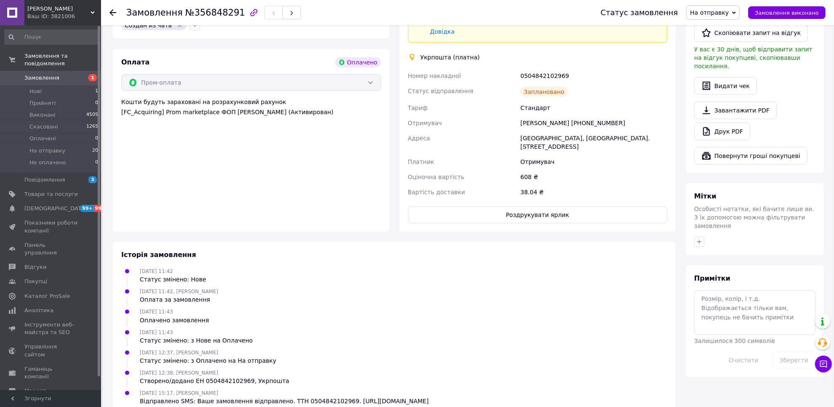
click at [292, 396] on div "Відправлено SMS: Ваше замовлення відправлено. ТТН 0504842102969. [URL][DOMAIN_N…" at bounding box center [284, 400] width 289 height 8
click at [291, 396] on div "Відправлено SMS: Ваше замовлення відправлено. ТТН 0504842102969. [URL][DOMAIN_N…" at bounding box center [284, 400] width 289 height 8
copy div "Відправлено SMS: Ваше замовлення відправлено. ТТН 0504842102969. [URL][DOMAIN_N…"
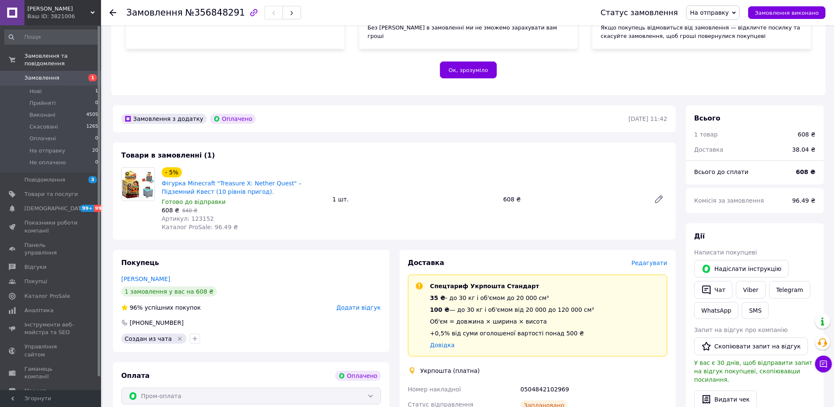
scroll to position [145, 0]
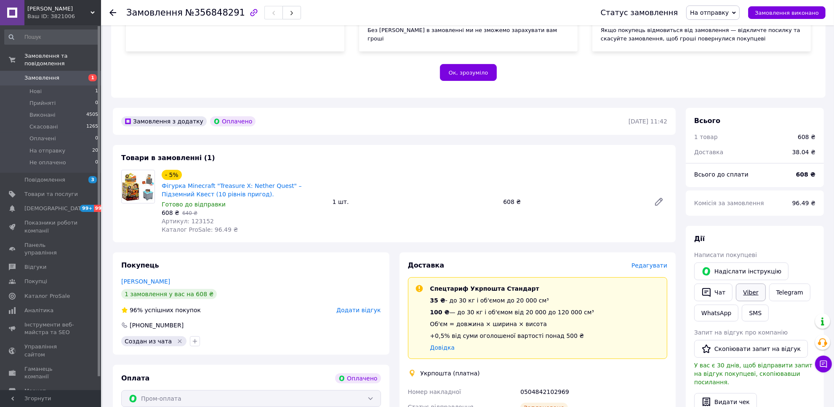
click at [752, 287] on link "Viber" at bounding box center [750, 292] width 29 height 18
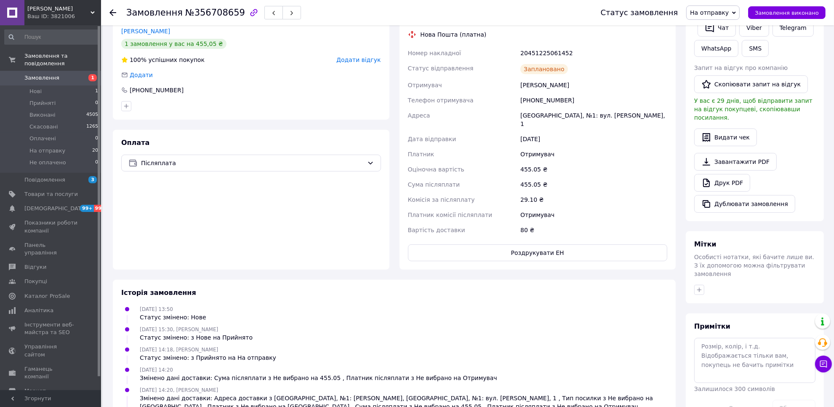
scroll to position [248, 0]
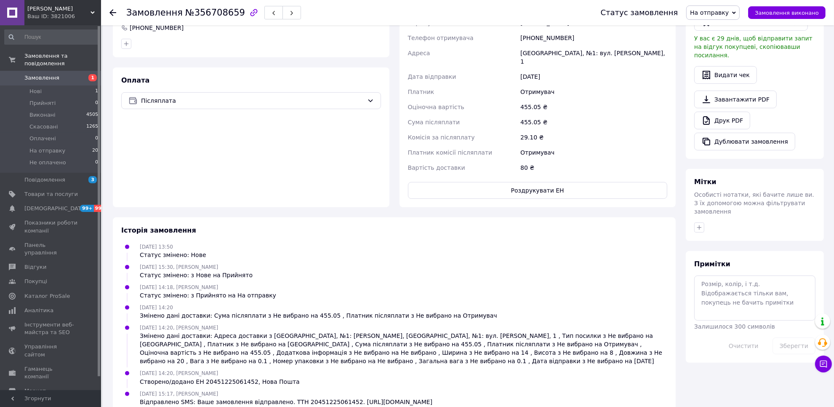
click at [290, 397] on div "Відправлено SMS: Ваше замовлення відправлено. ТТН 20451225061452. [URL][DOMAIN_…" at bounding box center [286, 401] width 292 height 8
click at [290, 397] on div "Відправлено SMS: Ваше замовлення відправлено. ТТН 20451225061452. https://mashe…" at bounding box center [286, 401] width 292 height 8
copy div "Відправлено SMS: Ваше замовлення відправлено. ТТН 20451225061452. https://mashe…"
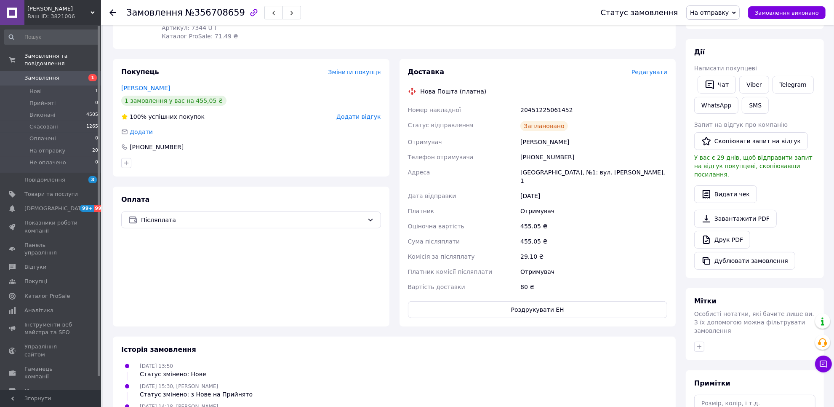
scroll to position [0, 0]
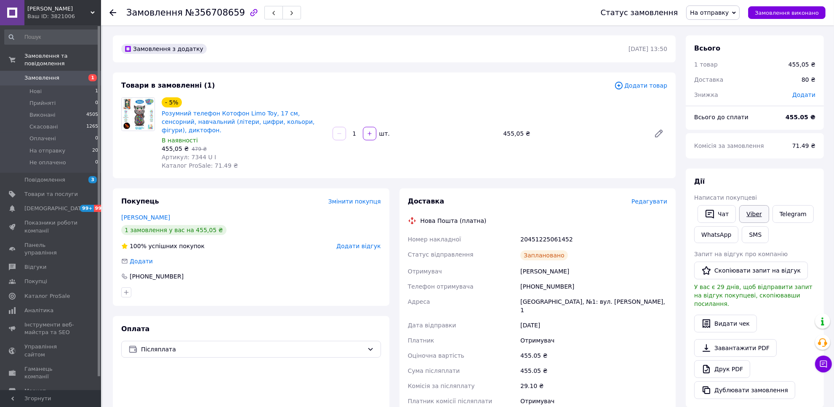
click at [744, 217] on link "Viber" at bounding box center [753, 214] width 29 height 18
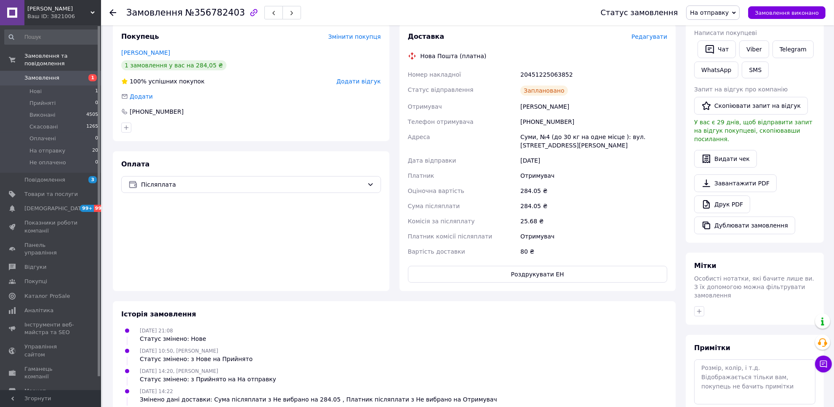
scroll to position [257, 0]
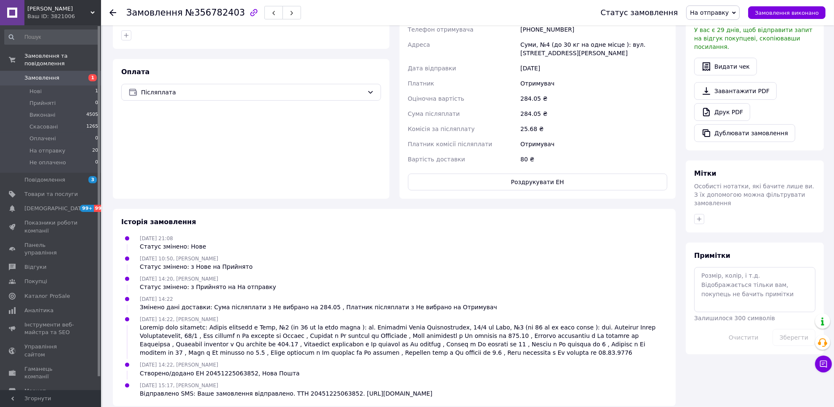
click at [306, 389] on div "Відправлено SMS: Ваше замовлення відправлено. ТТН 20451225063852. [URL][DOMAIN_…" at bounding box center [286, 393] width 292 height 8
click at [306, 389] on div "Відправлено SMS: Ваше замовлення відправлено. ТТН 20451225063852. https://mashe…" at bounding box center [286, 393] width 292 height 8
copy div "Відправлено SMS: Ваше замовлення відправлено. ТТН 20451225063852. https://mashe…"
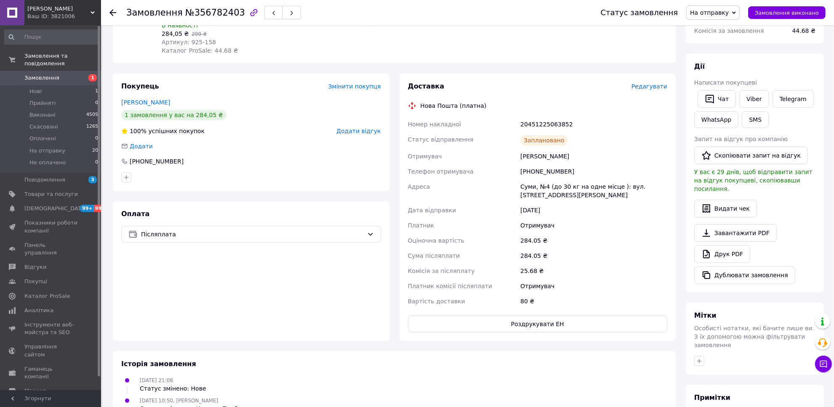
scroll to position [0, 0]
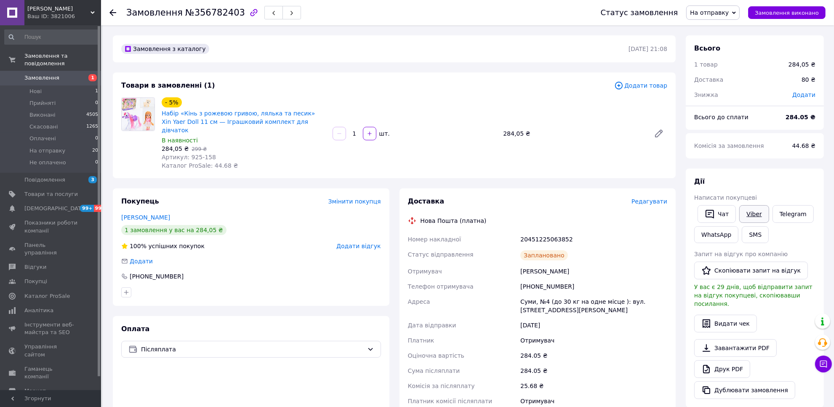
click at [743, 220] on link "Viber" at bounding box center [753, 214] width 29 height 18
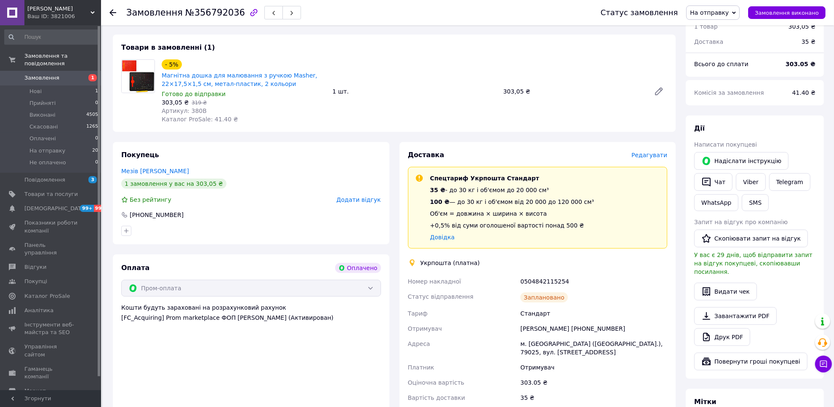
scroll to position [440, 0]
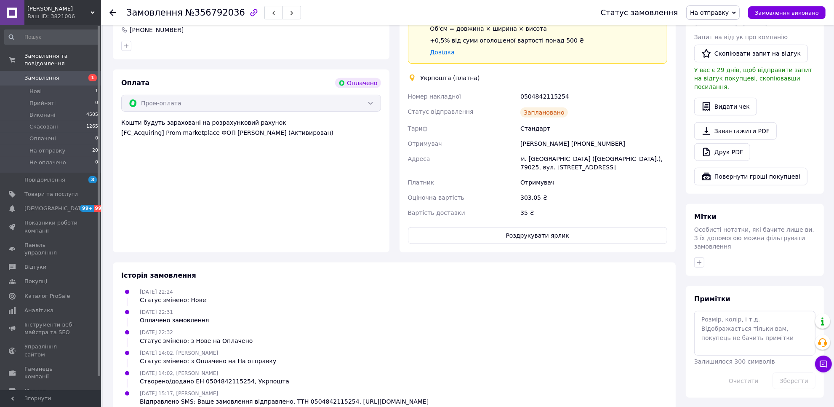
click at [331, 397] on div "Відправлено SMS: Ваше замовлення відправлено. ТТН 0504842115254. [URL][DOMAIN_N…" at bounding box center [284, 401] width 289 height 8
copy div "Відправлено SMS: Ваше замовлення відправлено. ТТН 0504842115254. [URL][DOMAIN_N…"
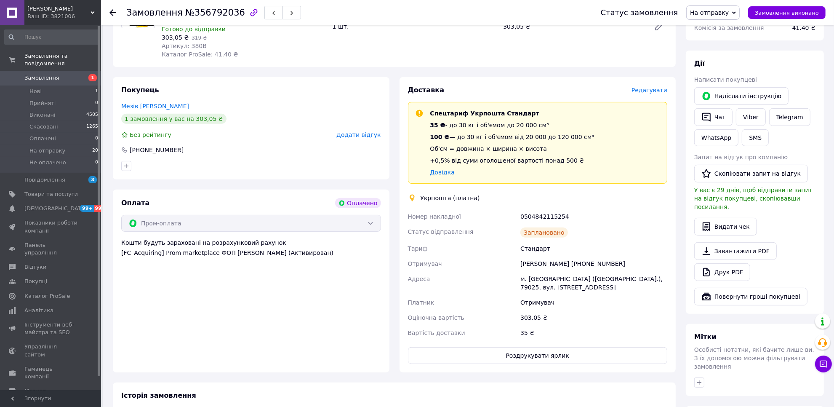
scroll to position [177, 0]
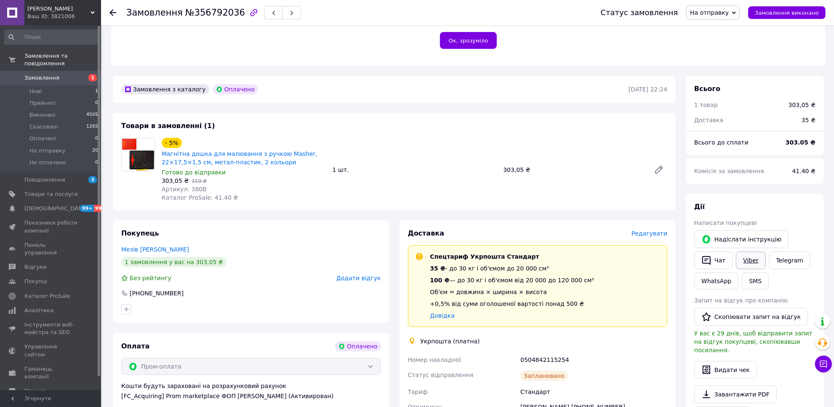
click at [748, 251] on link "Viber" at bounding box center [750, 260] width 29 height 18
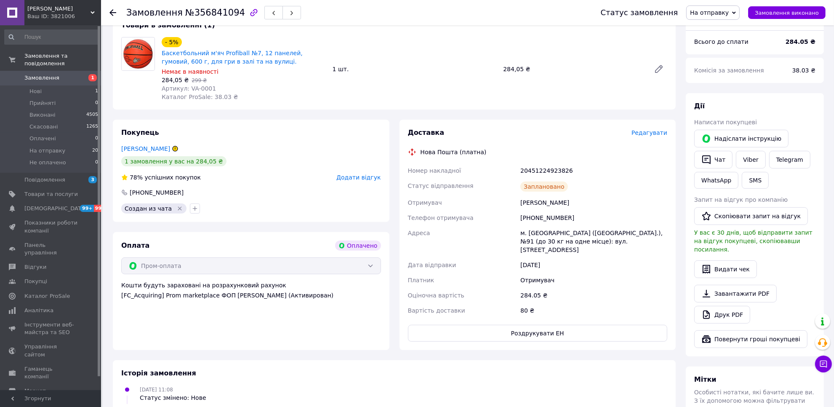
scroll to position [417, 0]
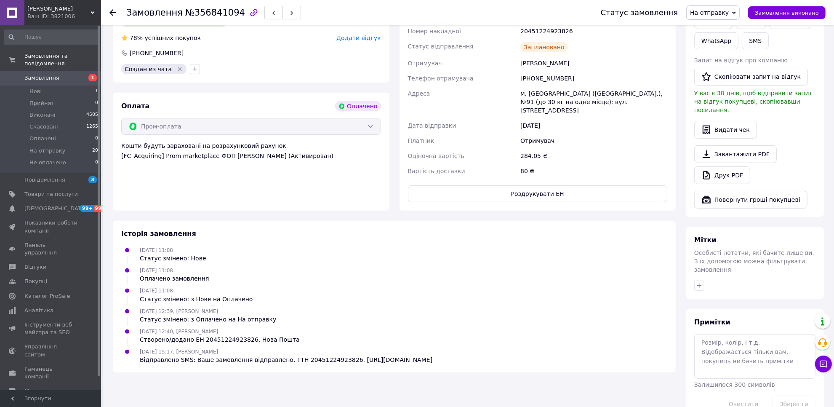
click at [323, 355] on div "Відправлено SMS: Ваше замовлення відправлено. ТТН 20451224923826. https://mashe…" at bounding box center [286, 359] width 292 height 8
copy div "Відправлено SMS: Ваше замовлення відправлено. ТТН 20451224923826. https://mashe…"
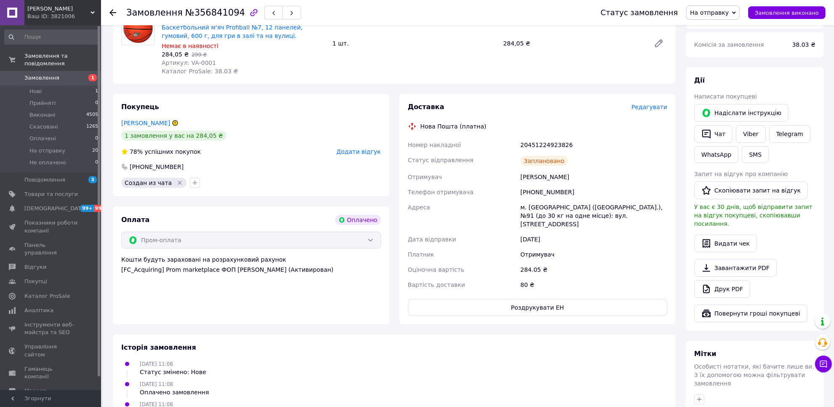
scroll to position [154, 0]
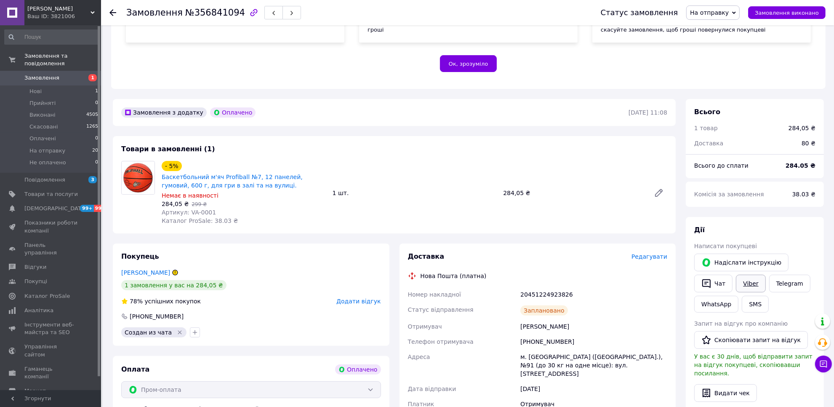
click at [743, 274] on link "Viber" at bounding box center [750, 283] width 29 height 18
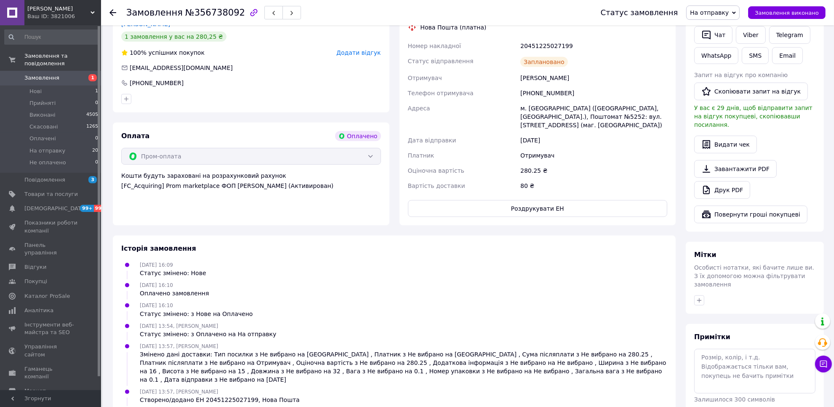
scroll to position [421, 0]
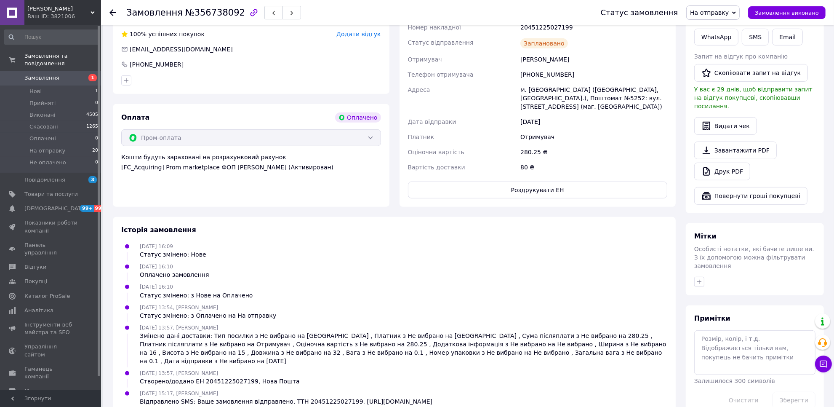
click at [342, 397] on div "Відправлено SMS: Ваше замовлення відправлено. ТТН 20451225027199. https://mashe…" at bounding box center [286, 401] width 292 height 8
copy div "Відправлено SMS: Ваше замовлення відправлено. ТТН 20451225027199. https://mashe…"
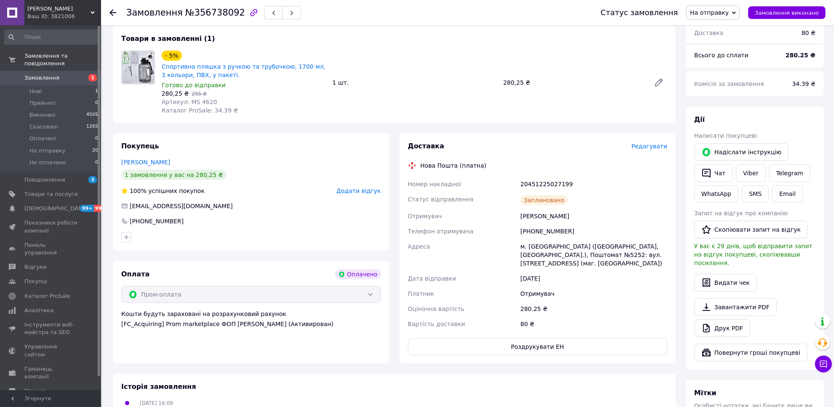
scroll to position [105, 0]
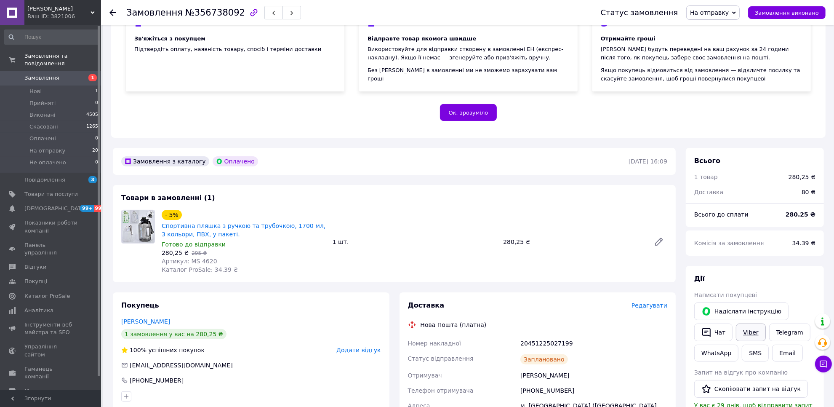
click at [750, 323] on link "Viber" at bounding box center [750, 332] width 29 height 18
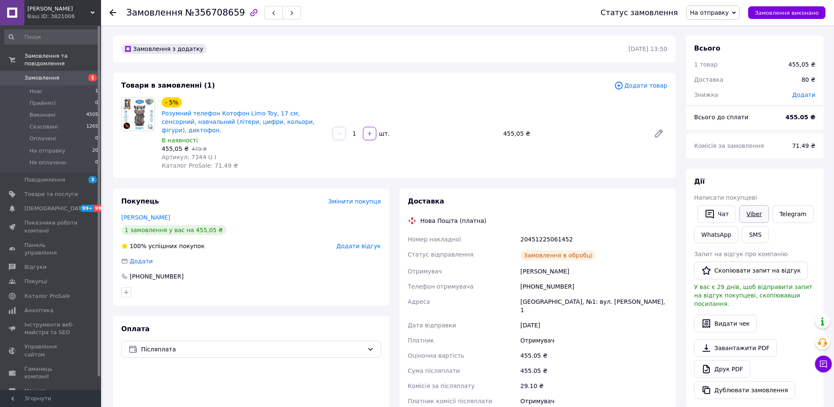
click at [750, 215] on link "Viber" at bounding box center [753, 214] width 29 height 18
